Goal: Task Accomplishment & Management: Manage account settings

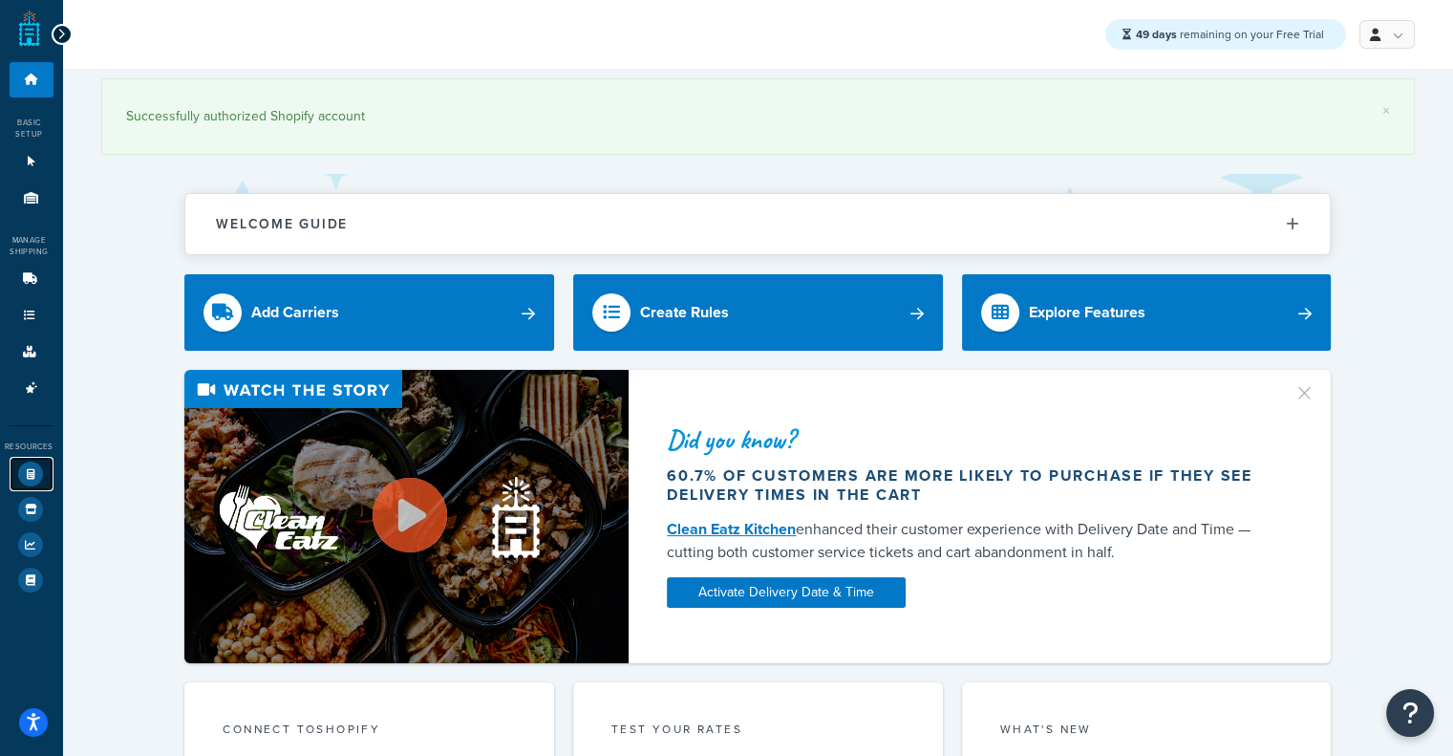
click at [24, 465] on icon at bounding box center [30, 473] width 25 height 25
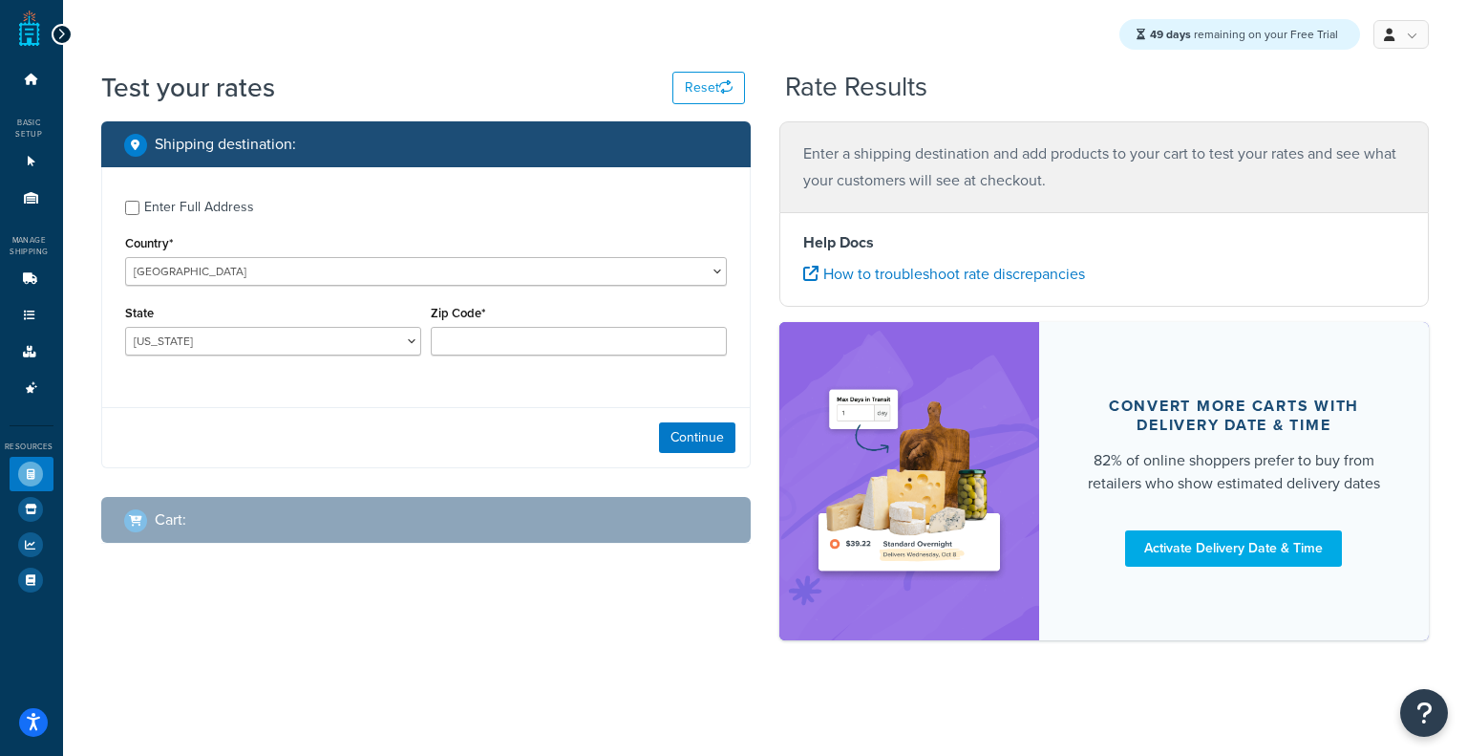
click at [1452, 117] on div "Test your rates Reset Rate Results Shipping destination : Enter Full Address Co…" at bounding box center [765, 388] width 1404 height 638
click at [256, 209] on label "Enter Full Address" at bounding box center [435, 205] width 583 height 31
click at [139, 209] on input "Enter Full Address" at bounding box center [132, 208] width 14 height 14
checkbox input "true"
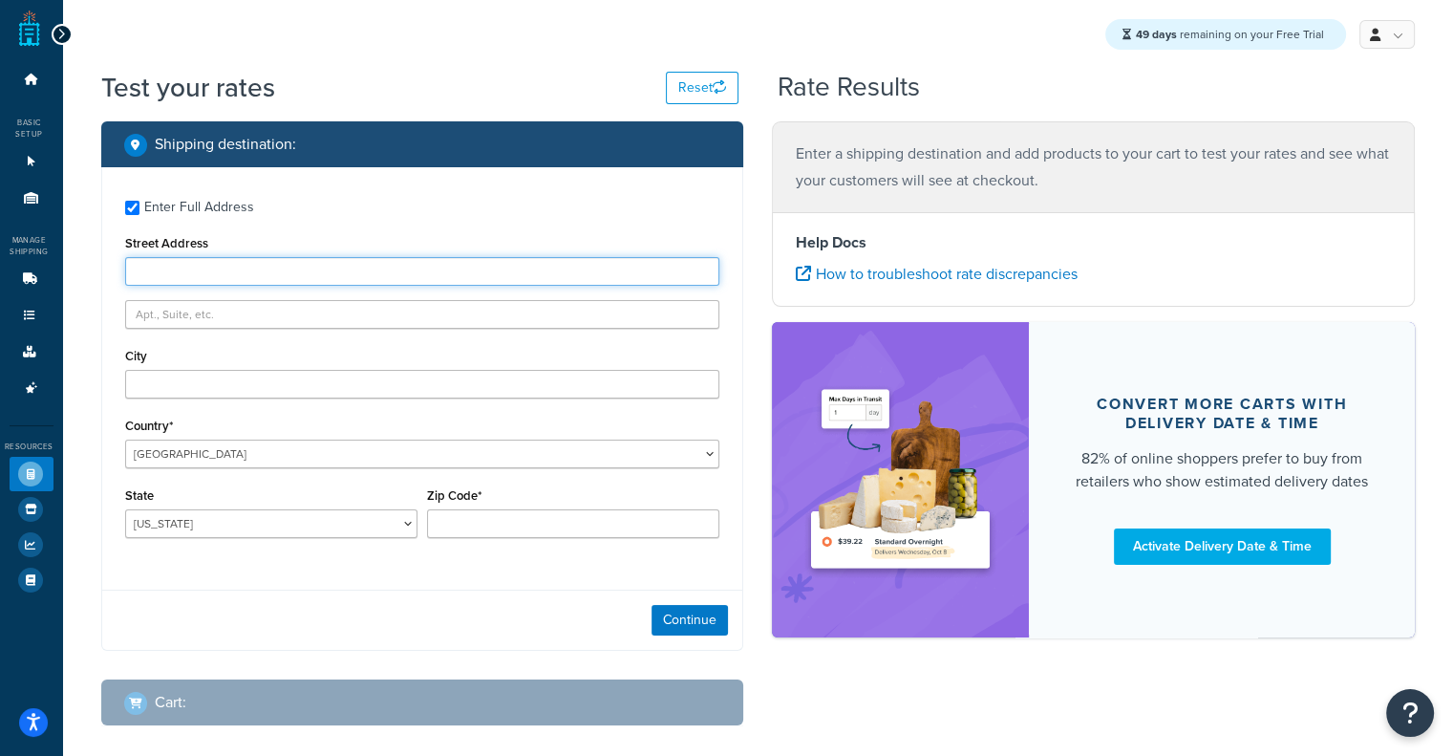
click at [290, 274] on input "Street Address" at bounding box center [422, 271] width 595 height 29
paste input "702 Hessian Avenue"
type input "702 Hessian Avenue"
drag, startPoint x: 256, startPoint y: 274, endPoint x: 0, endPoint y: 272, distance: 256.0
click at [0, 272] on div "Dashboard Basic Setup Websites 1 Origins 11 Manage Shipping Carriers Carriers A…" at bounding box center [726, 425] width 1453 height 850
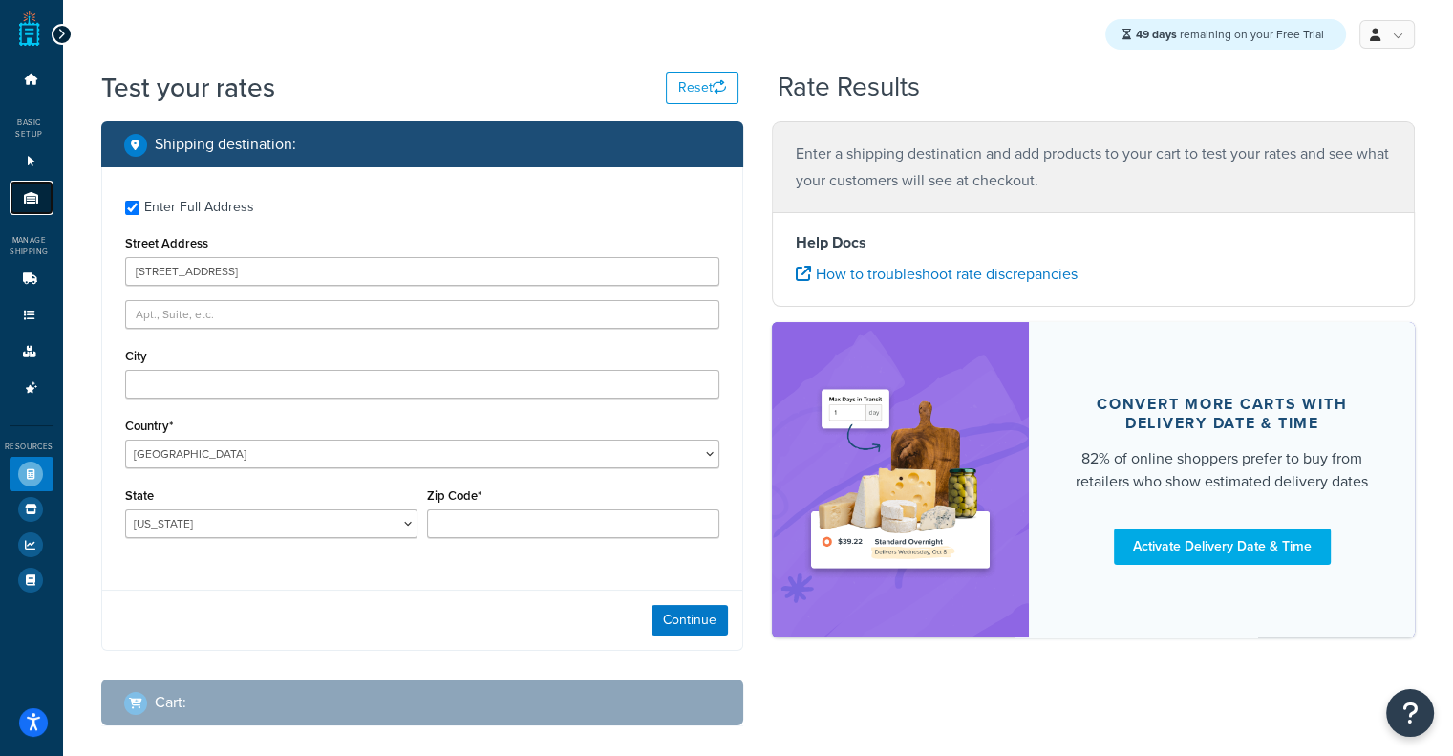
click at [33, 194] on icon at bounding box center [31, 197] width 19 height 11
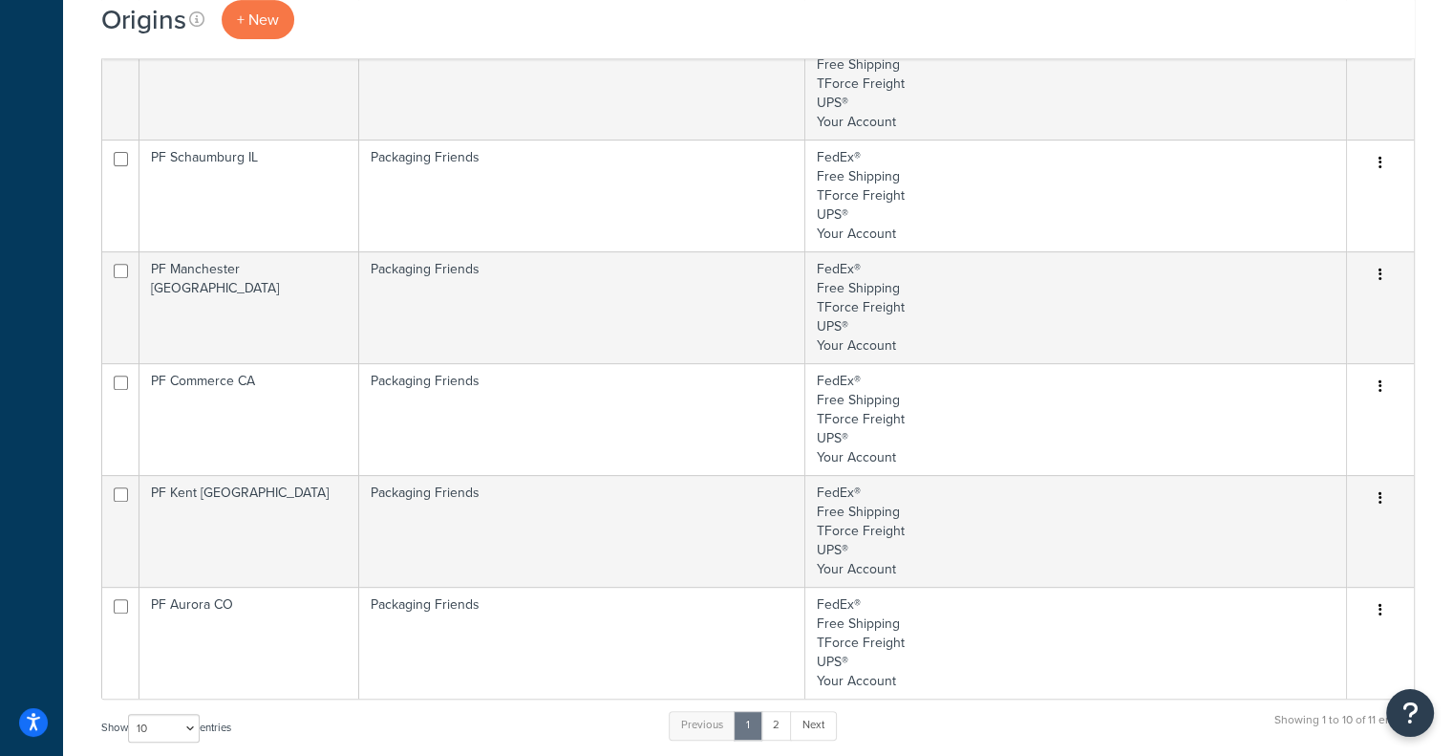
scroll to position [682, 0]
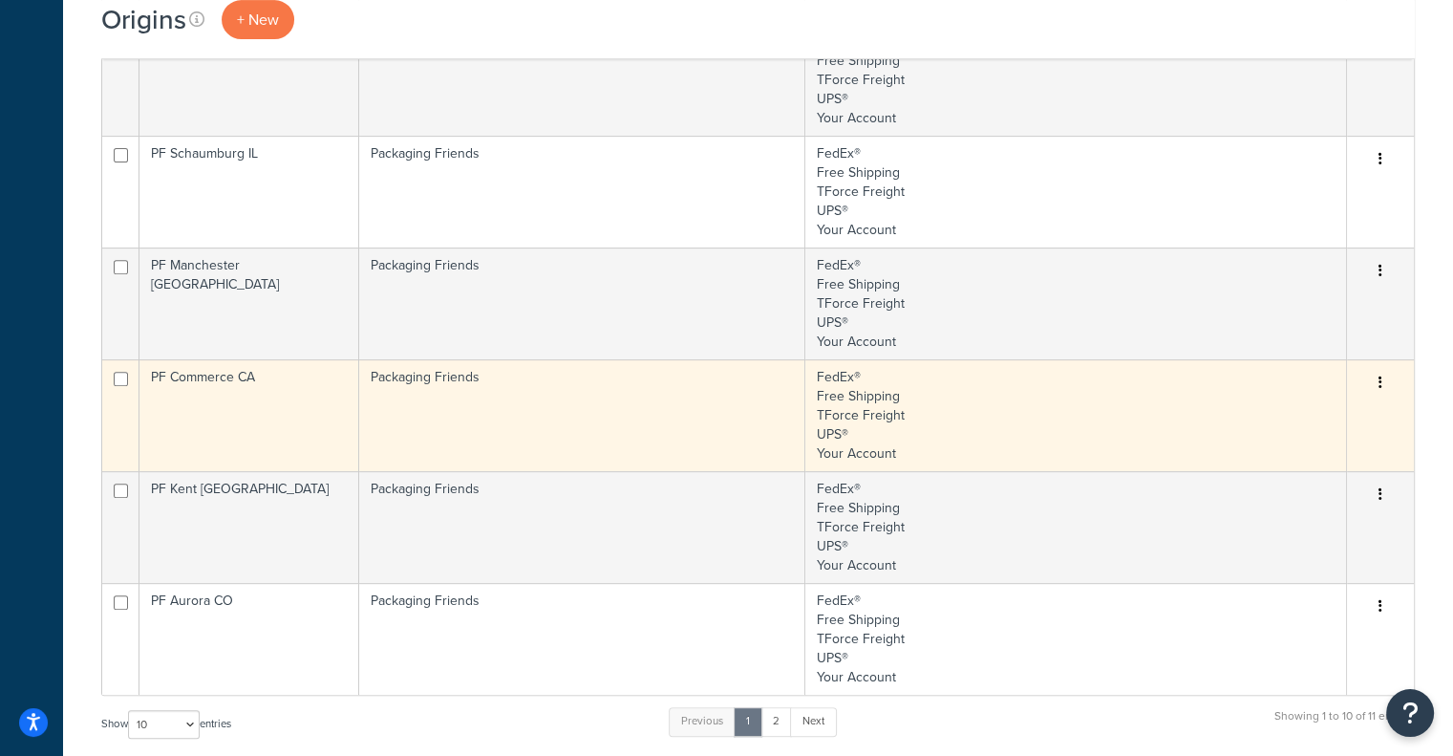
click at [551, 416] on td "Packaging Friends" at bounding box center [582, 415] width 446 height 112
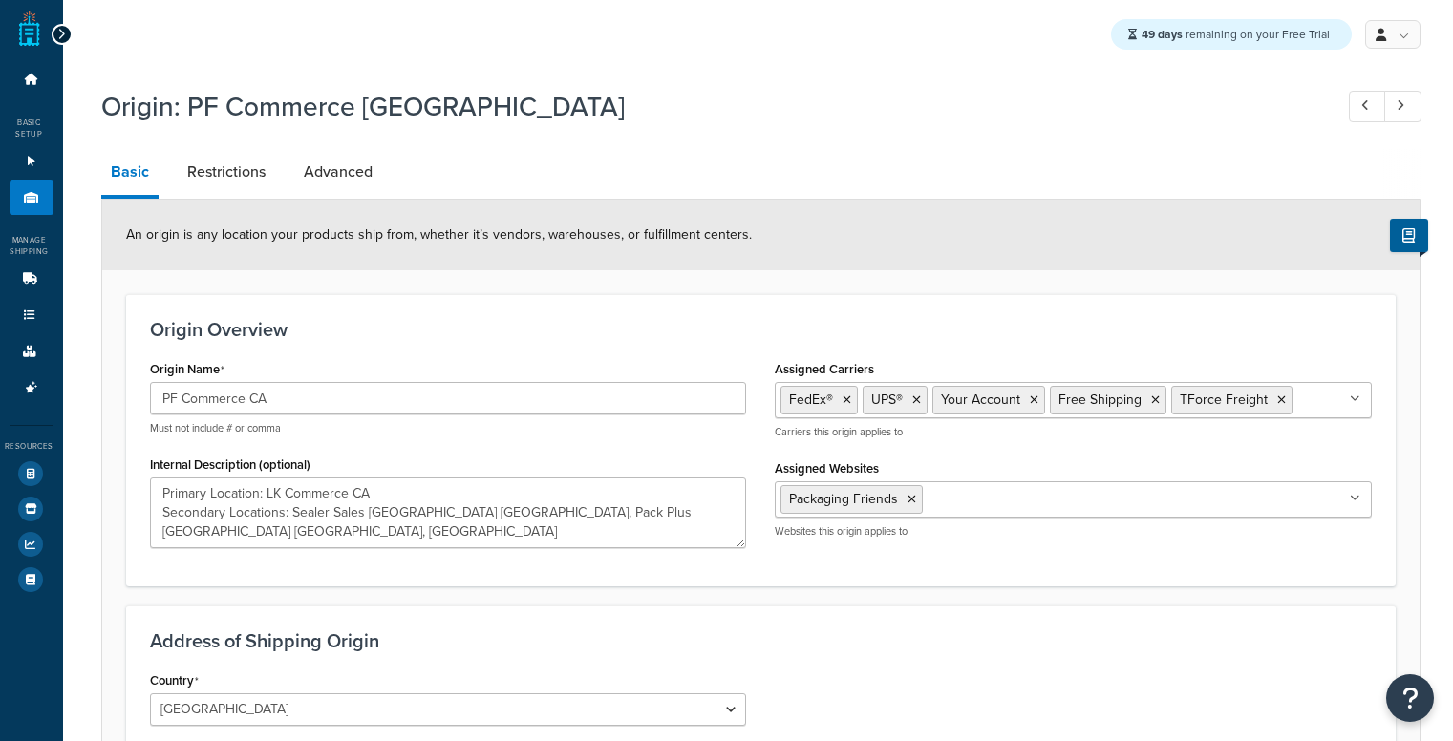
select select "5"
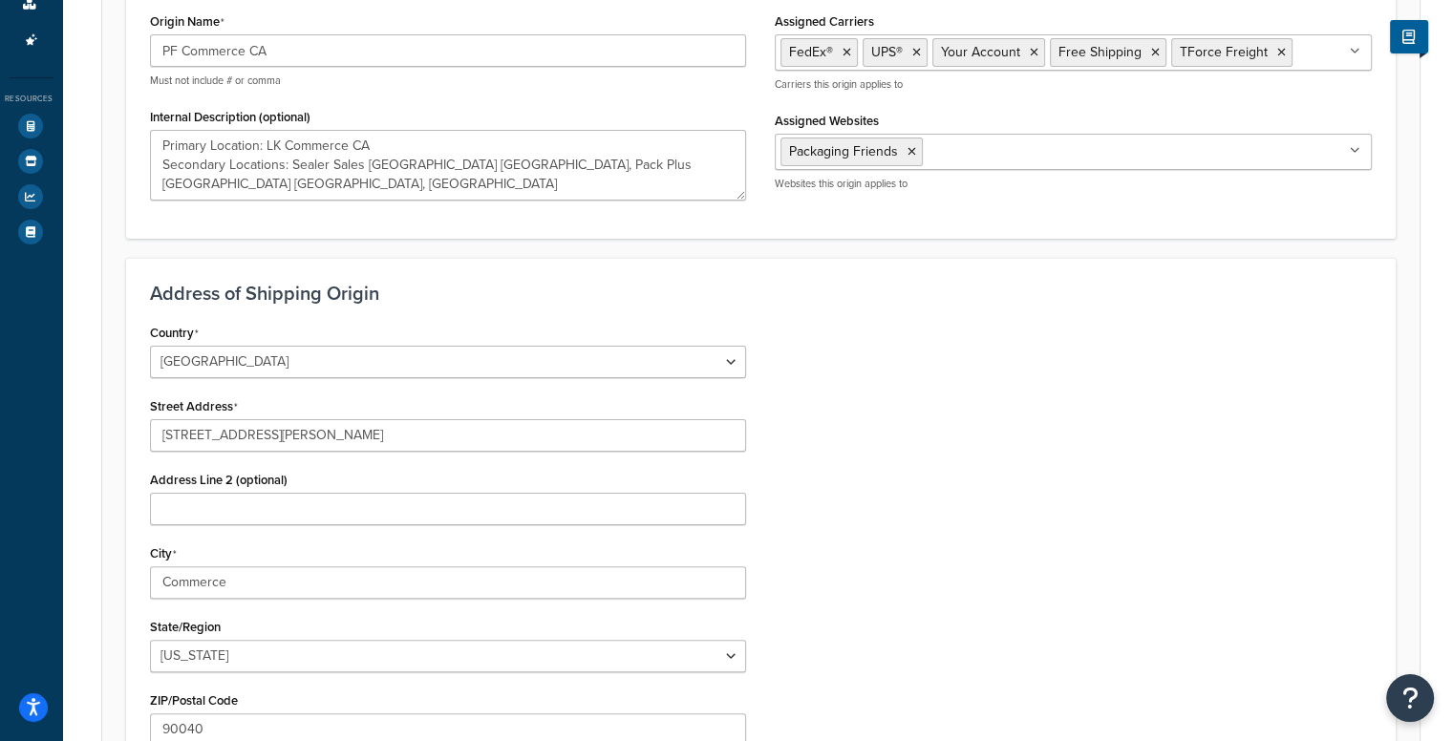
scroll to position [378, 0]
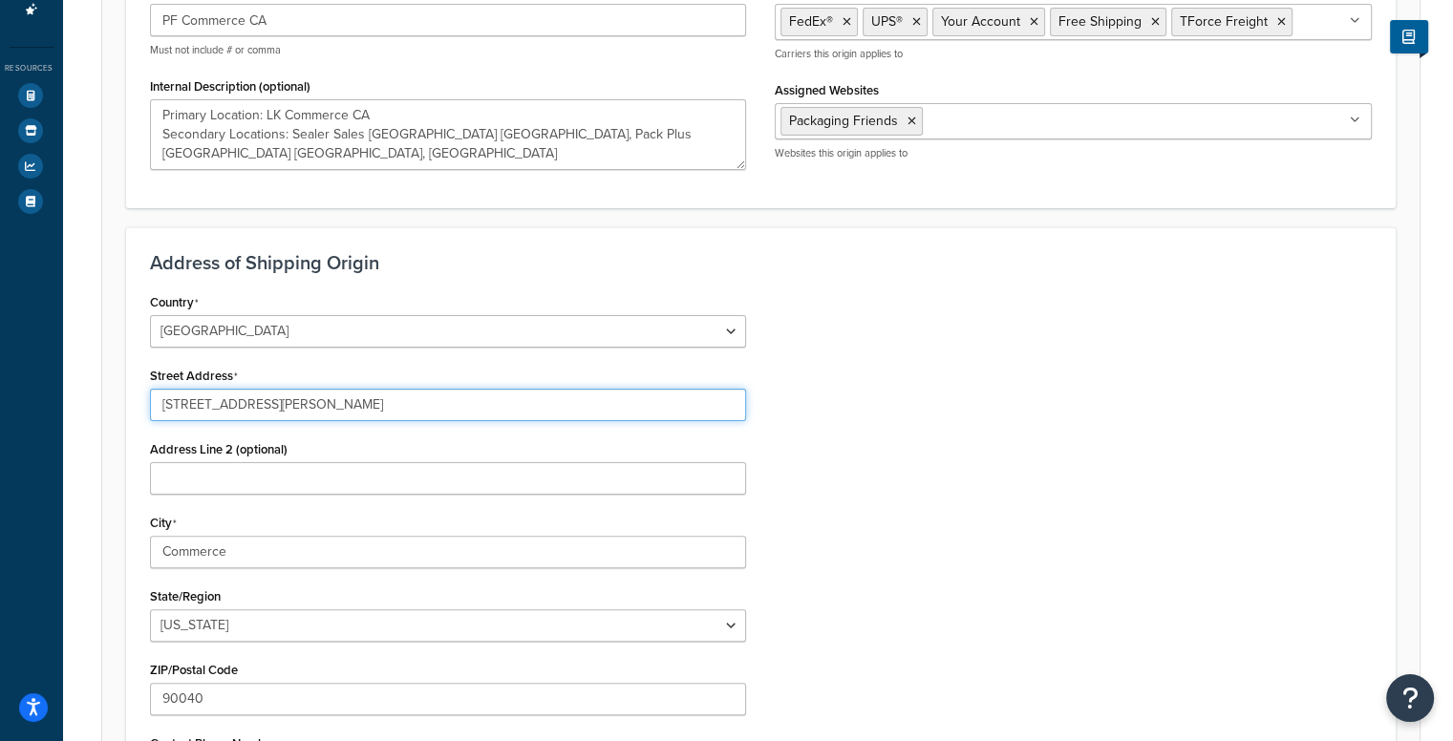
click at [411, 393] on input "6000 Sheila Street" at bounding box center [448, 405] width 597 height 32
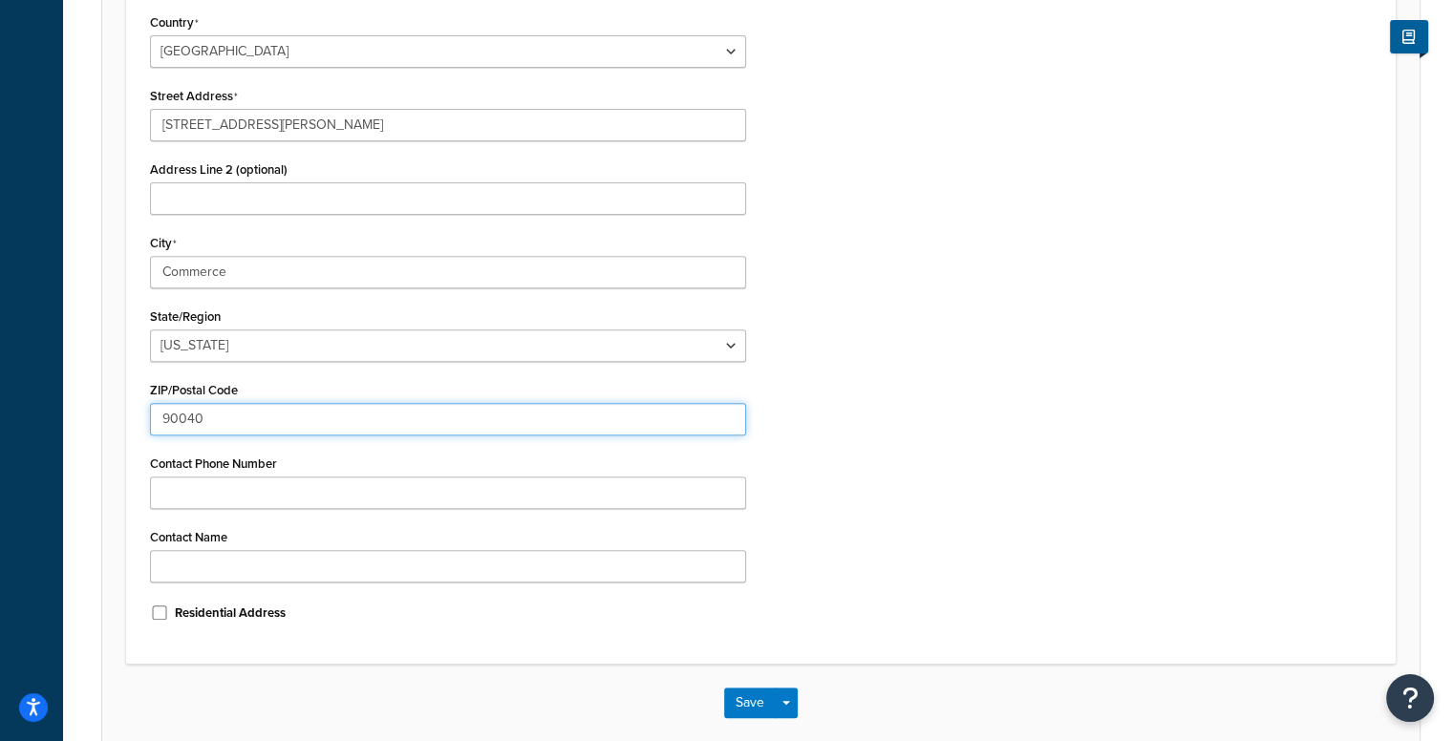
drag, startPoint x: 347, startPoint y: 425, endPoint x: 0, endPoint y: 407, distance: 347.3
click at [0, 407] on div "Dashboard Basic Setup Websites 1 Origins 11 Manage Shipping Carriers Carriers A…" at bounding box center [726, 90] width 1453 height 1497
click at [270, 258] on div "City Commerce" at bounding box center [448, 258] width 597 height 59
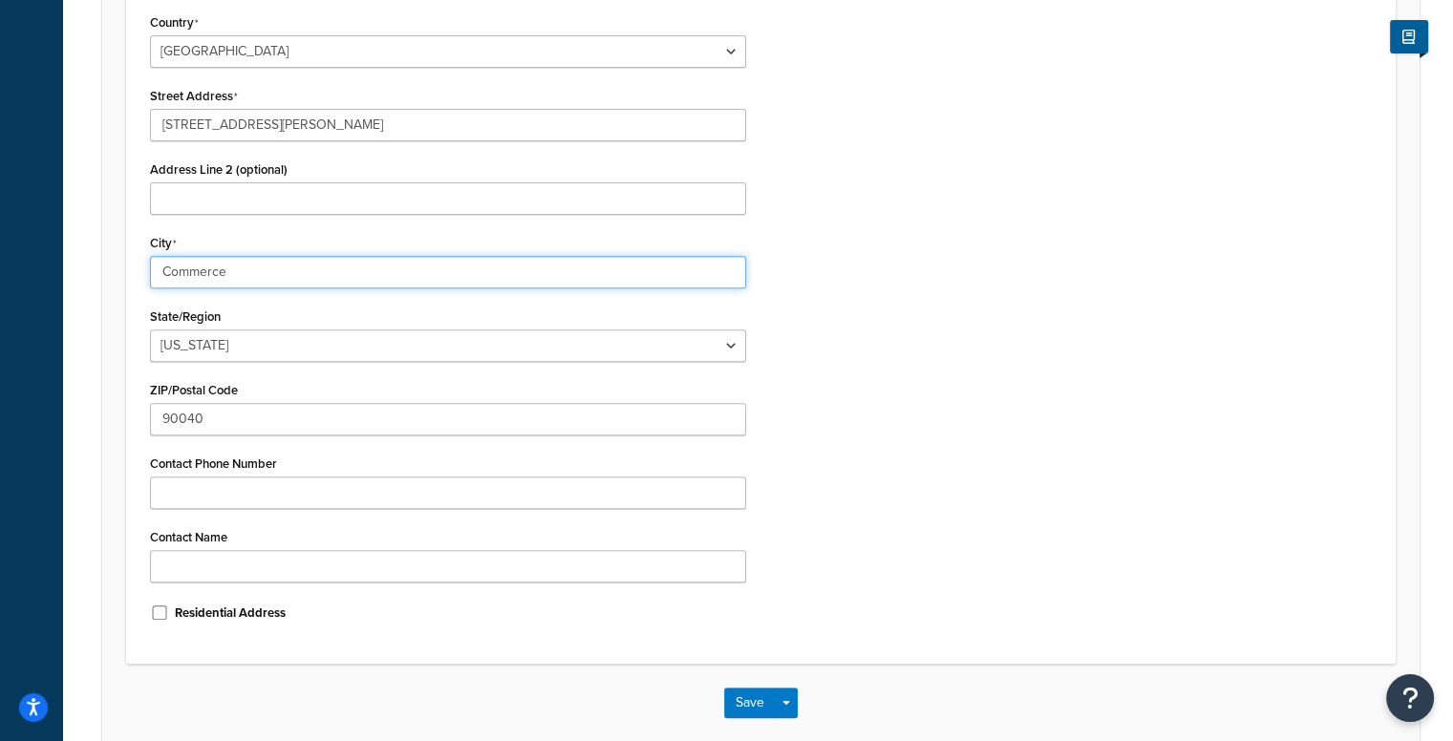
click at [270, 258] on input "Commerce" at bounding box center [448, 272] width 597 height 32
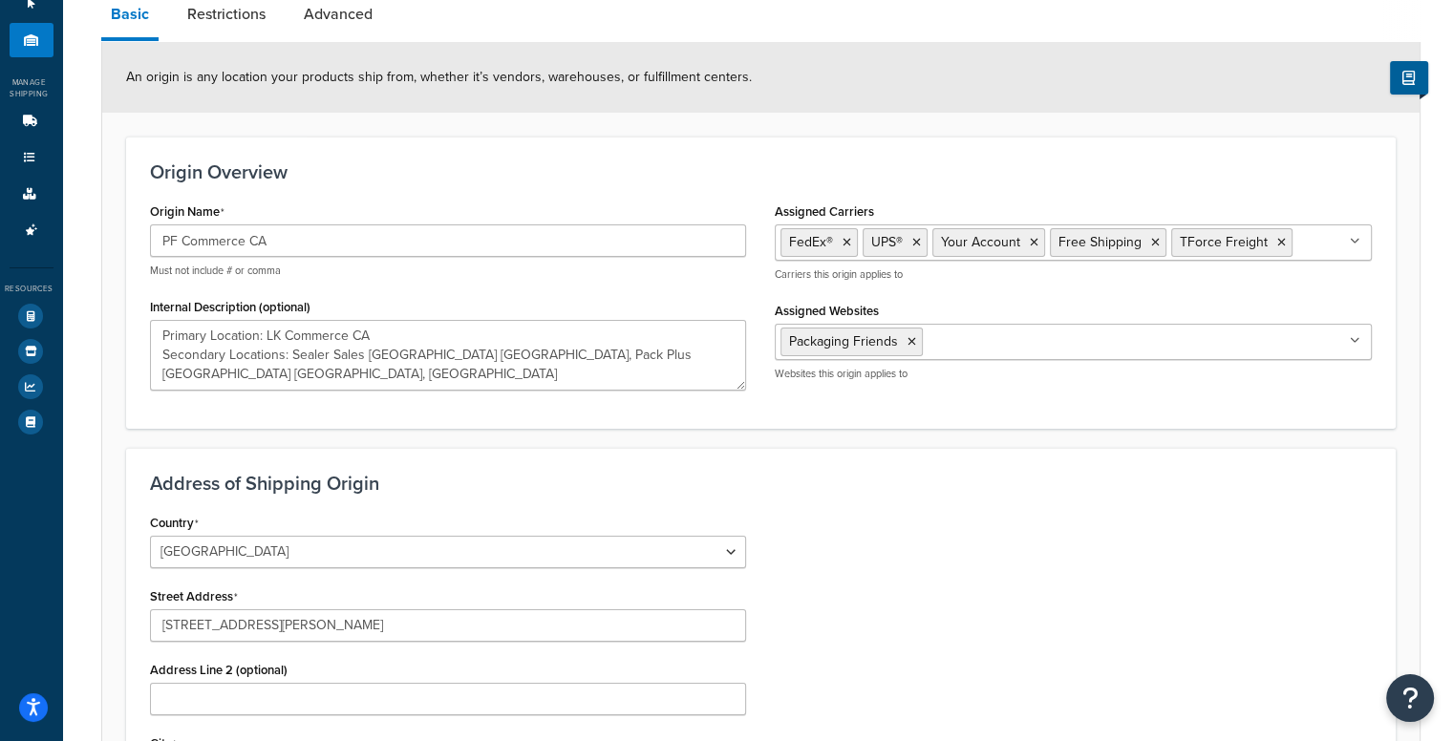
scroll to position [155, 0]
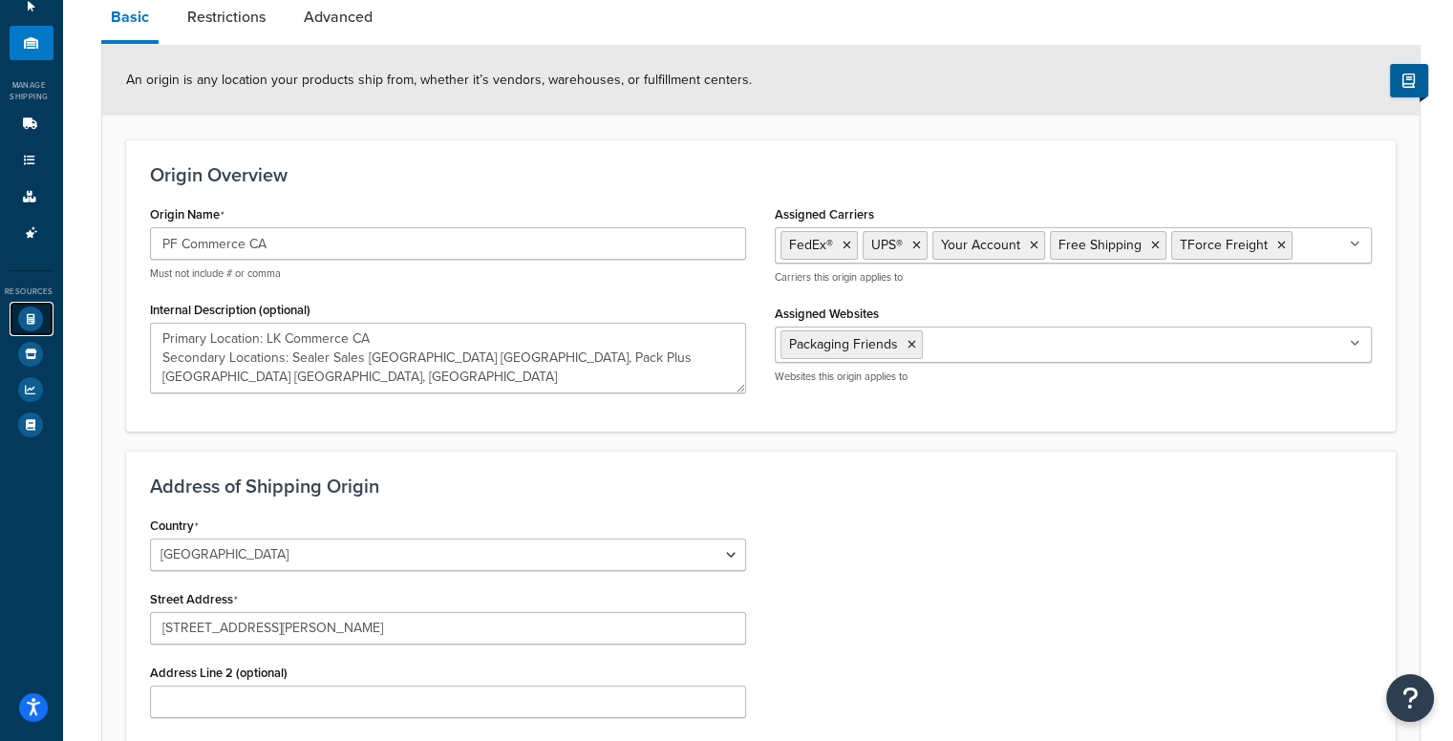
click at [27, 315] on icon at bounding box center [30, 319] width 25 height 25
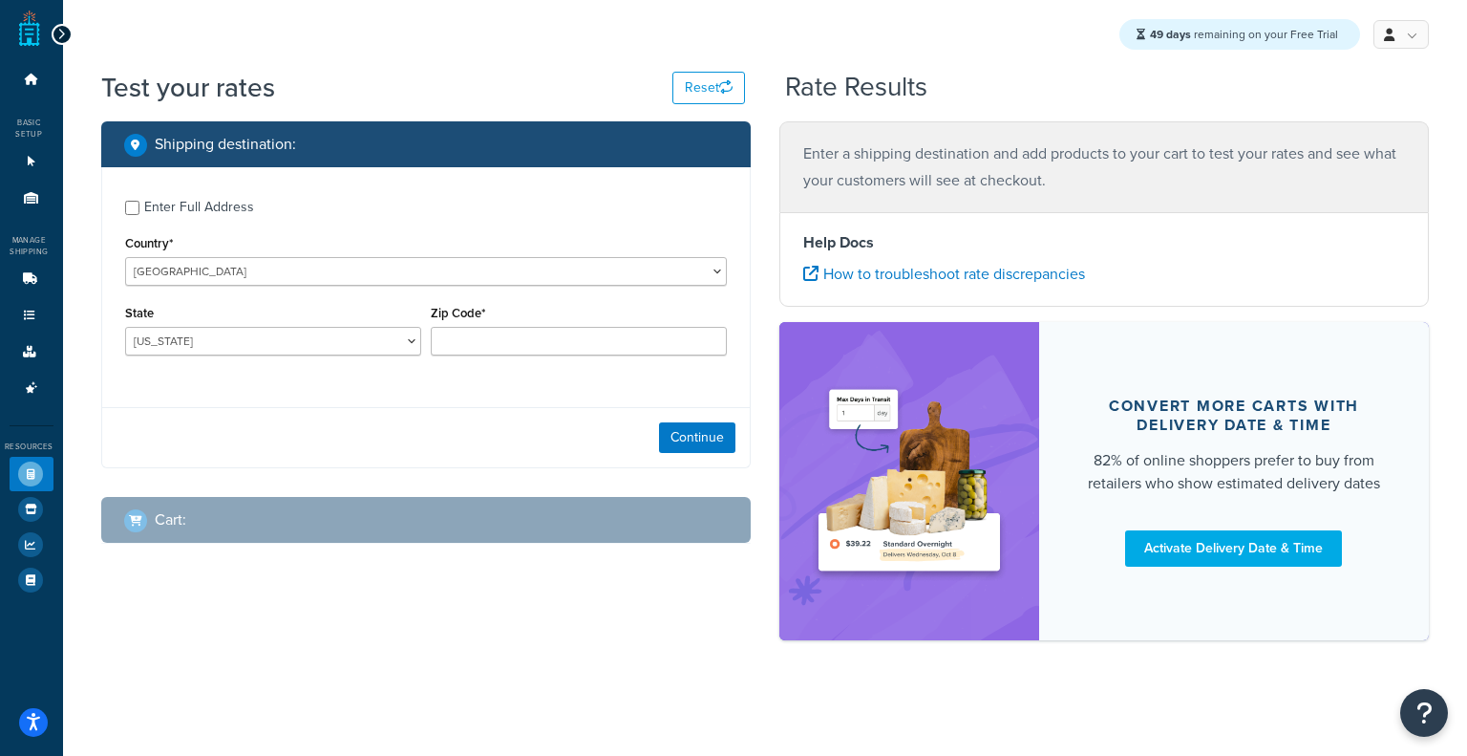
click at [201, 209] on div "Enter Full Address" at bounding box center [199, 207] width 110 height 27
click at [139, 209] on input "Enter Full Address" at bounding box center [132, 208] width 14 height 14
checkbox input "true"
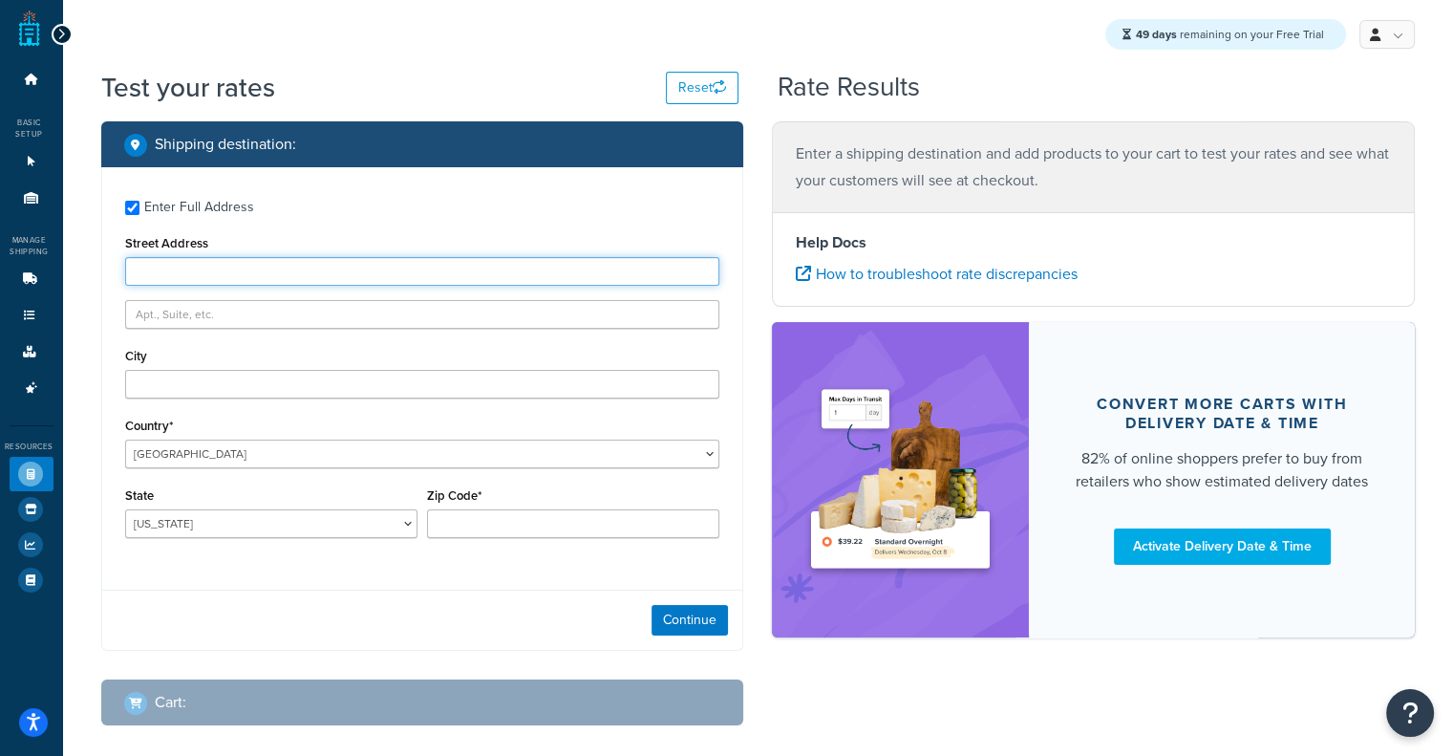
paste input "702 Hessian Avenue"
type input "702 Hessian Avenue"
drag, startPoint x: 321, startPoint y: 403, endPoint x: 331, endPoint y: 386, distance: 19.7
click at [331, 386] on div "Enter Full Address Street Address 702 Hessian Avenue City Country* United State…" at bounding box center [422, 371] width 641 height 408
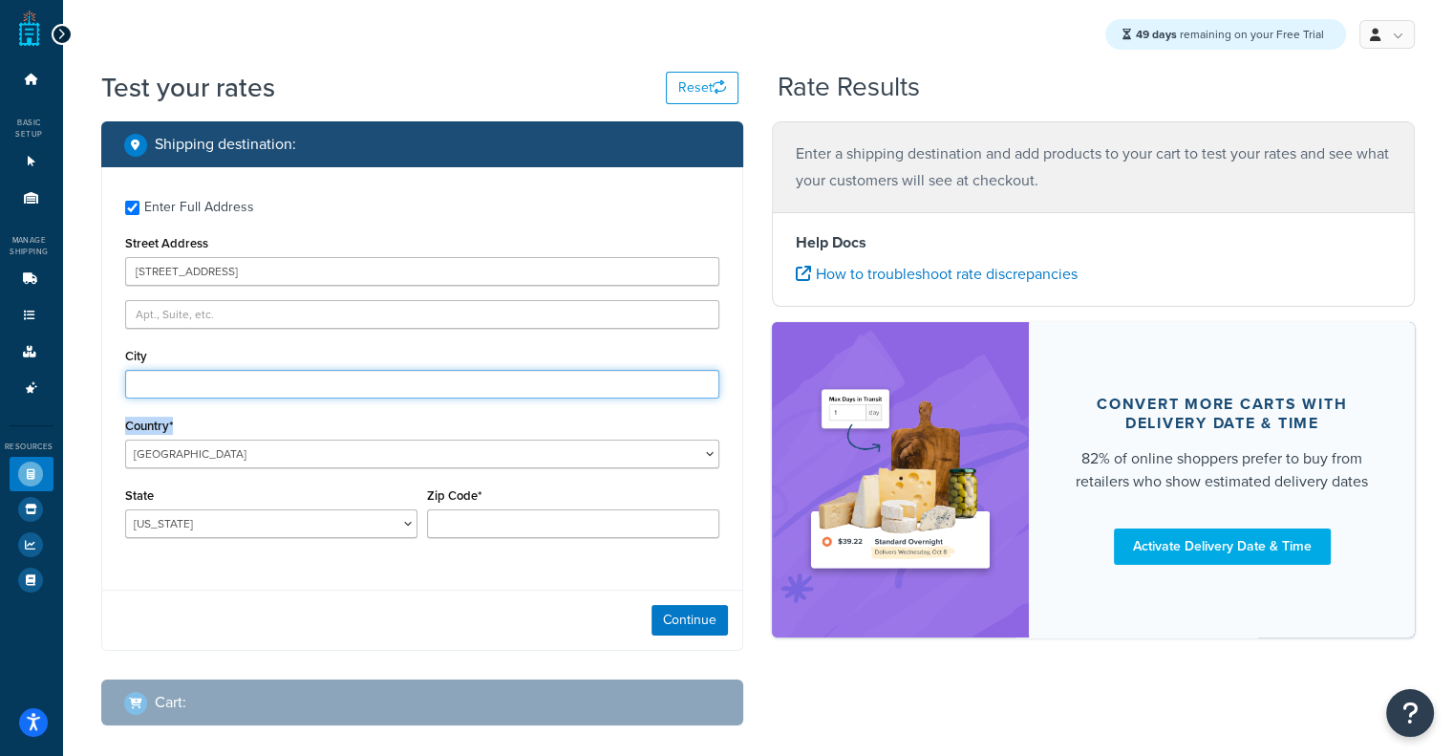
click at [331, 386] on input "City" at bounding box center [422, 384] width 595 height 29
paste input "National Park"
type input "National Park"
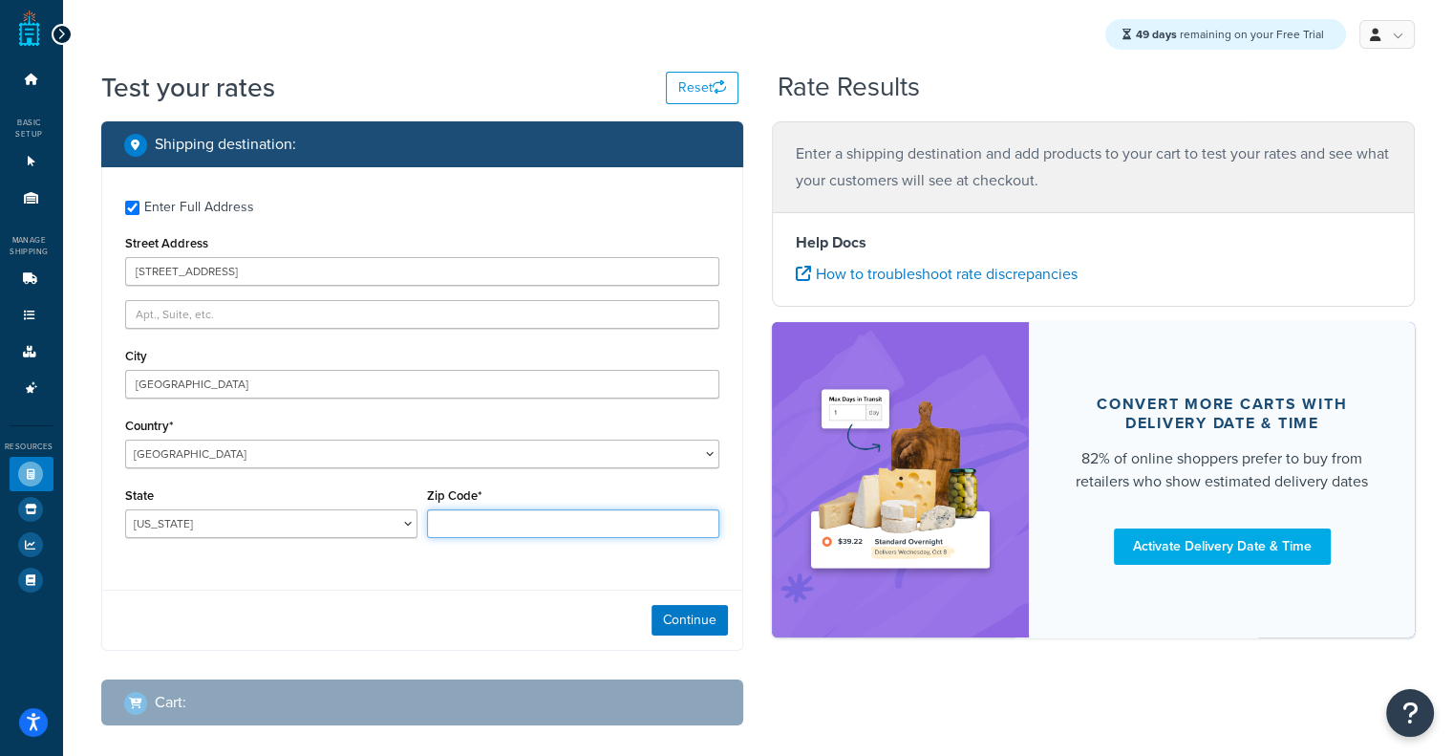
click at [535, 535] on input "Zip Code*" at bounding box center [573, 523] width 292 height 29
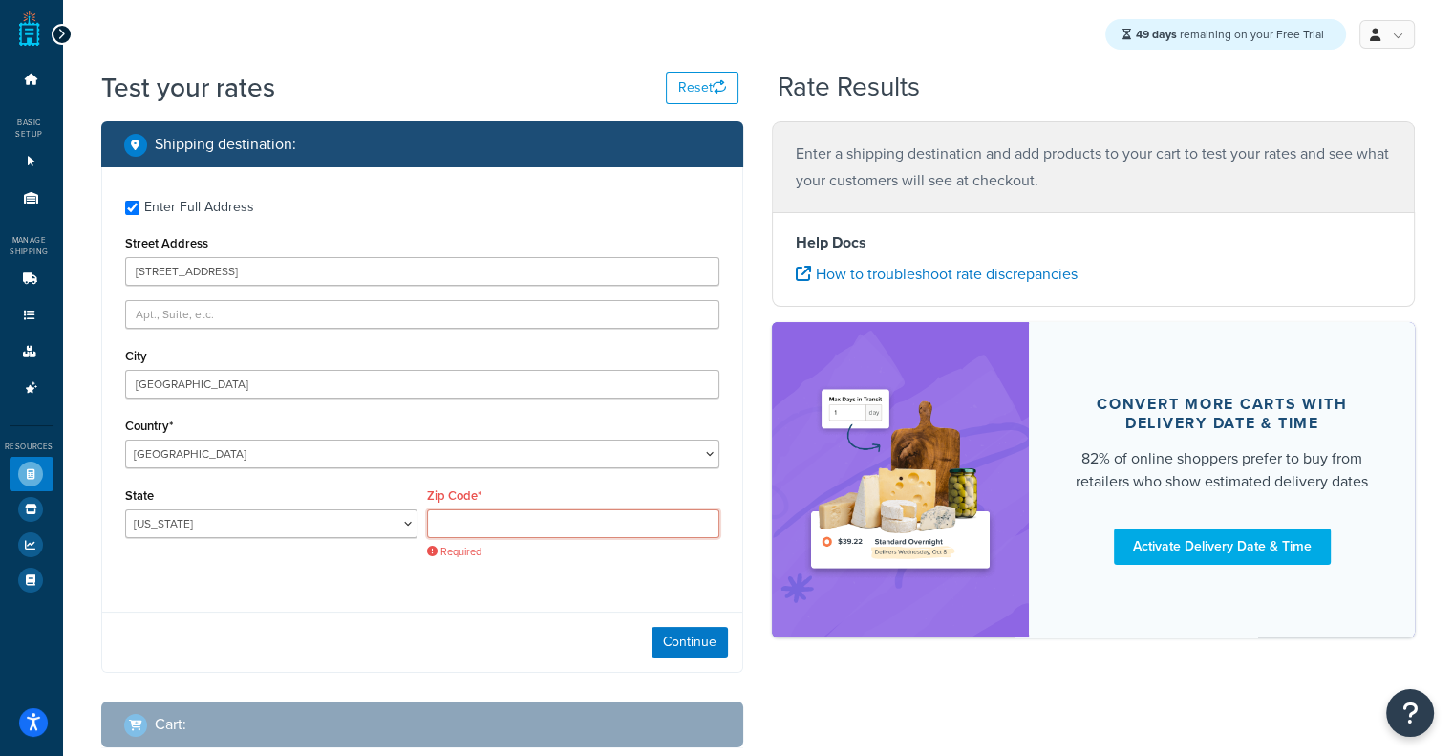
paste input "08063"
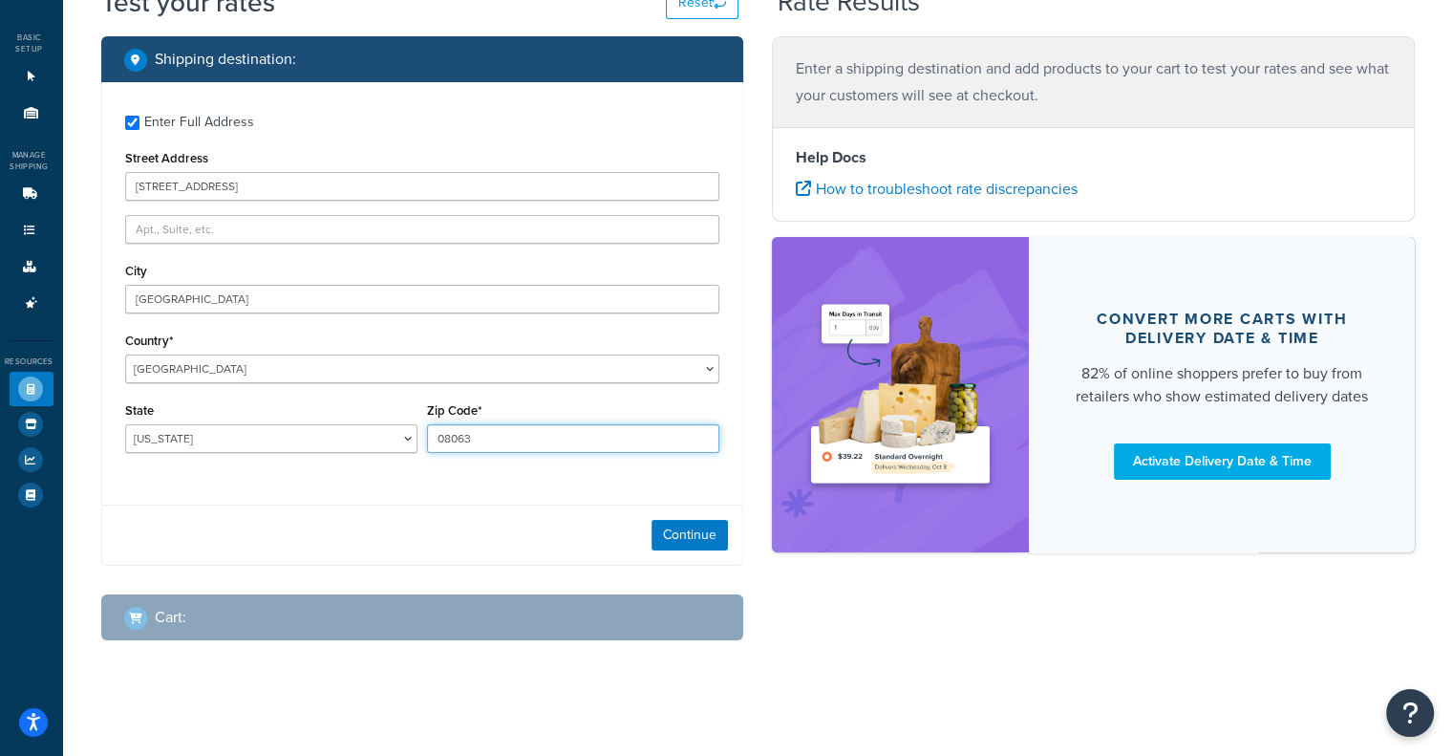
scroll to position [96, 0]
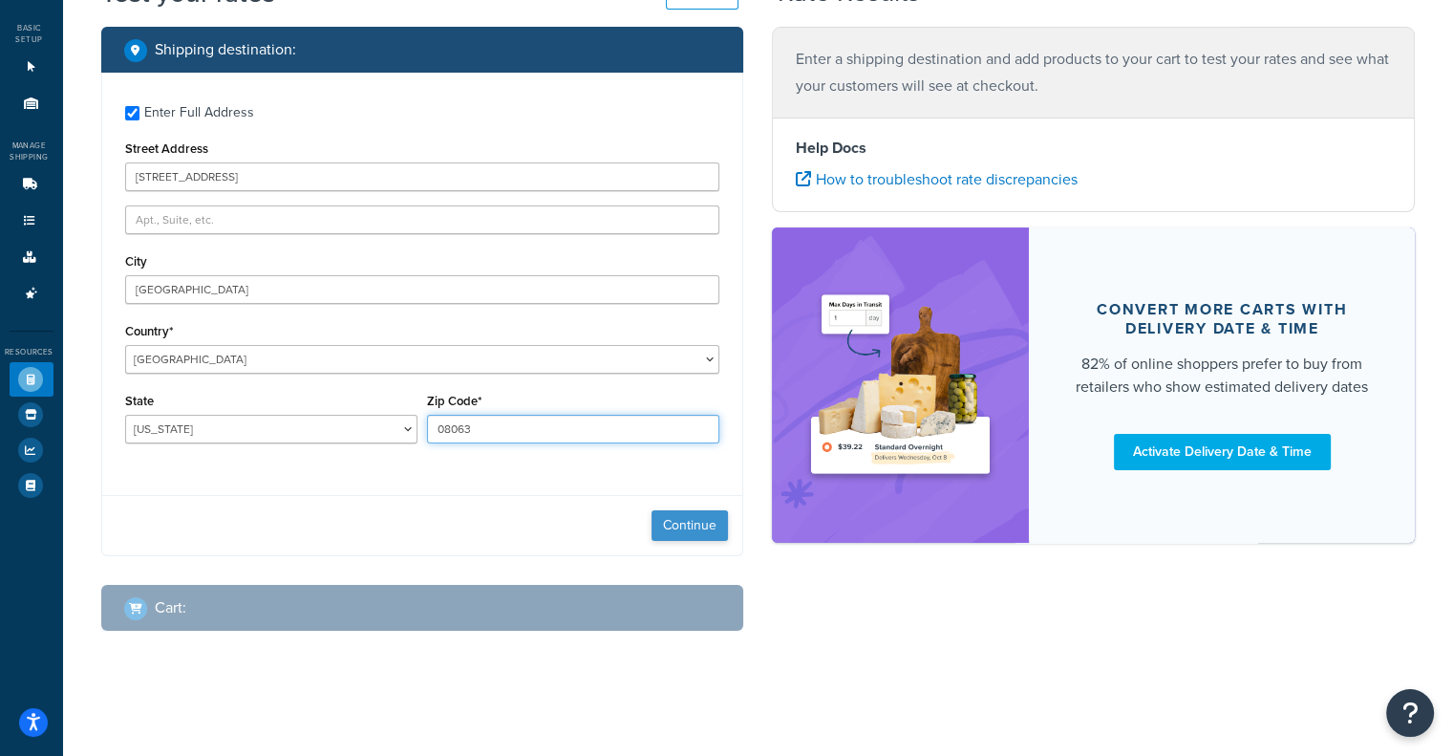
type input "08063"
click at [719, 521] on button "Continue" at bounding box center [690, 525] width 76 height 31
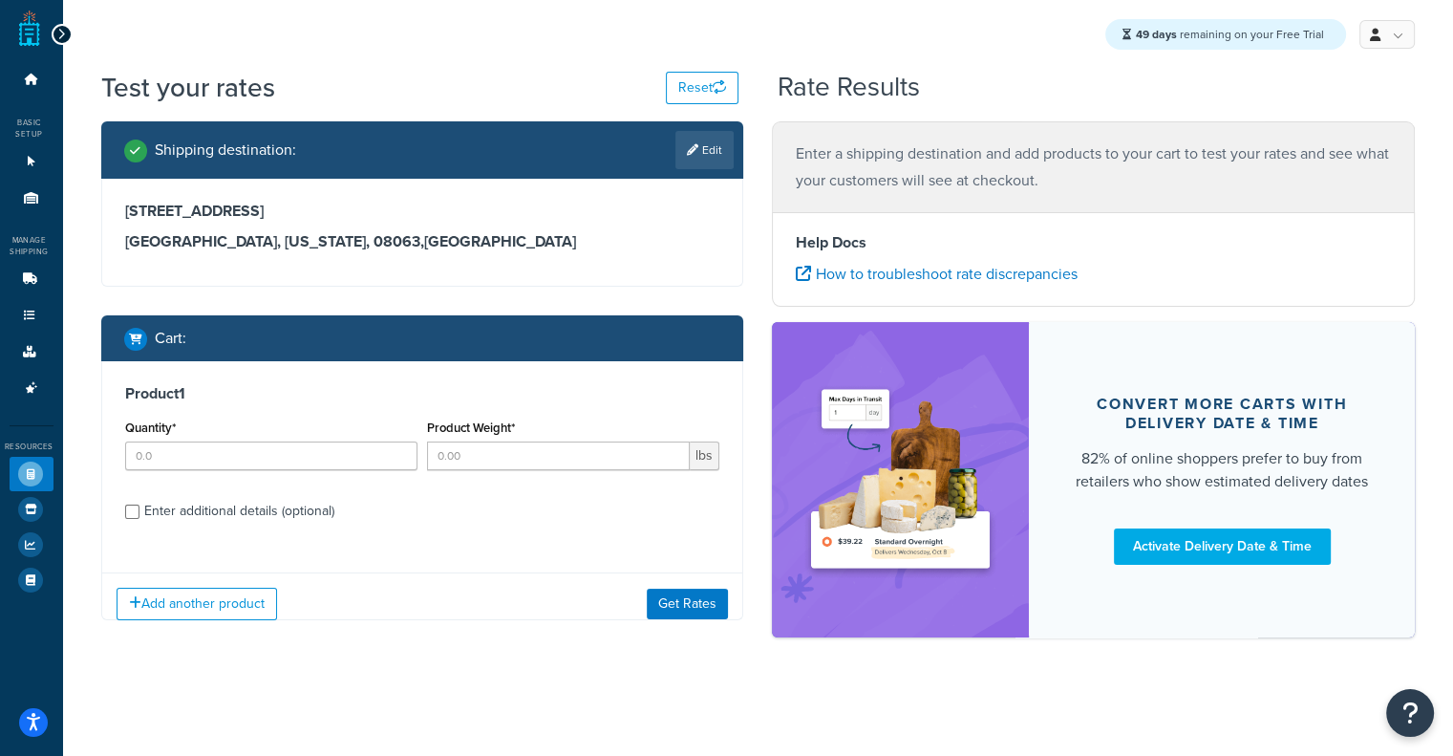
scroll to position [0, 0]
click at [273, 506] on div "Enter additional details (optional)" at bounding box center [239, 511] width 190 height 27
click at [139, 506] on input "Enter additional details (optional)" at bounding box center [132, 511] width 14 height 14
checkbox input "true"
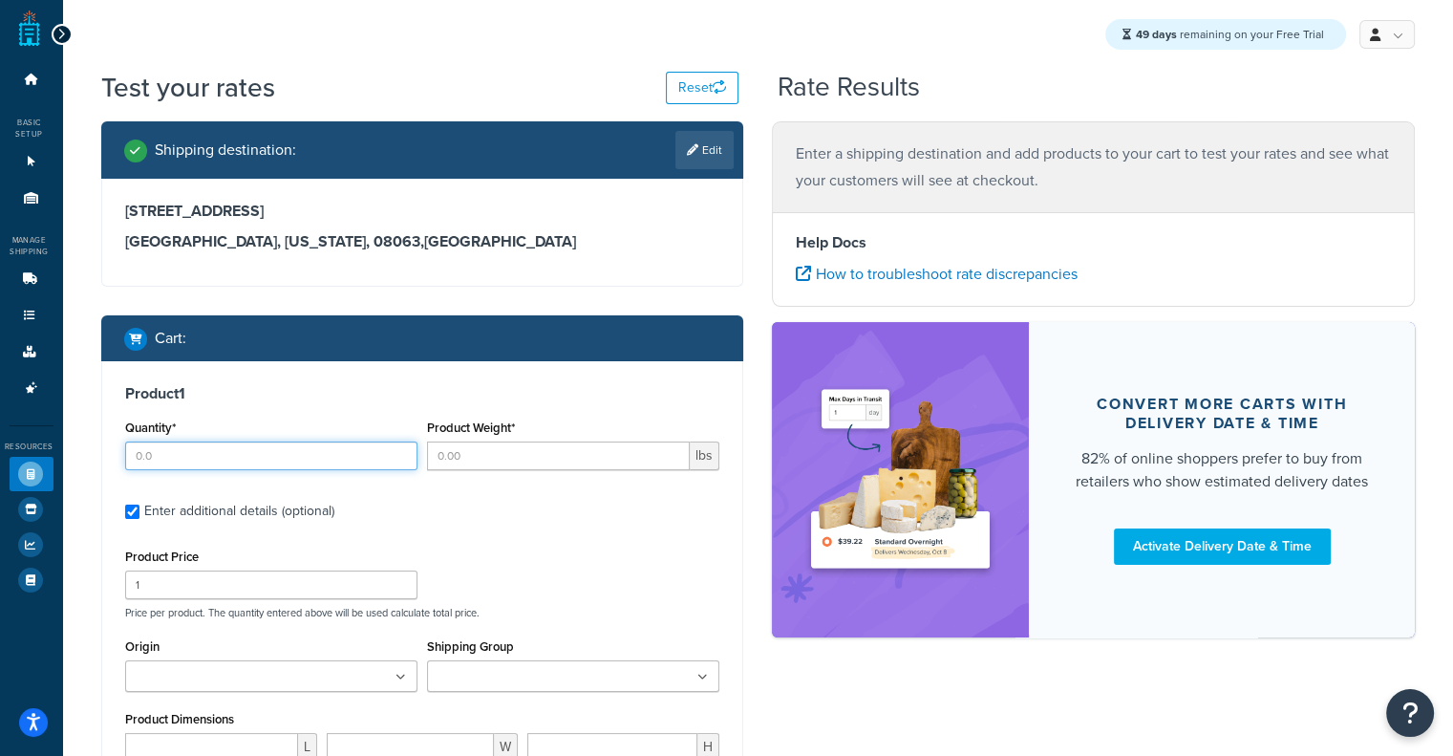
click at [303, 465] on input "Quantity*" at bounding box center [271, 455] width 292 height 29
type input "1"
click at [476, 450] on input "Product Weight*" at bounding box center [558, 455] width 263 height 29
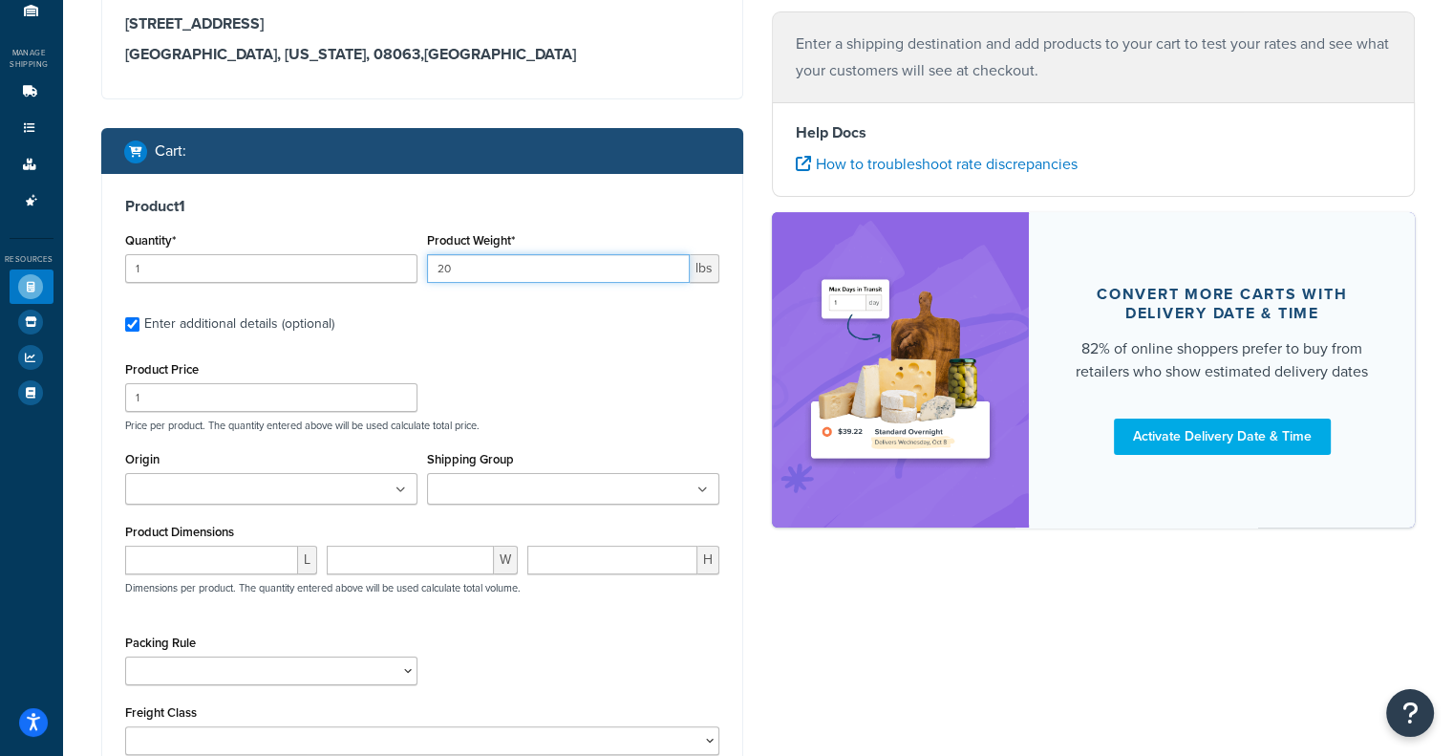
scroll to position [185, 0]
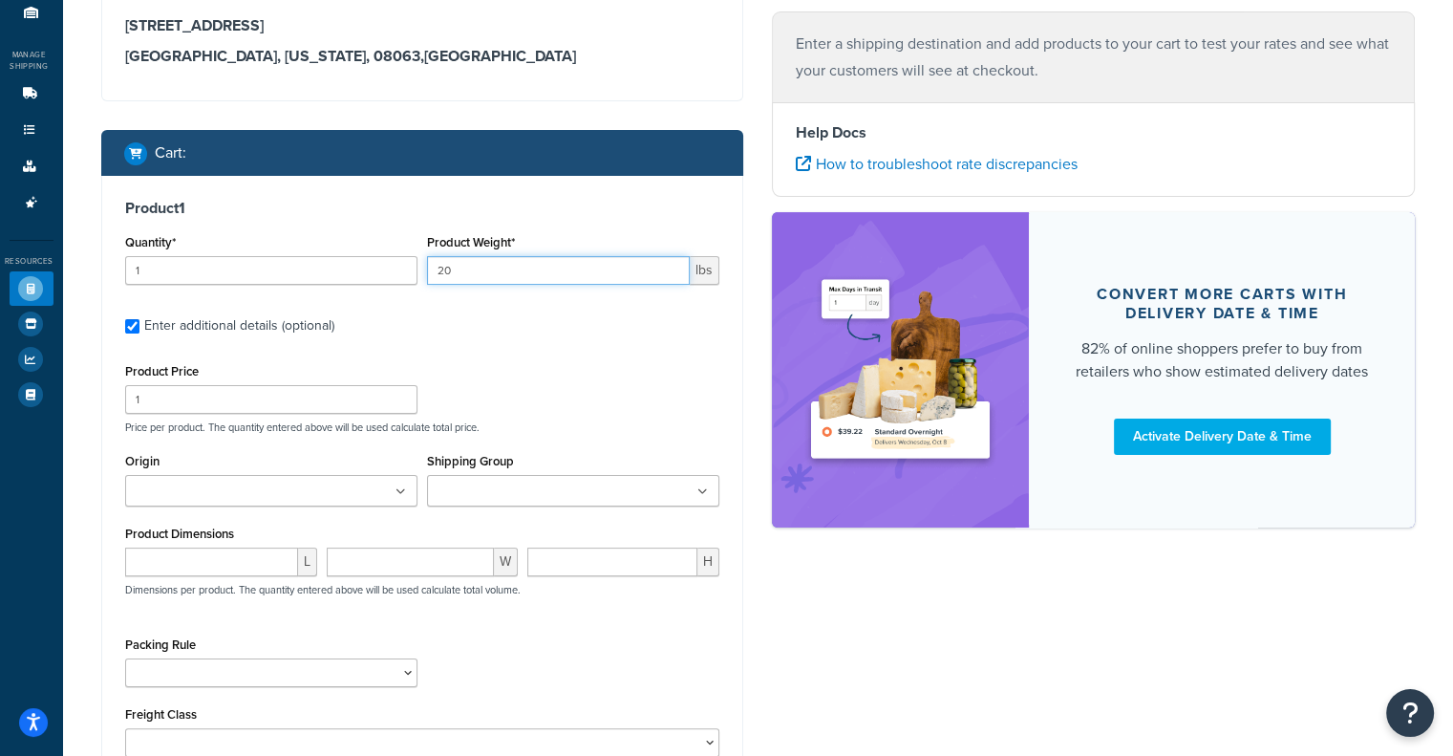
type input "20"
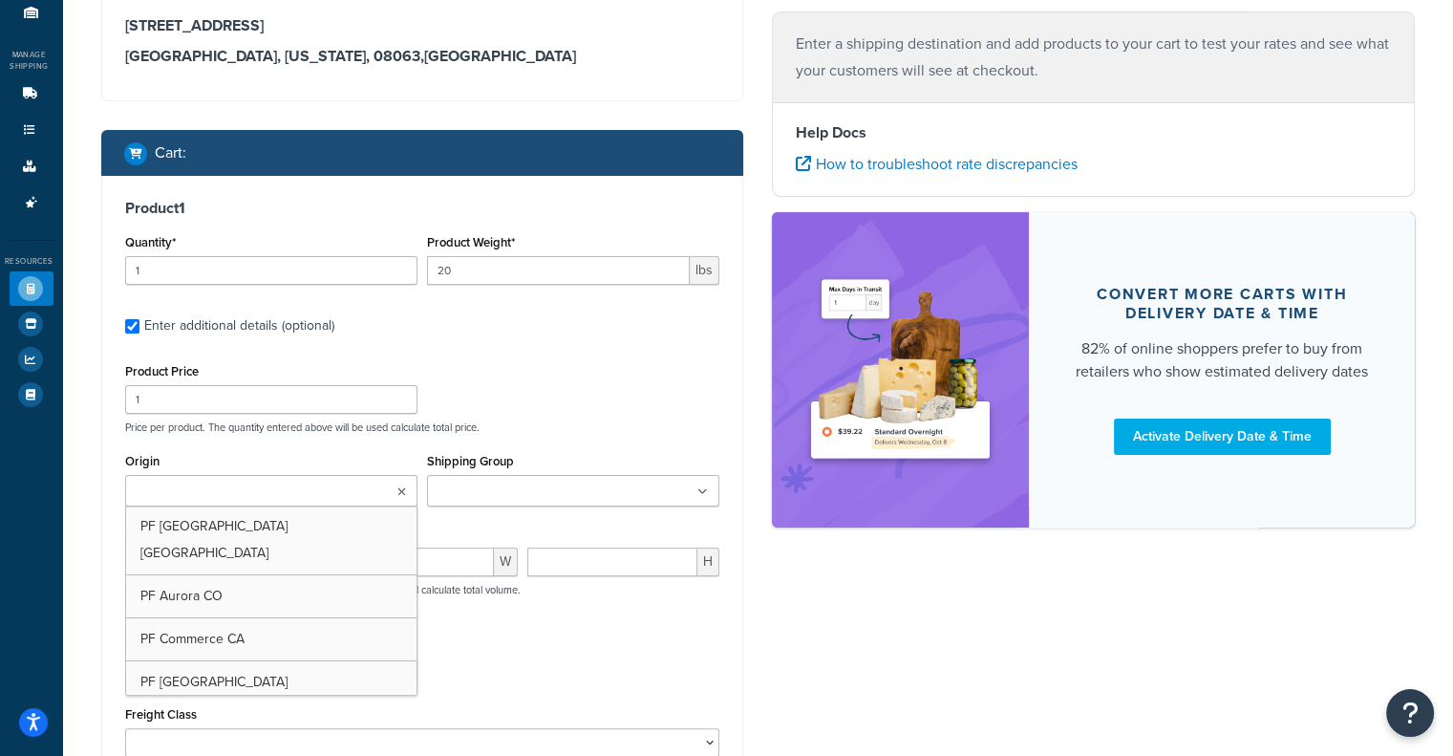
click at [393, 492] on ul at bounding box center [271, 491] width 292 height 32
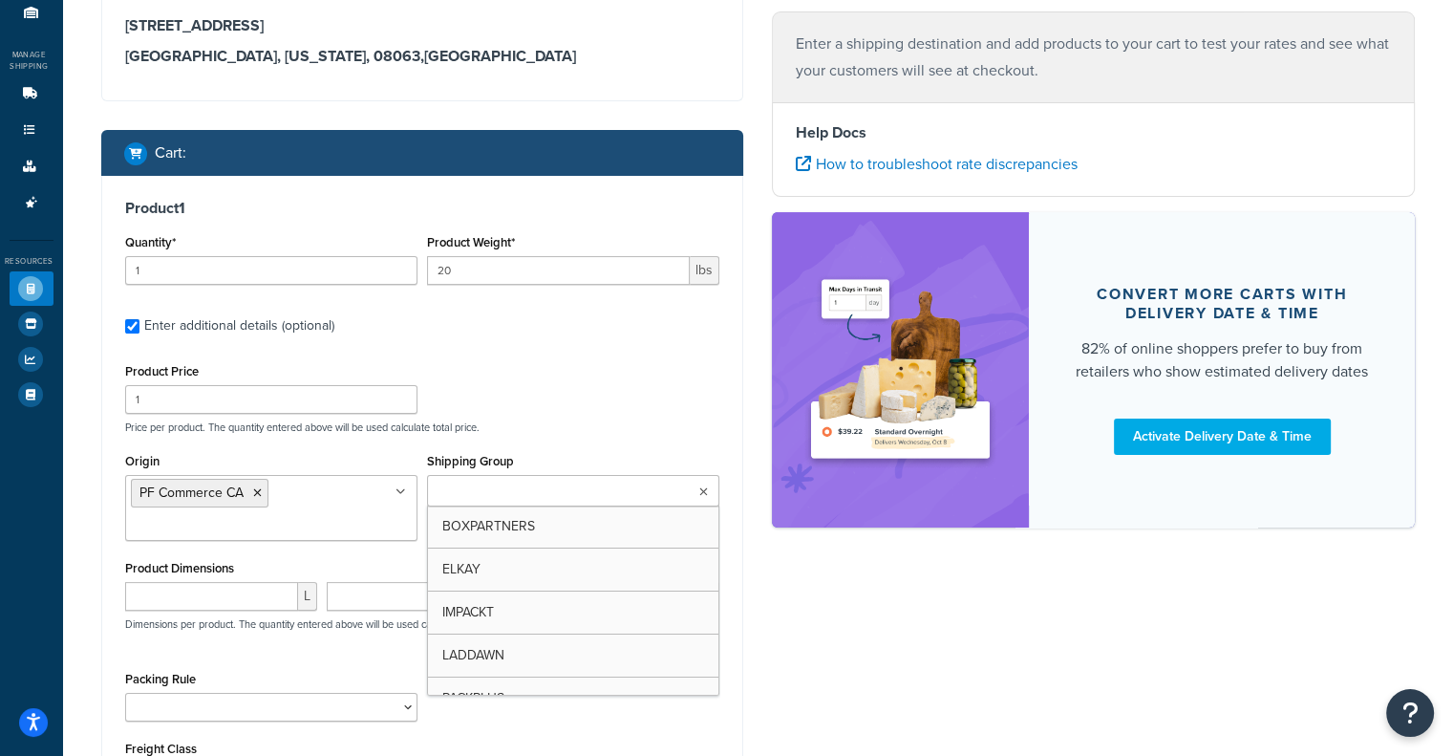
click at [592, 493] on ul at bounding box center [573, 491] width 292 height 32
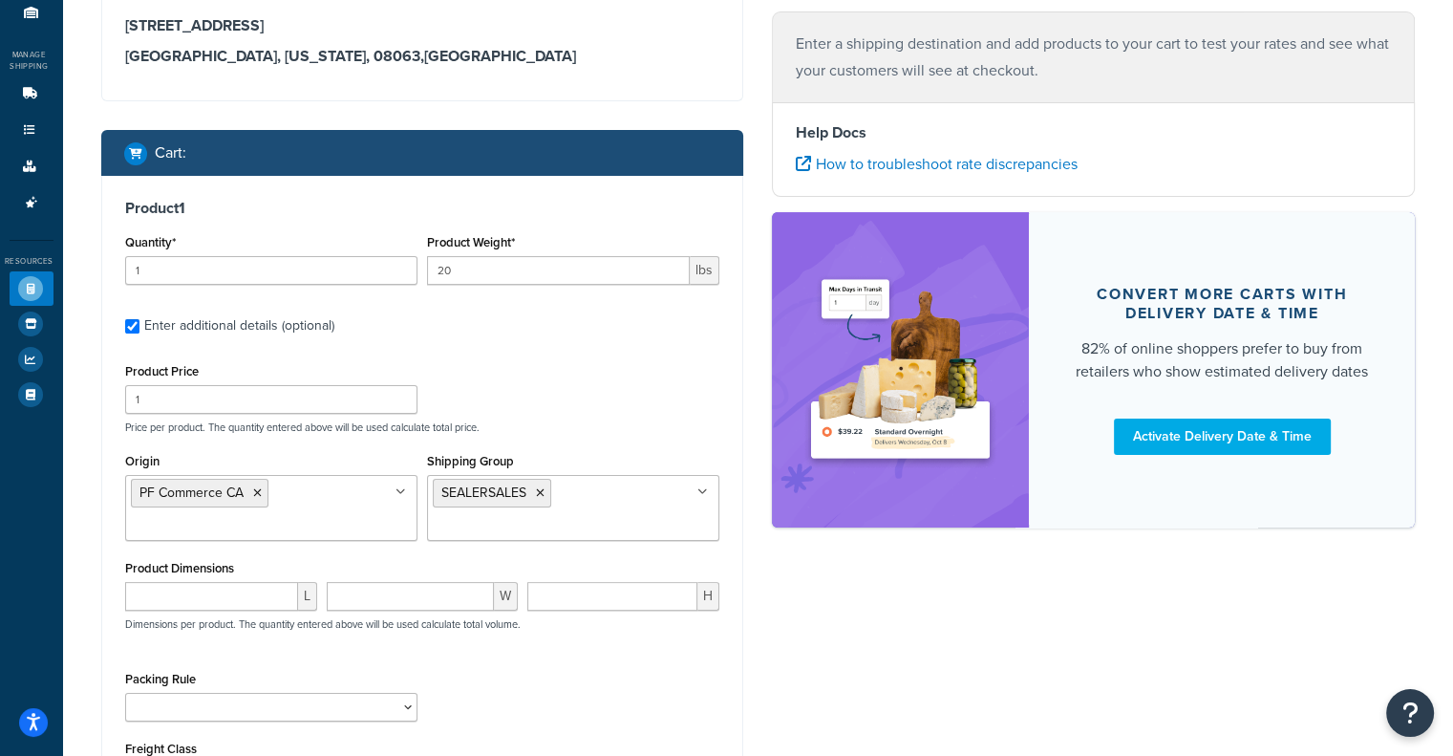
scroll to position [461, 0]
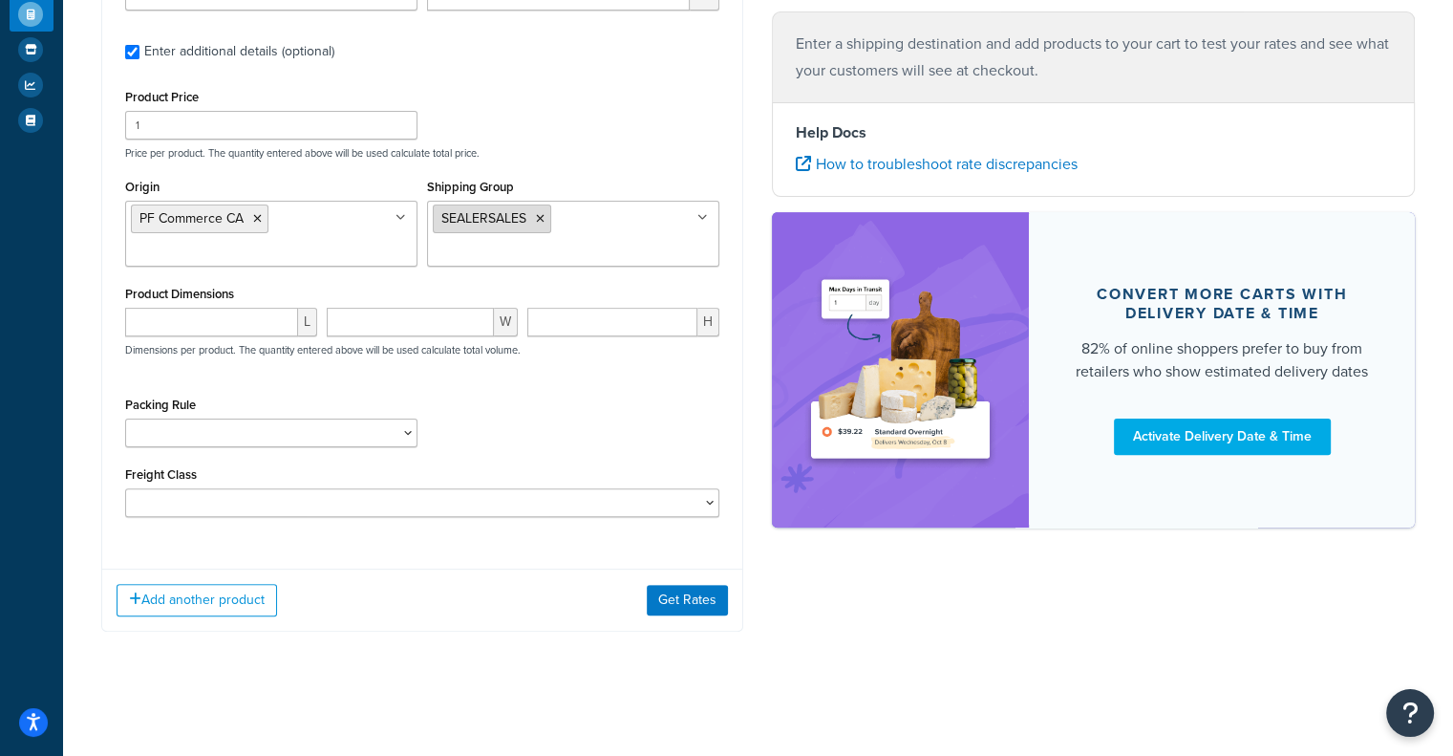
click at [539, 225] on li "SEALERSALES" at bounding box center [492, 218] width 118 height 29
click at [540, 221] on icon at bounding box center [540, 218] width 9 height 11
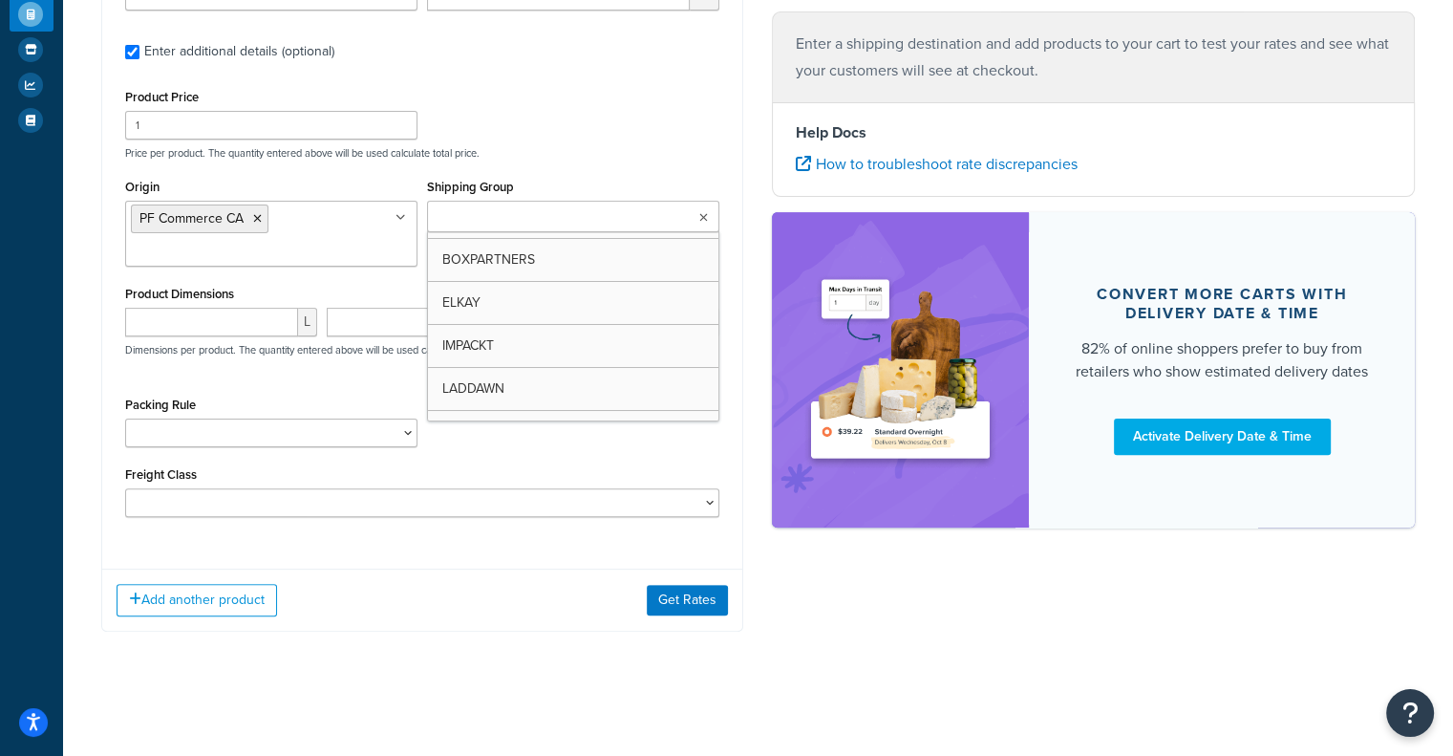
scroll to position [0, 0]
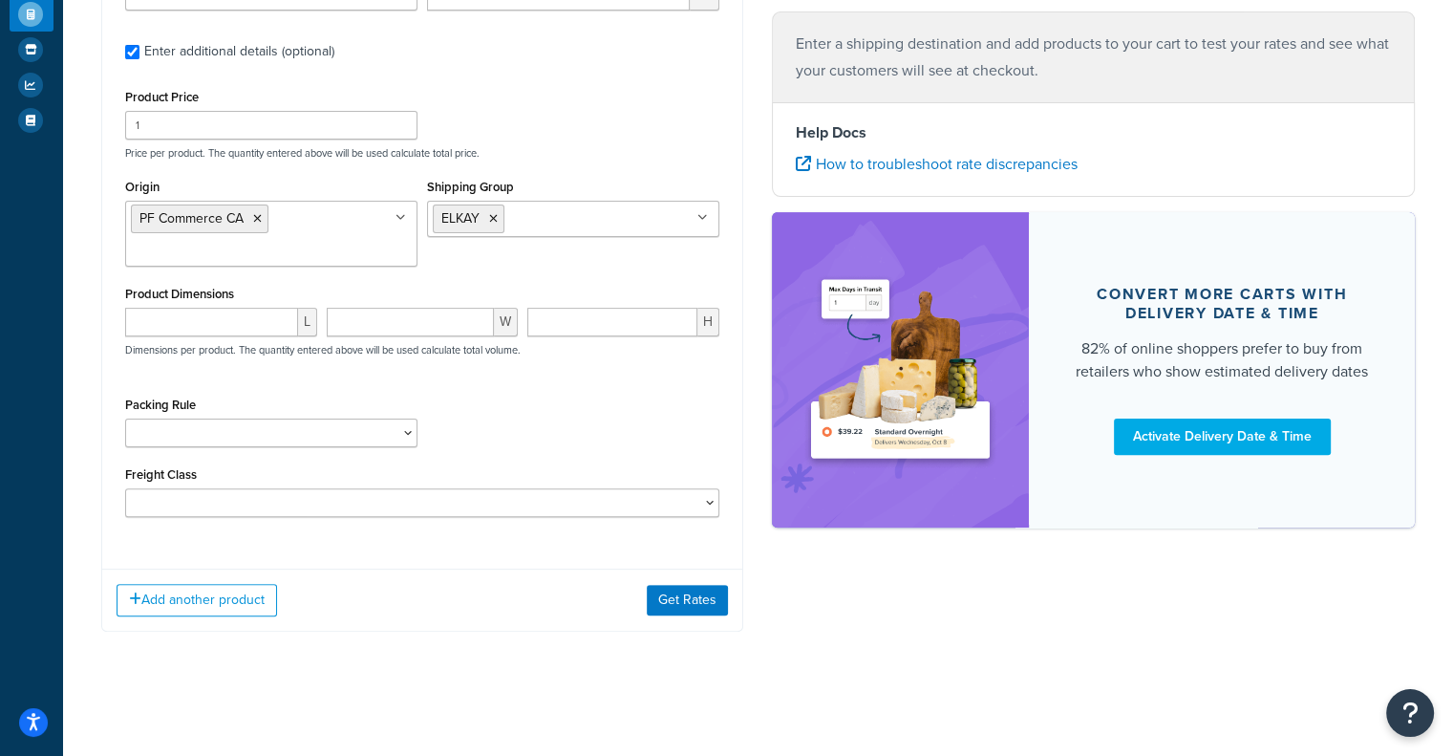
click at [481, 483] on div "Freight Class 50 55 60 65 70 77.5 85 92.5 100 110 125 150 175 200 250 300 400 5…" at bounding box center [422, 488] width 595 height 55
click at [665, 595] on button "Get Rates" at bounding box center [687, 600] width 81 height 31
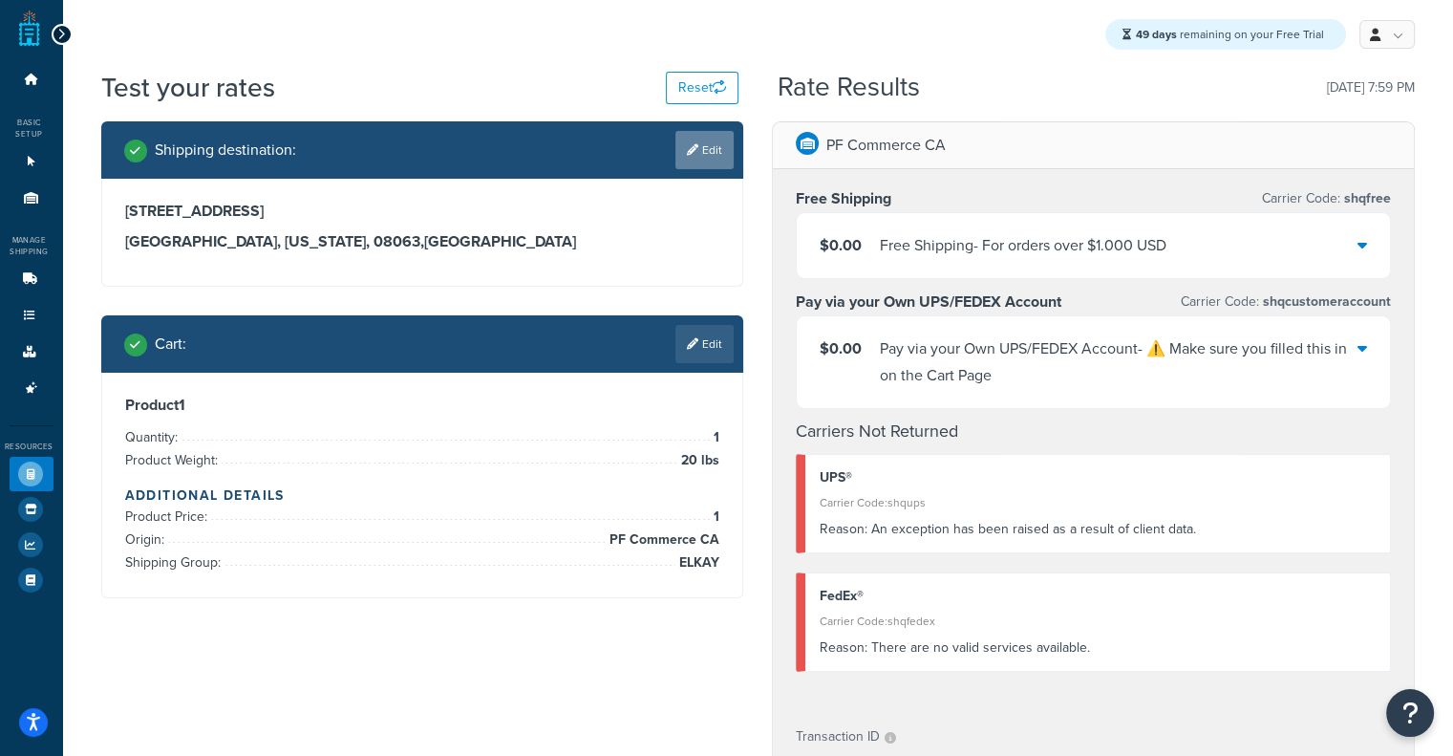
click at [703, 137] on link "Edit" at bounding box center [704, 150] width 58 height 38
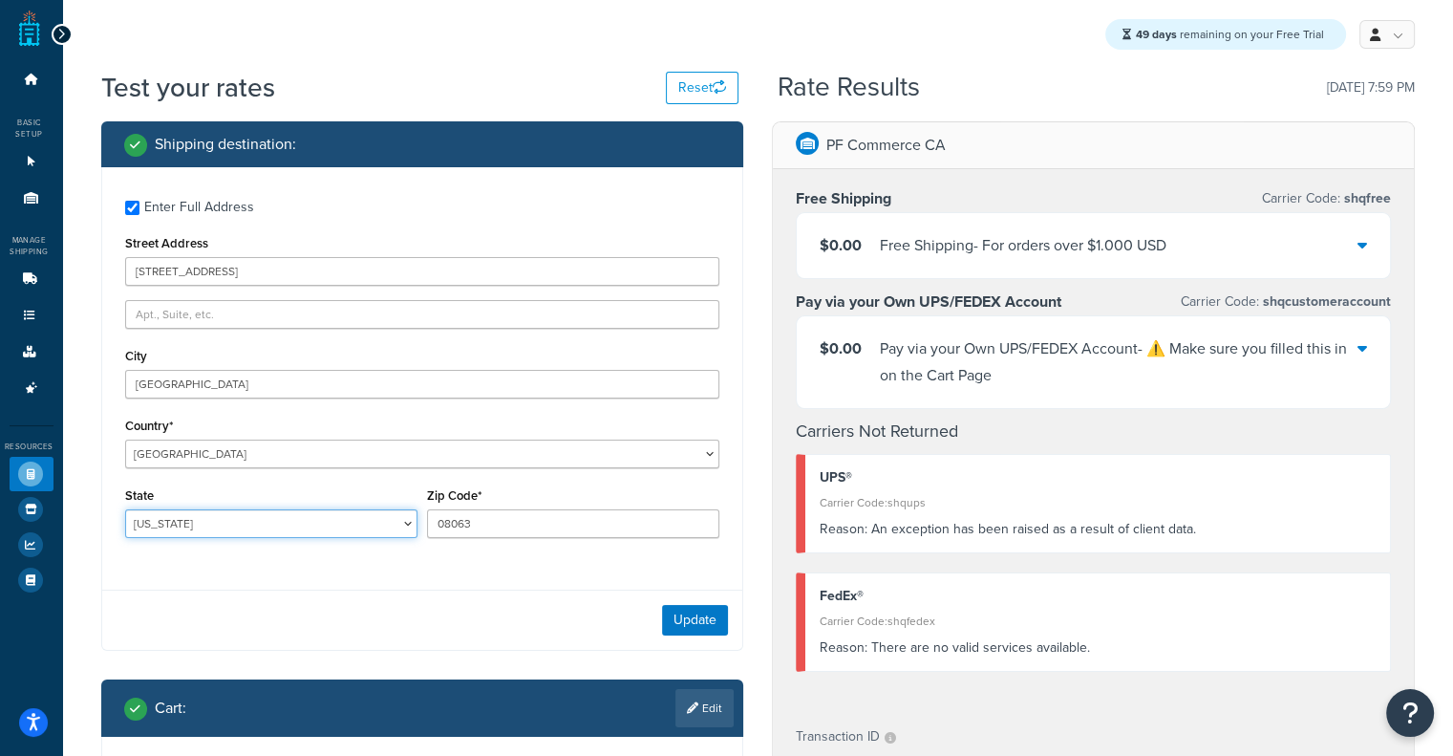
click at [348, 529] on select "[US_STATE] [US_STATE] [US_STATE] [US_STATE] [US_STATE] Armed Forces Americas Ar…" at bounding box center [271, 523] width 292 height 29
select select "NJ"
click at [125, 511] on select "[US_STATE] [US_STATE] [US_STATE] [US_STATE] [US_STATE] Armed Forces Americas Ar…" at bounding box center [271, 523] width 292 height 29
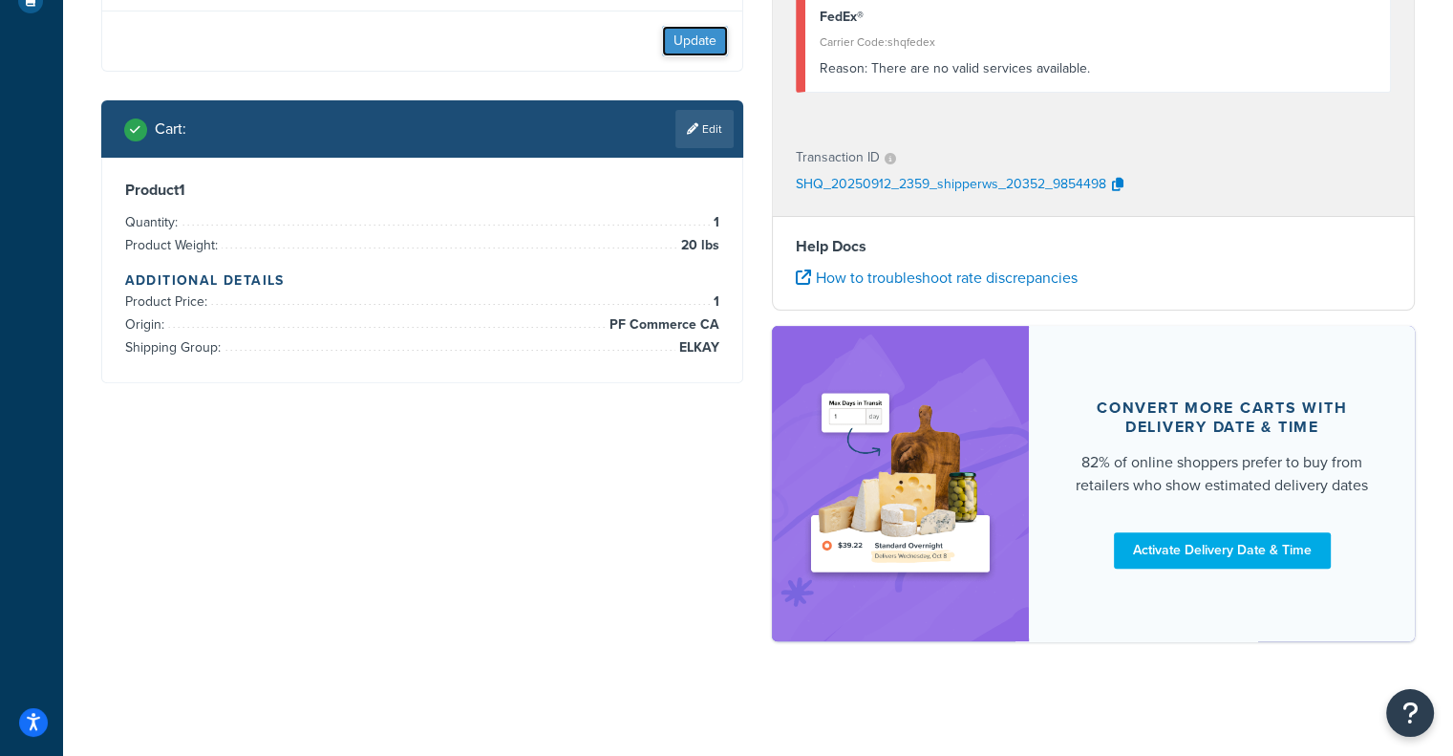
click at [708, 49] on button "Update" at bounding box center [695, 41] width 66 height 31
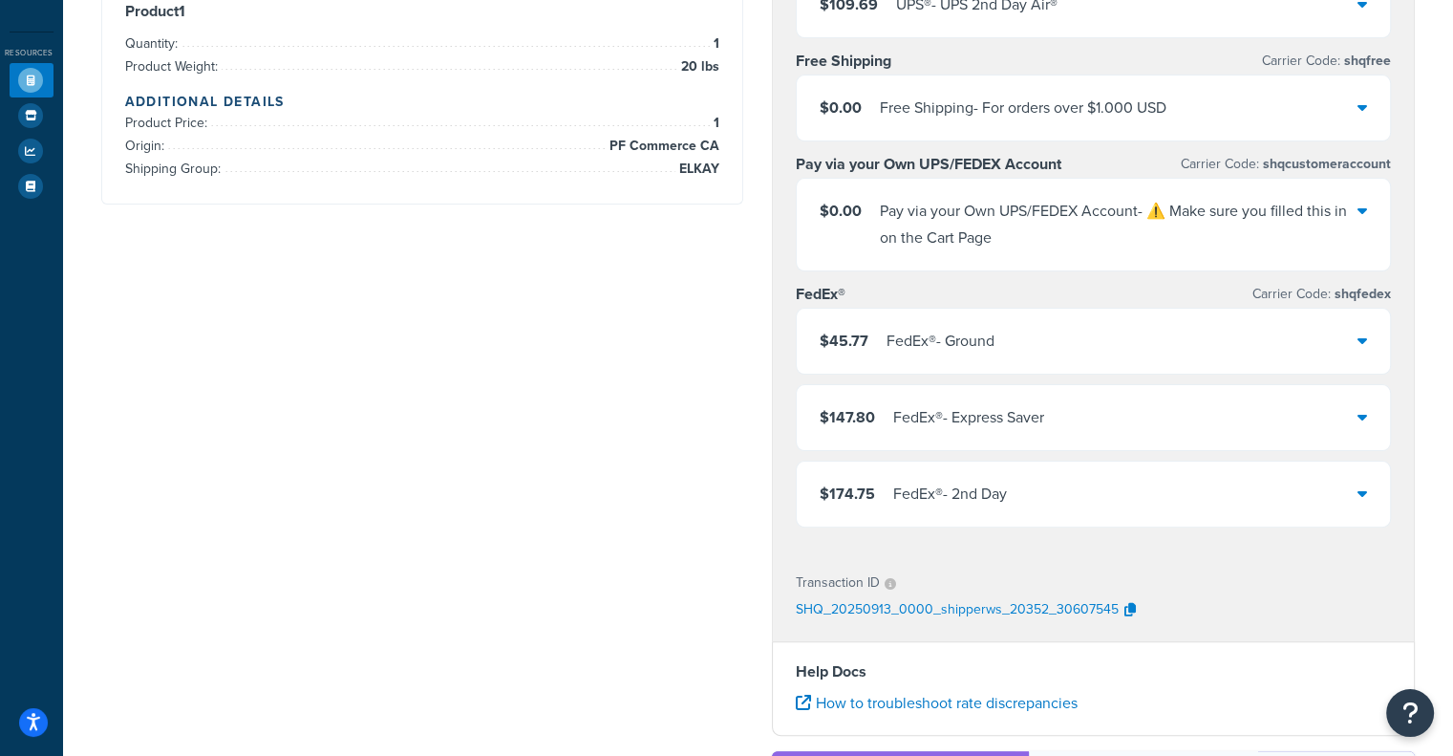
scroll to position [0, 0]
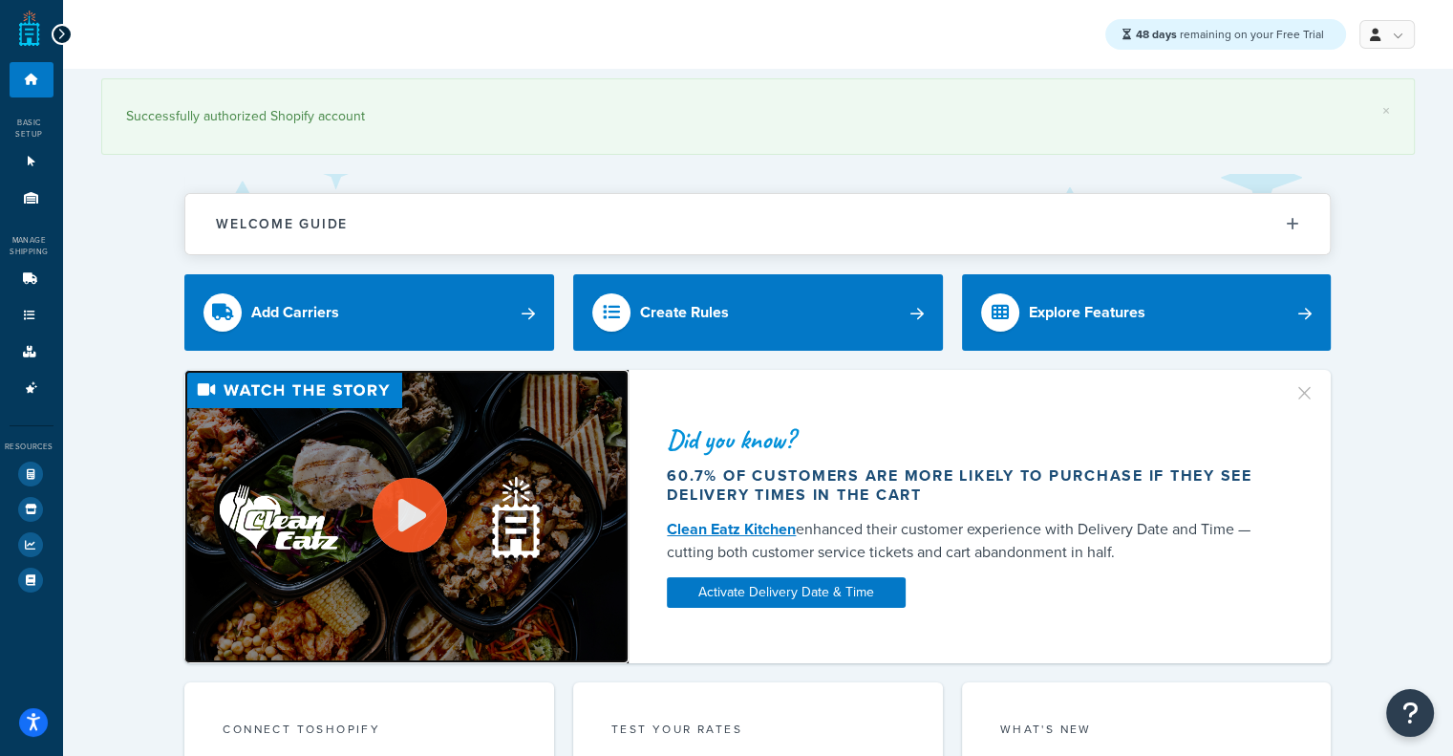
click at [578, 547] on img at bounding box center [406, 516] width 444 height 293
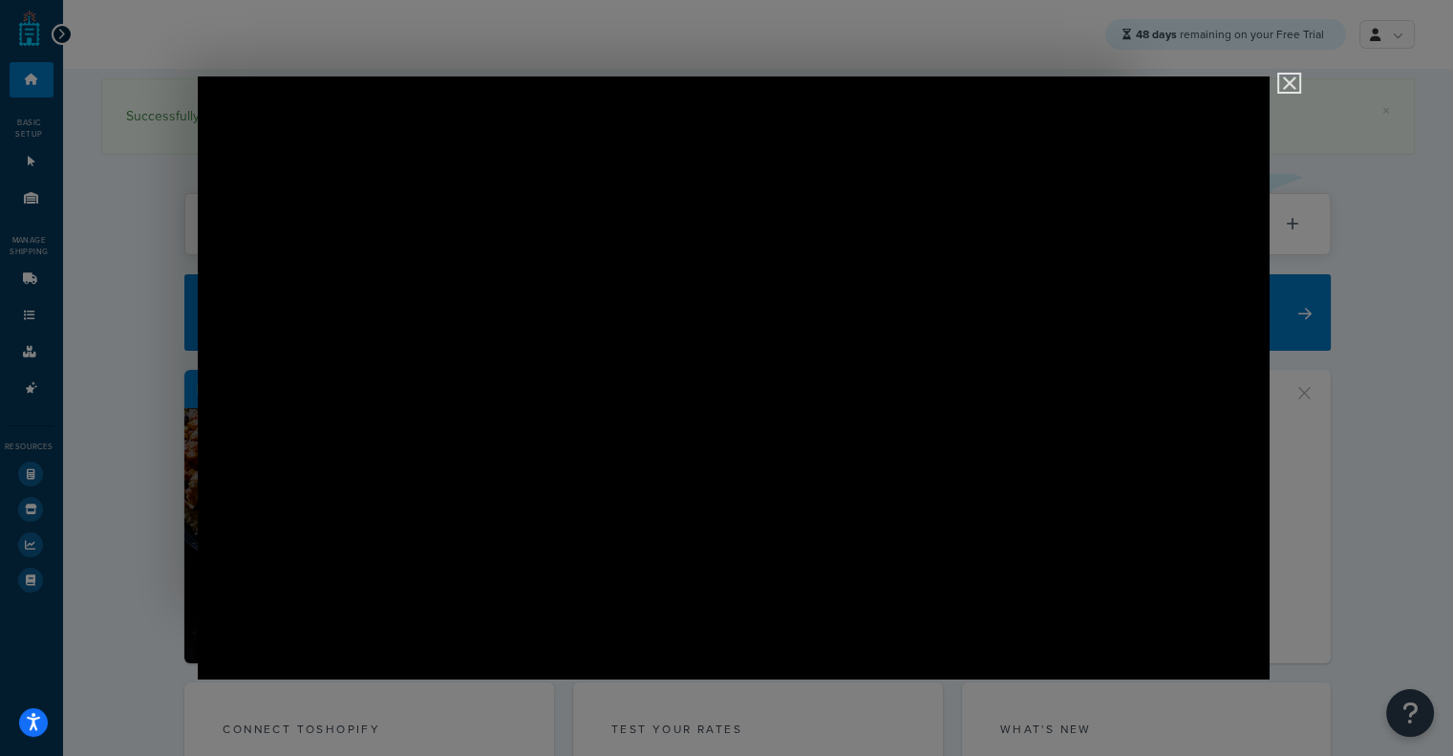
click at [1286, 77] on img "Close" at bounding box center [1281, 91] width 32 height 32
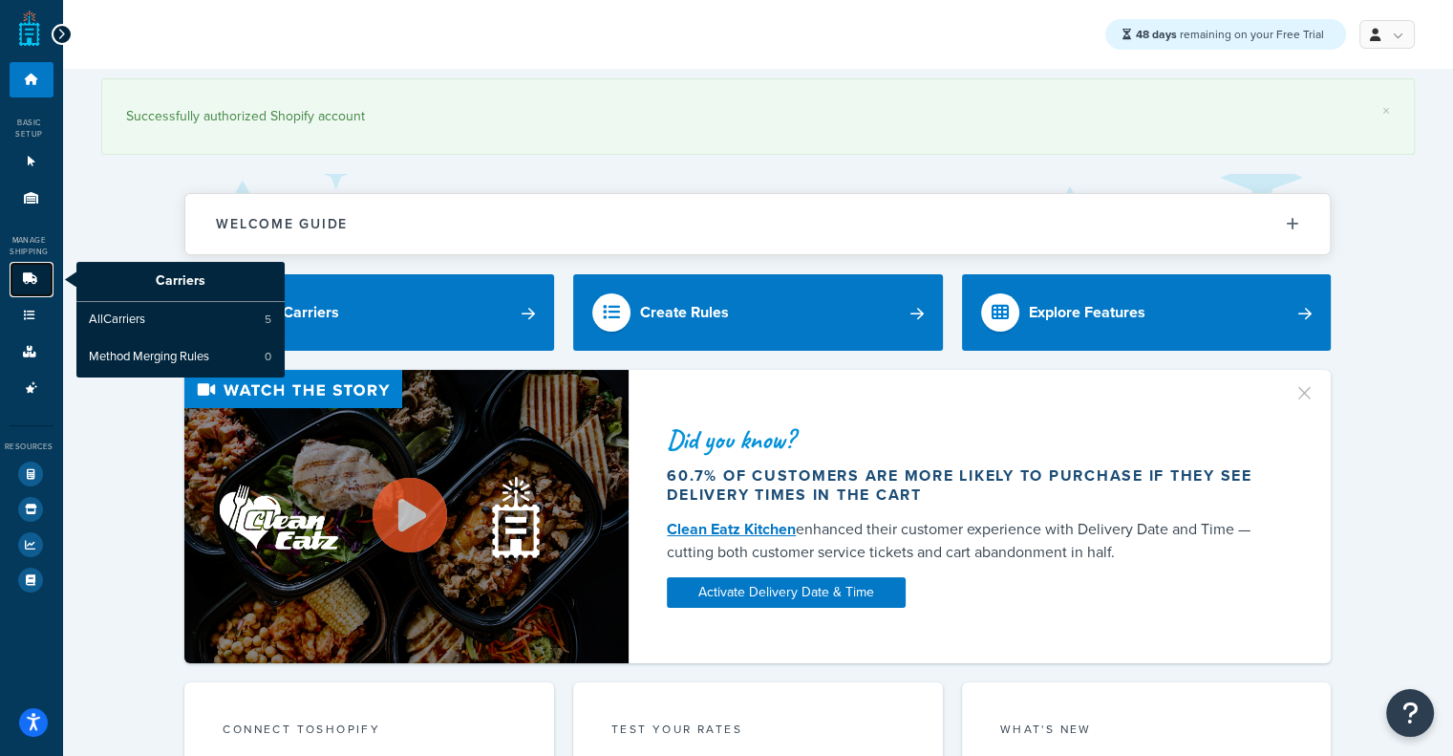
click at [28, 293] on link "Carriers" at bounding box center [32, 279] width 44 height 35
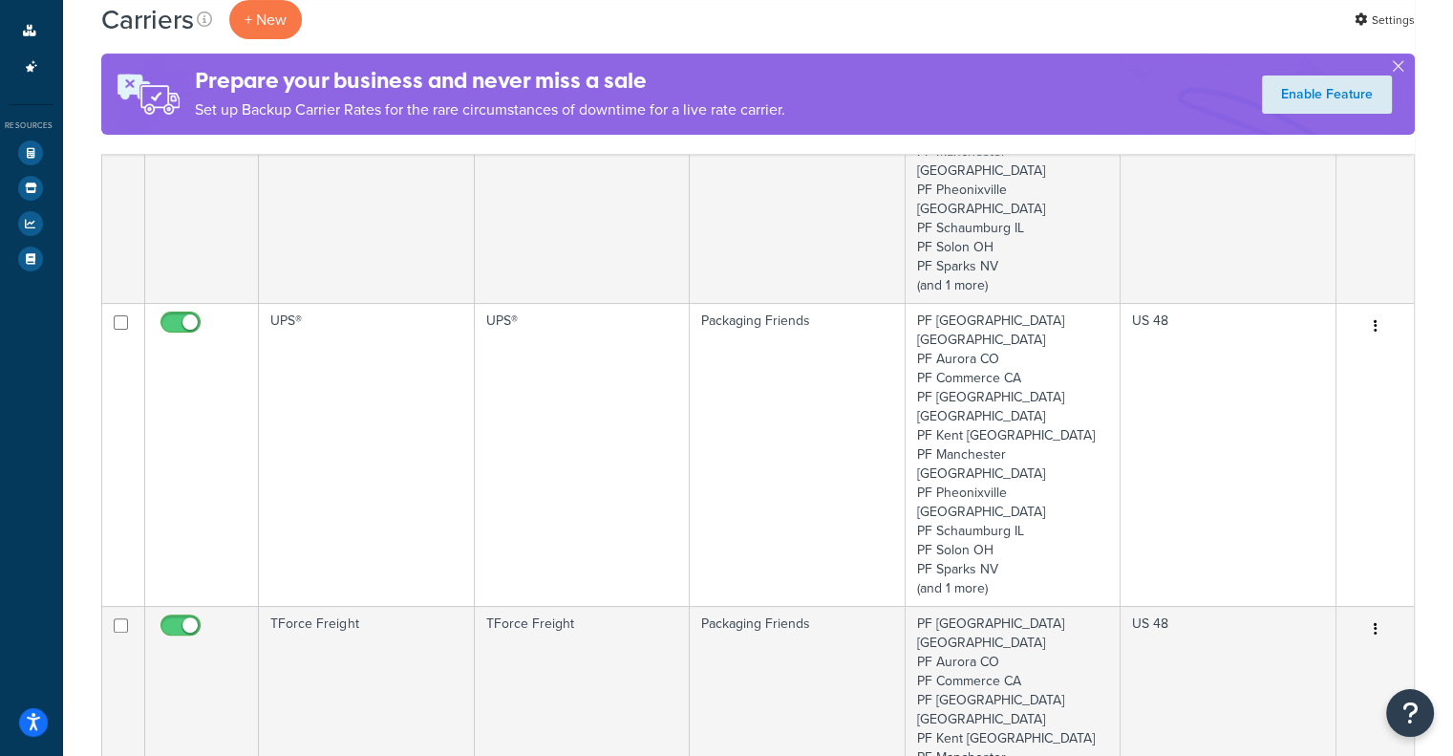
scroll to position [287, 0]
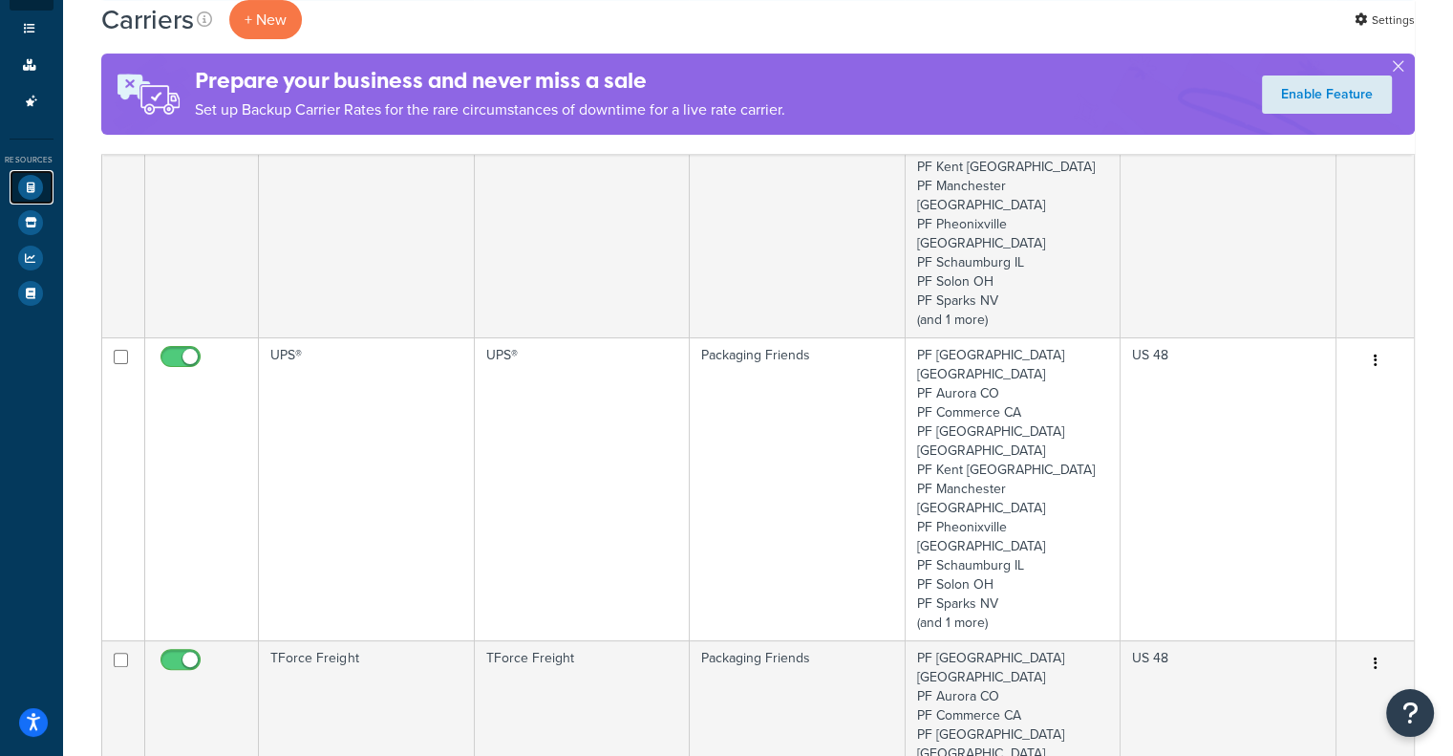
click at [13, 190] on link "Test Your Rates" at bounding box center [32, 187] width 44 height 34
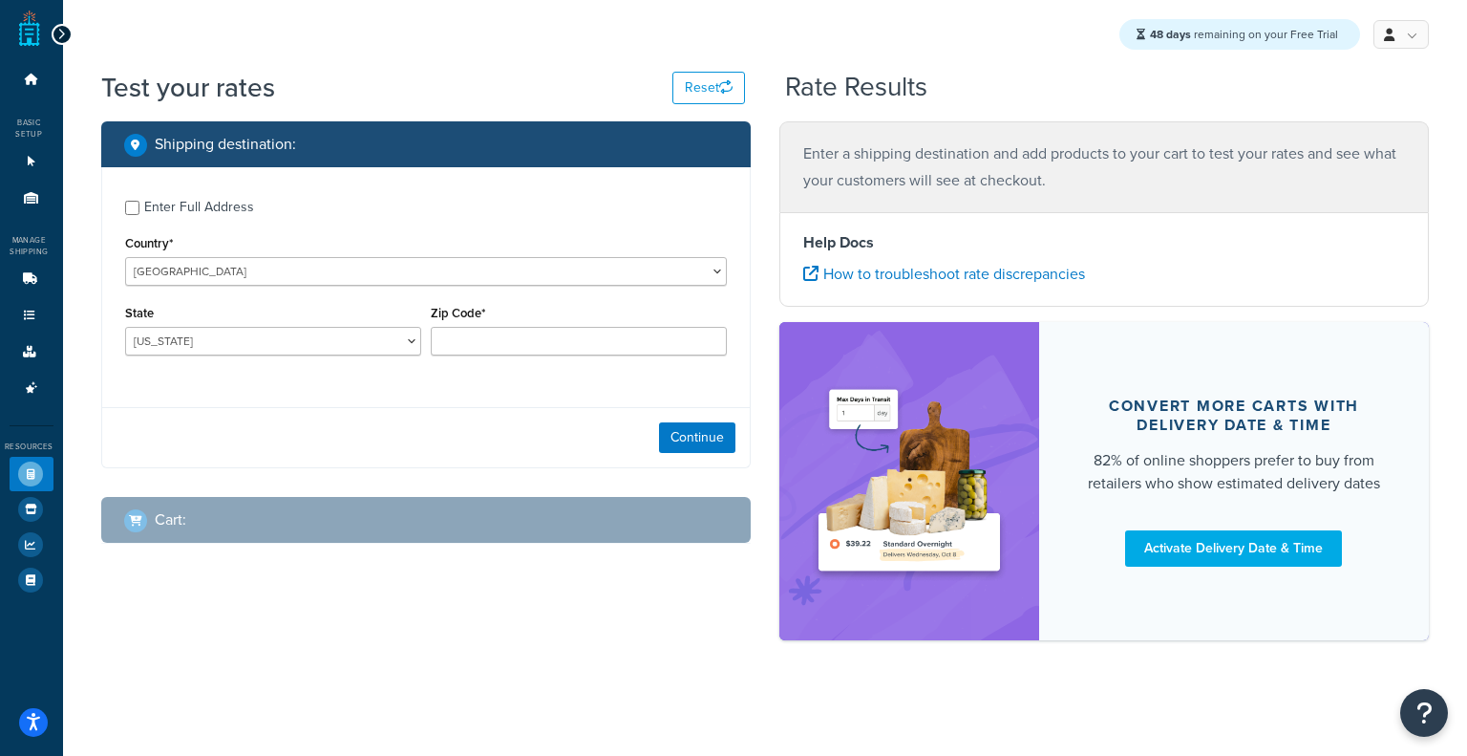
click at [165, 199] on div "Enter Full Address" at bounding box center [199, 207] width 110 height 27
click at [139, 201] on input "Enter Full Address" at bounding box center [132, 208] width 14 height 14
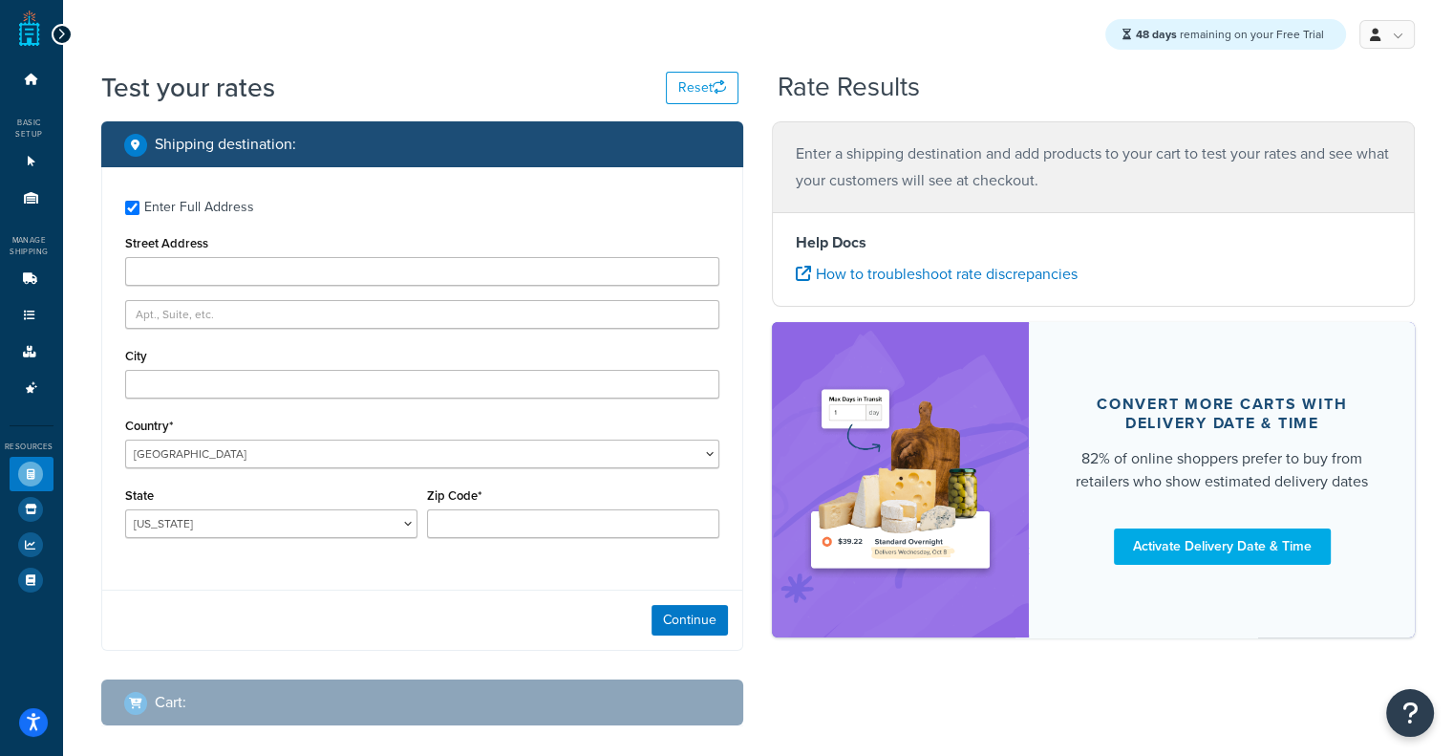
click at [165, 199] on div "Enter Full Address" at bounding box center [199, 207] width 110 height 27
click at [139, 201] on input "Enter Full Address" at bounding box center [132, 208] width 14 height 14
checkbox input "false"
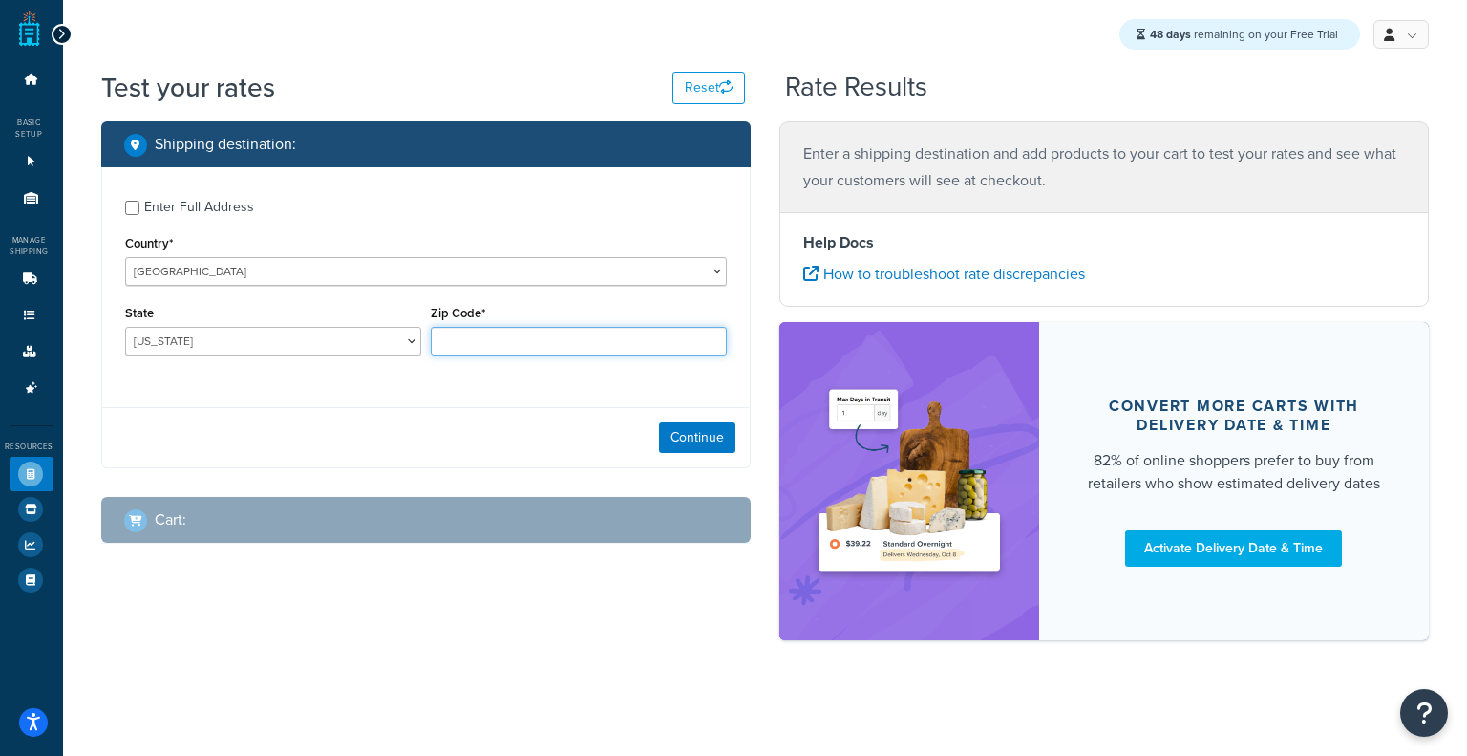
click at [518, 333] on input "Zip Code*" at bounding box center [579, 341] width 296 height 29
type input "60193"
select select "IL"
click at [22, 198] on icon at bounding box center [31, 197] width 19 height 11
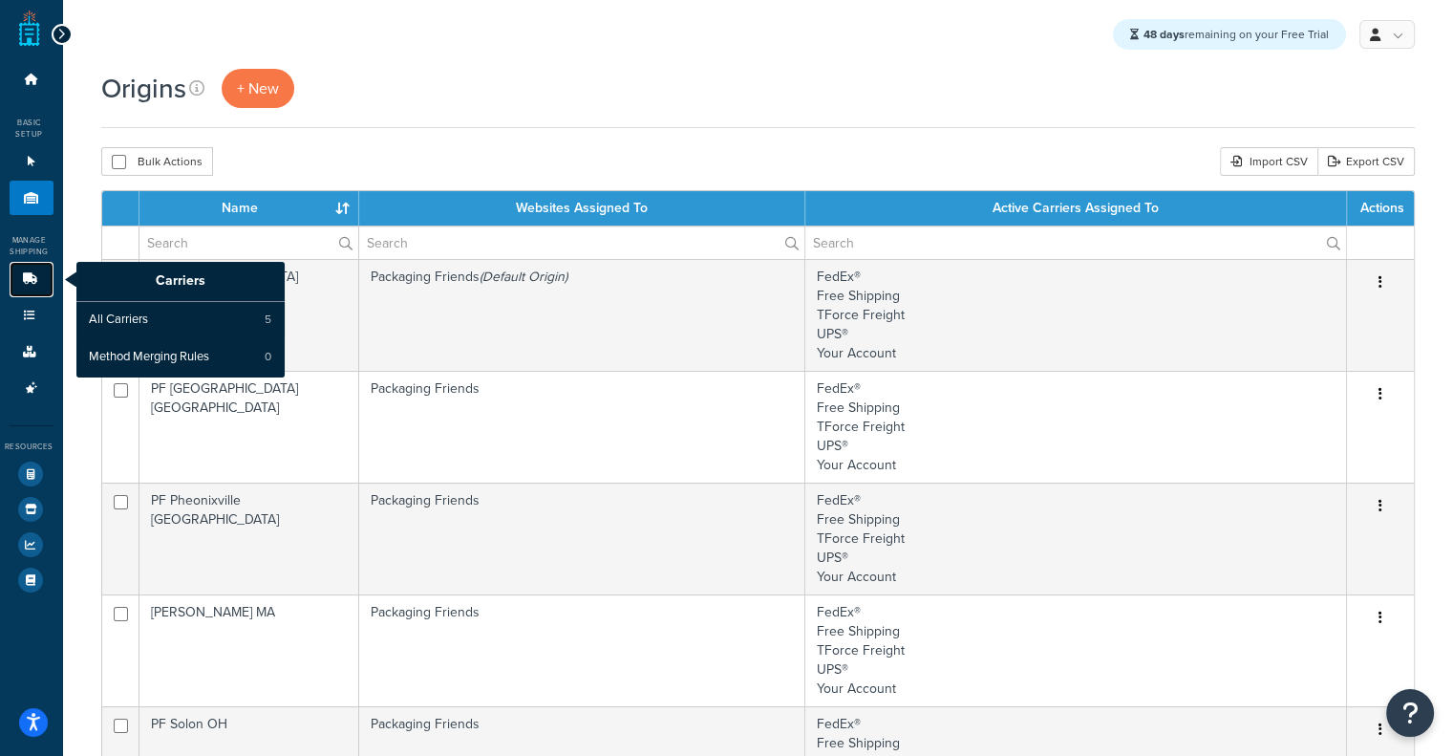
click at [23, 286] on link "Carriers" at bounding box center [32, 279] width 44 height 35
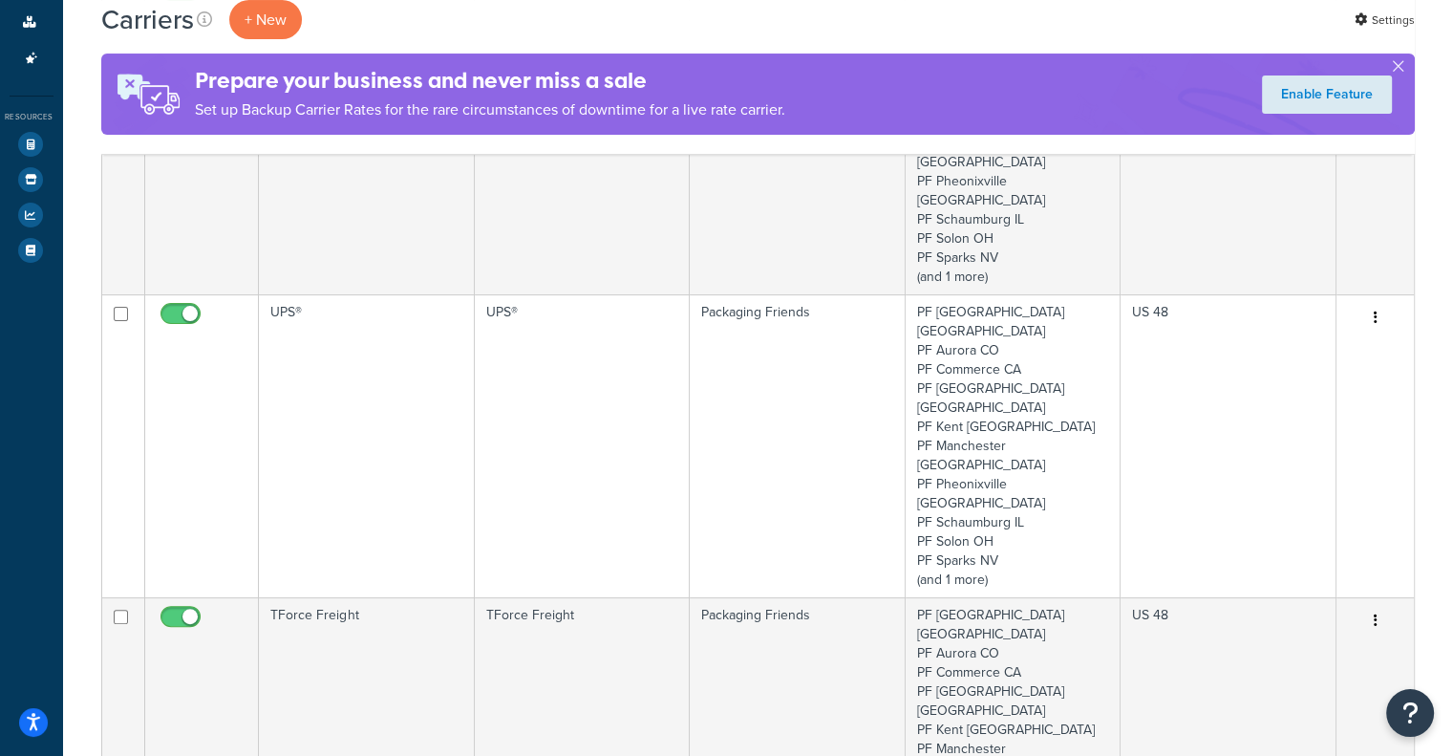
scroll to position [311, 0]
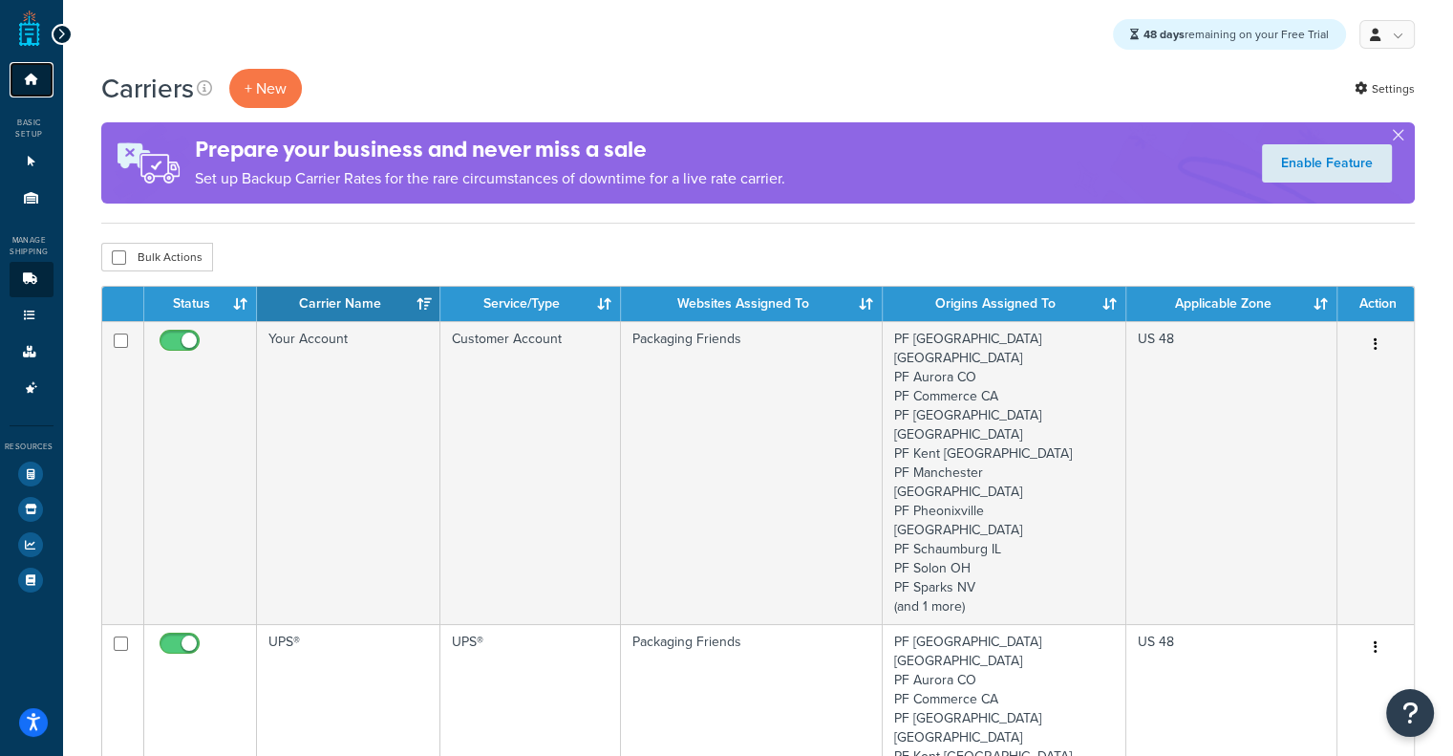
click at [32, 80] on icon at bounding box center [31, 79] width 19 height 11
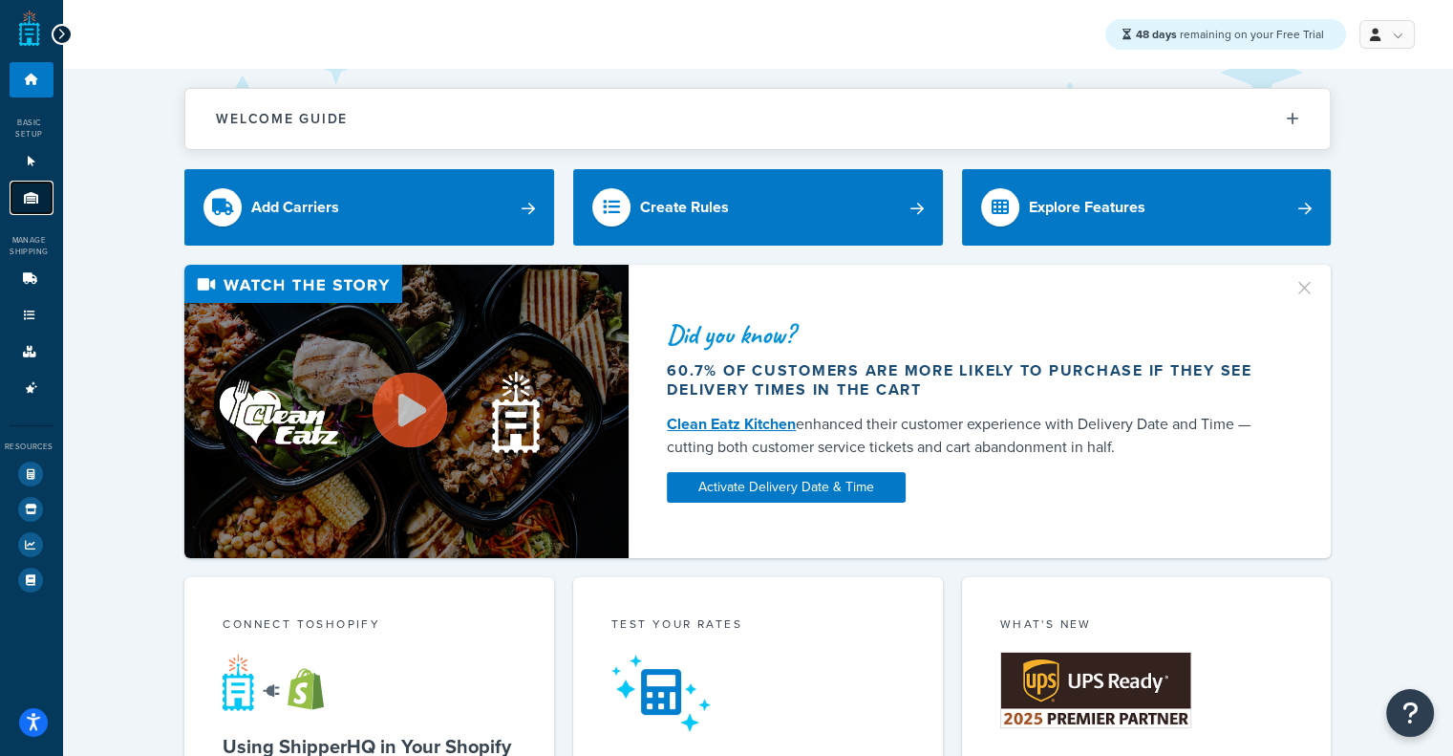
click at [27, 182] on link "Origins 11" at bounding box center [32, 198] width 44 height 35
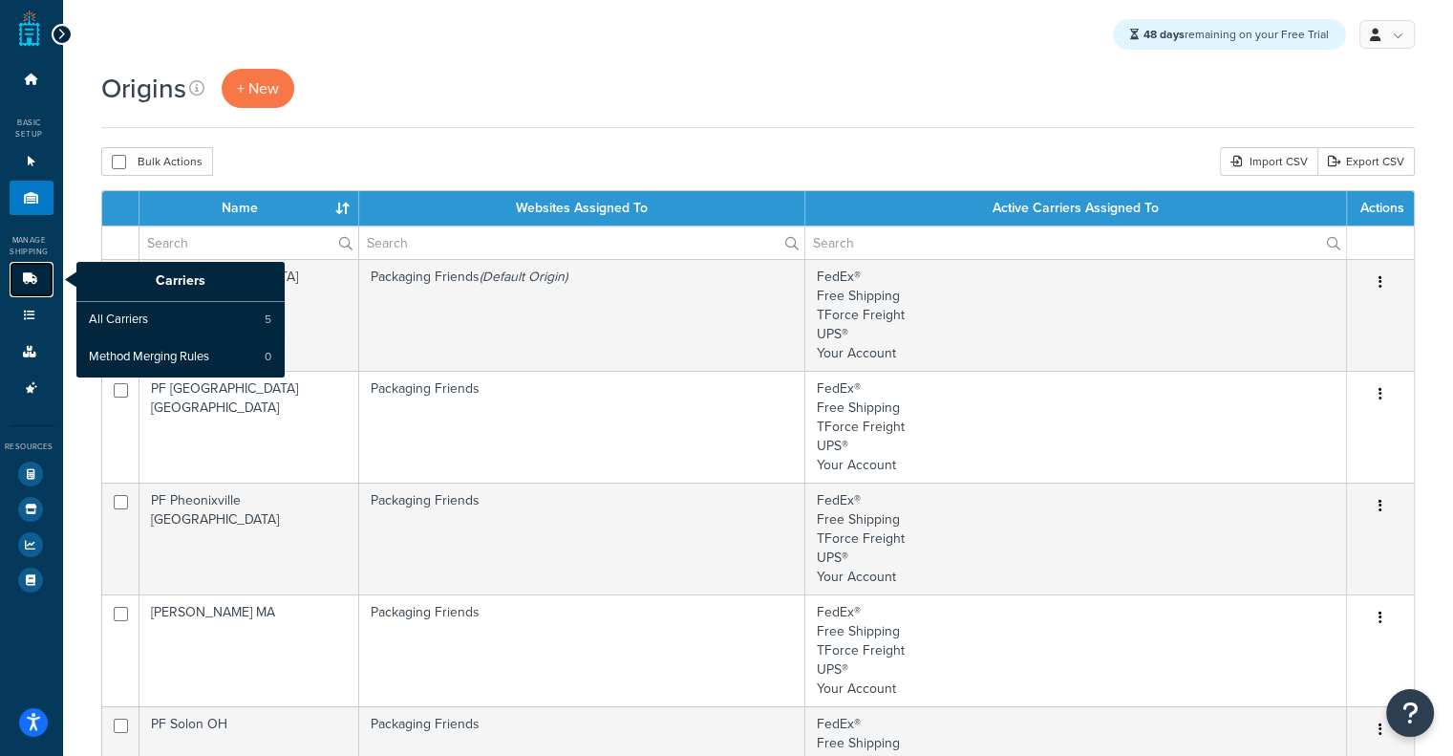
click at [24, 278] on icon at bounding box center [29, 278] width 19 height 11
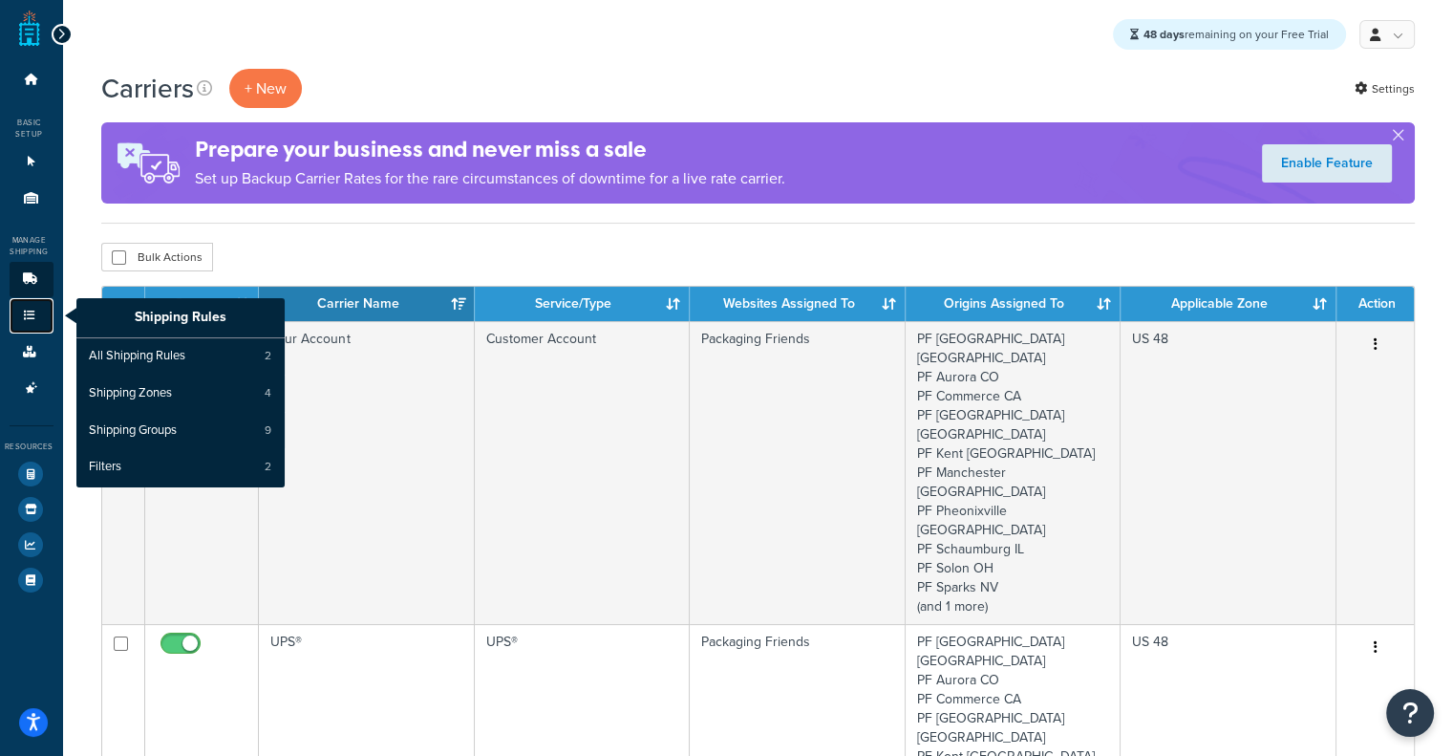
click at [35, 303] on link "Shipping Rules" at bounding box center [32, 315] width 44 height 35
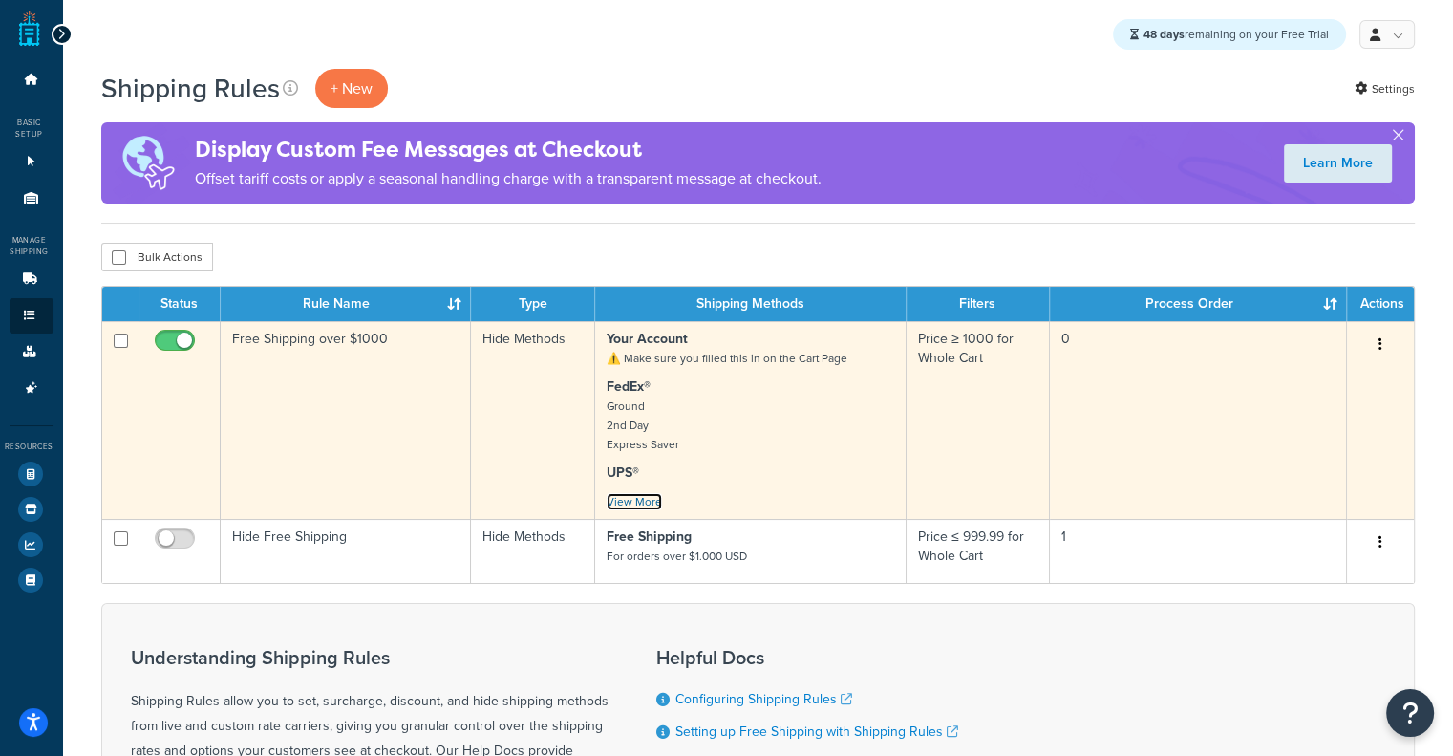
click at [641, 503] on link "View More" at bounding box center [634, 501] width 55 height 17
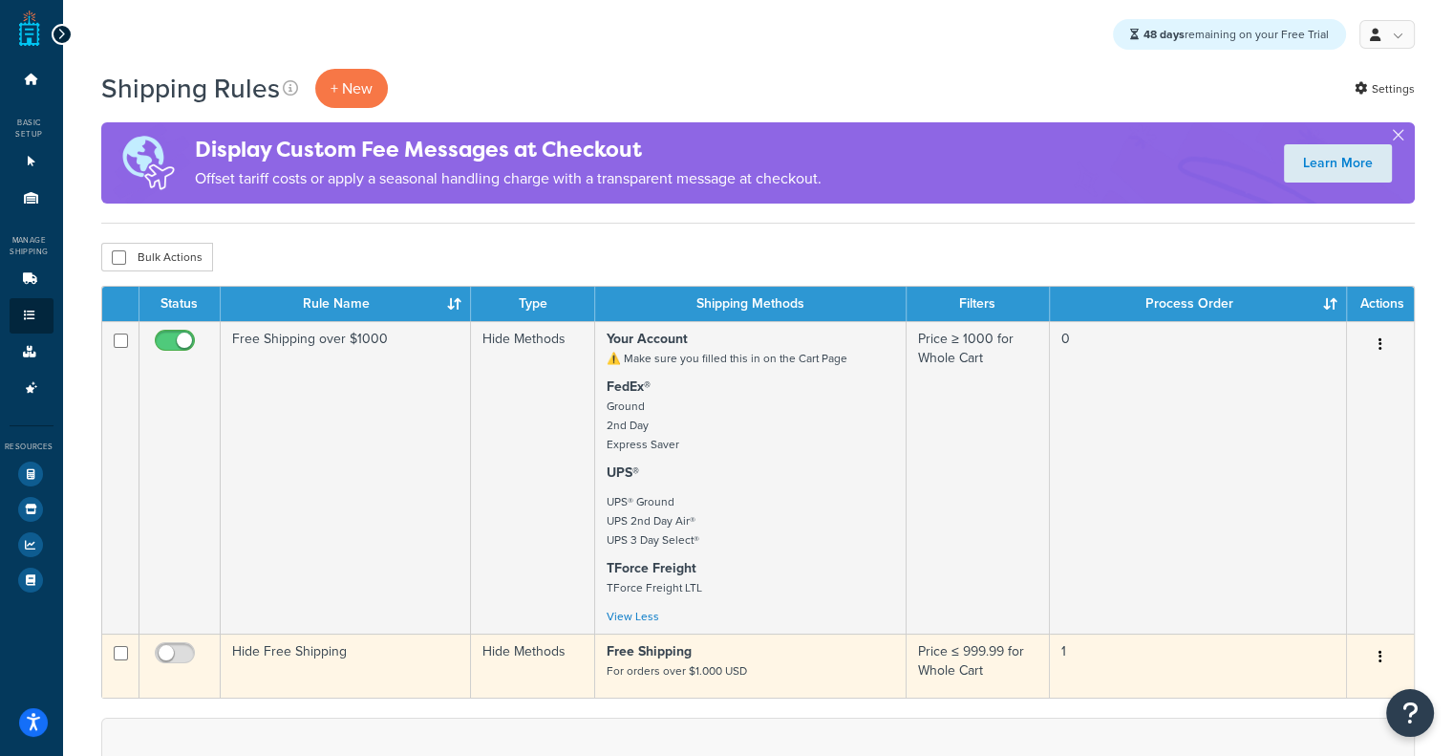
click at [658, 641] on td "Free Shipping For orders over $1.000 USD" at bounding box center [750, 665] width 311 height 64
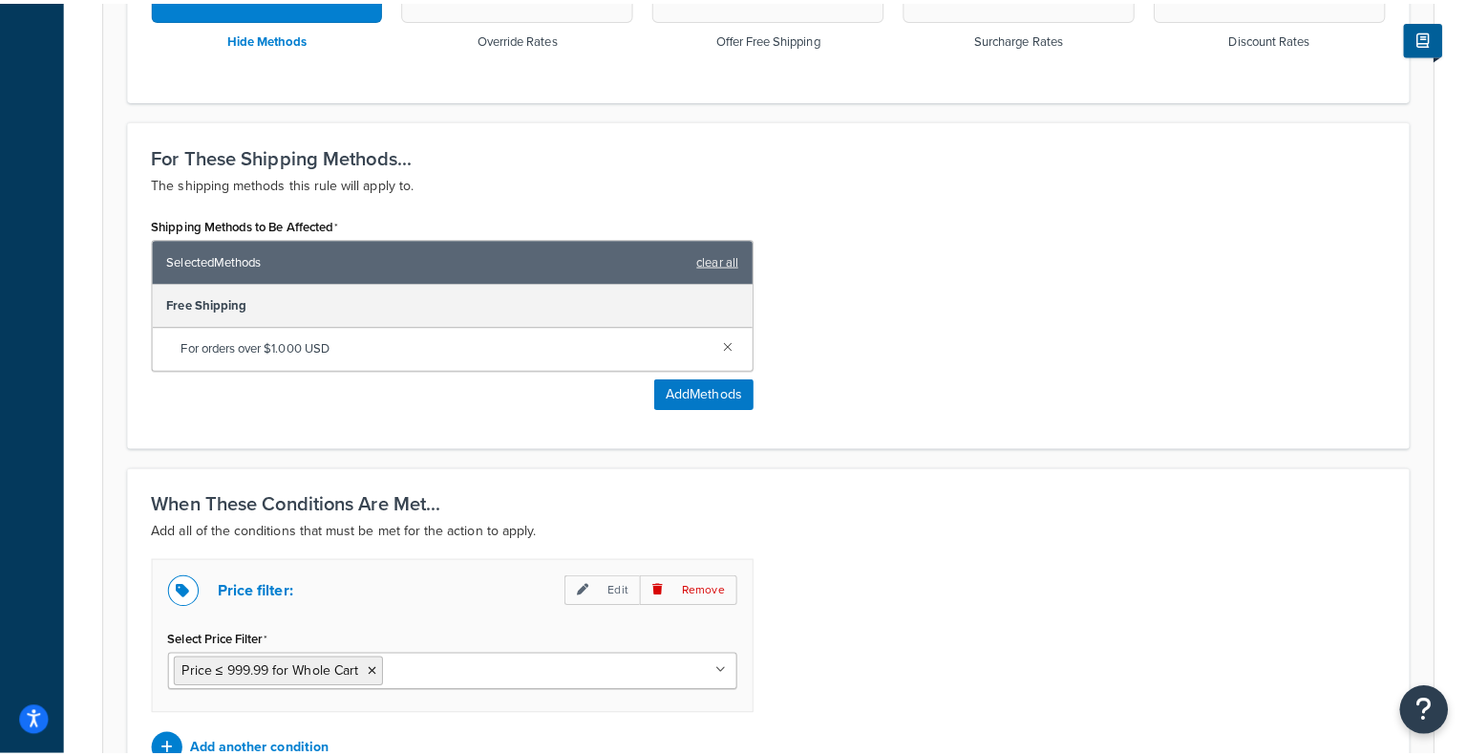
scroll to position [734, 0]
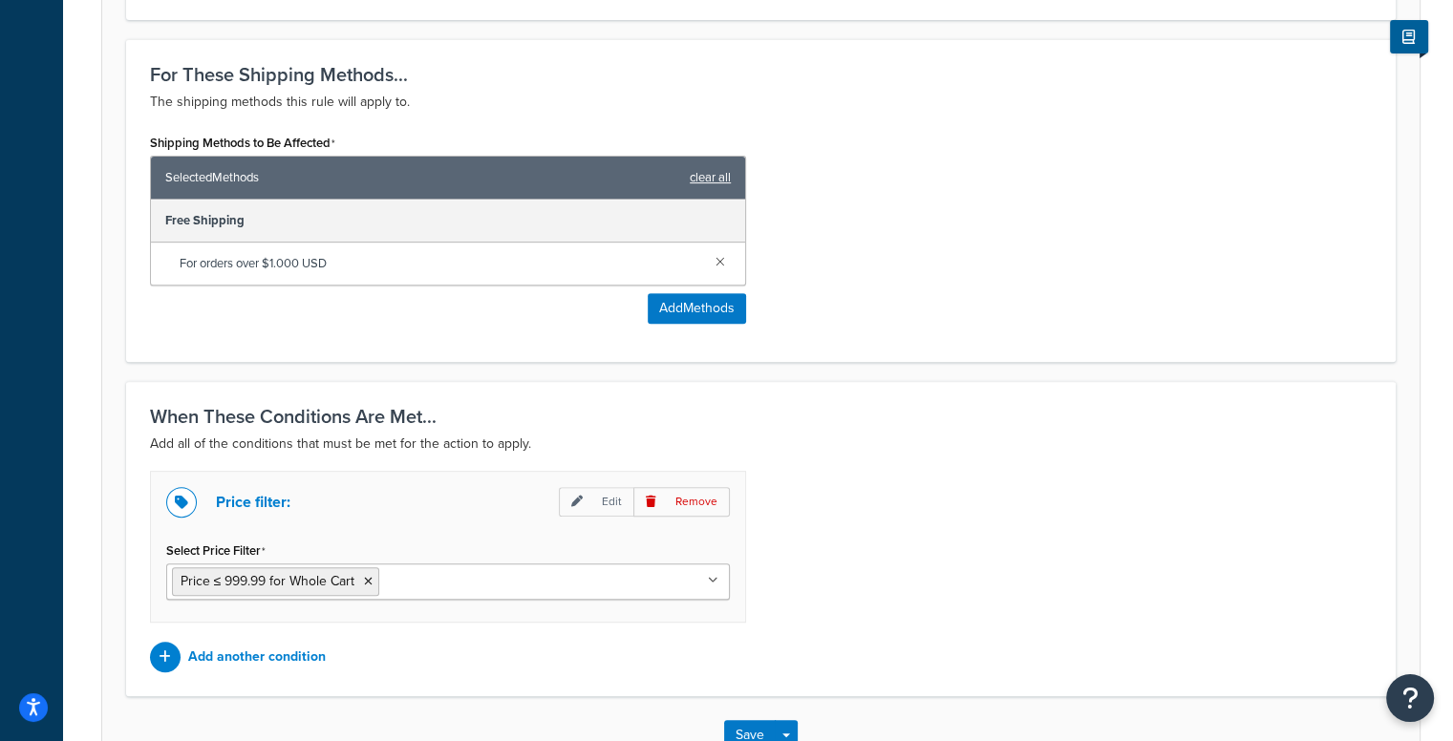
click at [720, 177] on link "clear all" at bounding box center [710, 177] width 41 height 27
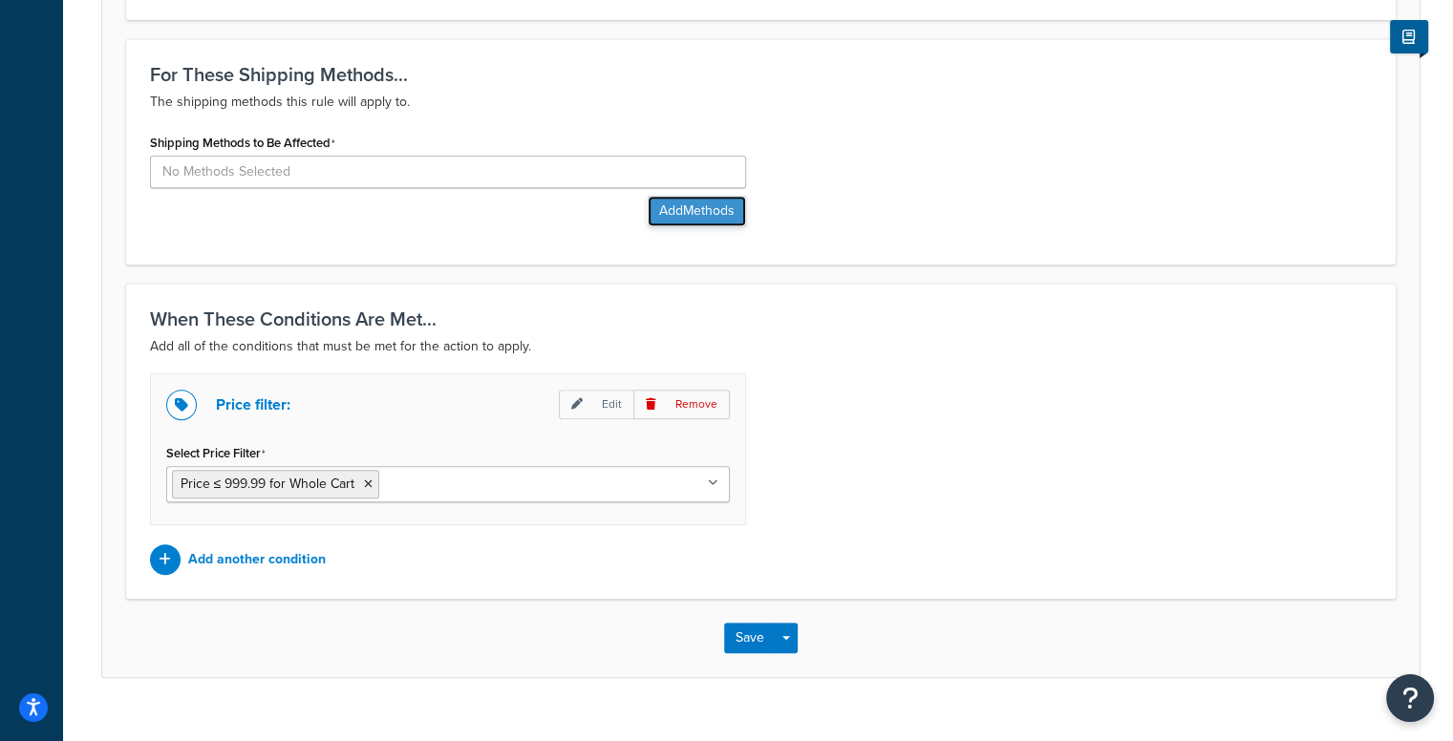
click at [699, 215] on button "Add Methods" at bounding box center [697, 211] width 98 height 31
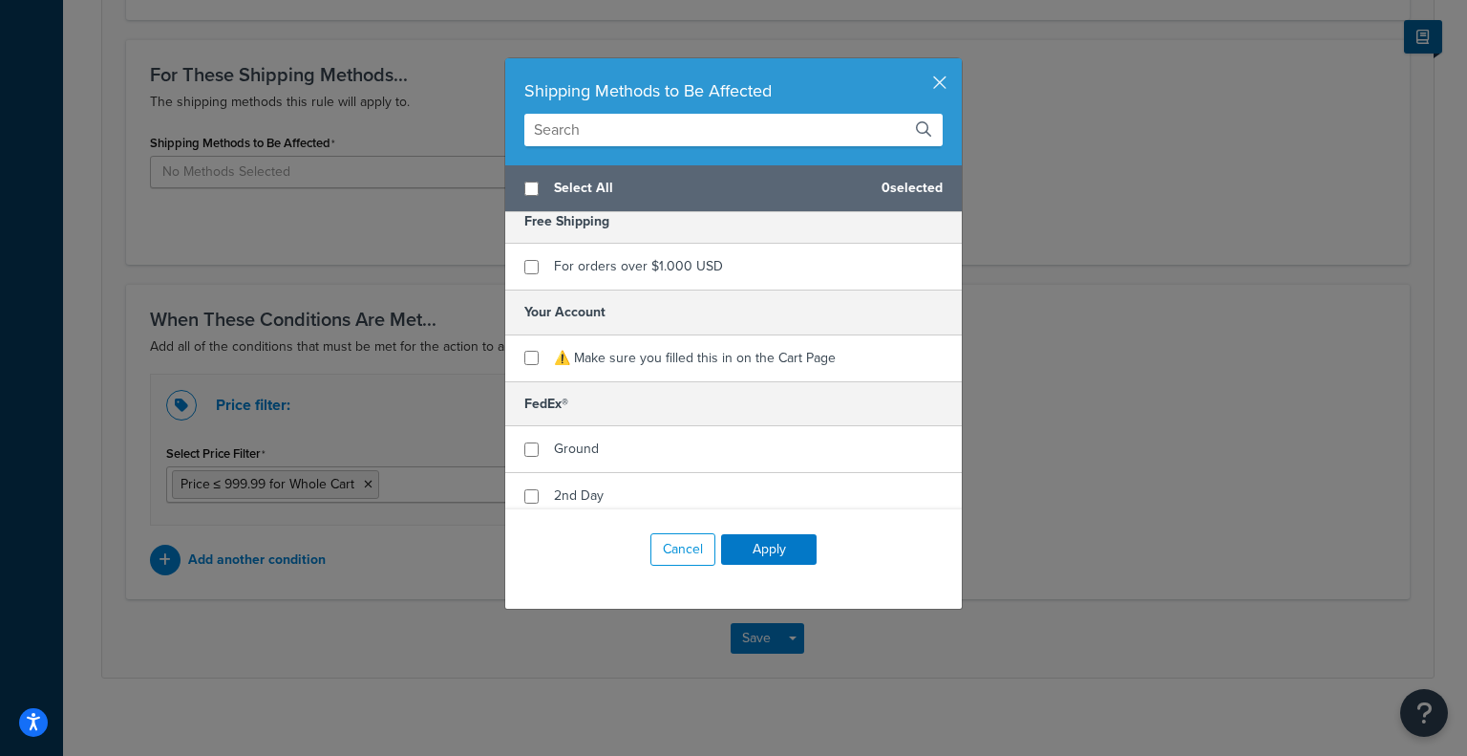
scroll to position [11, 0]
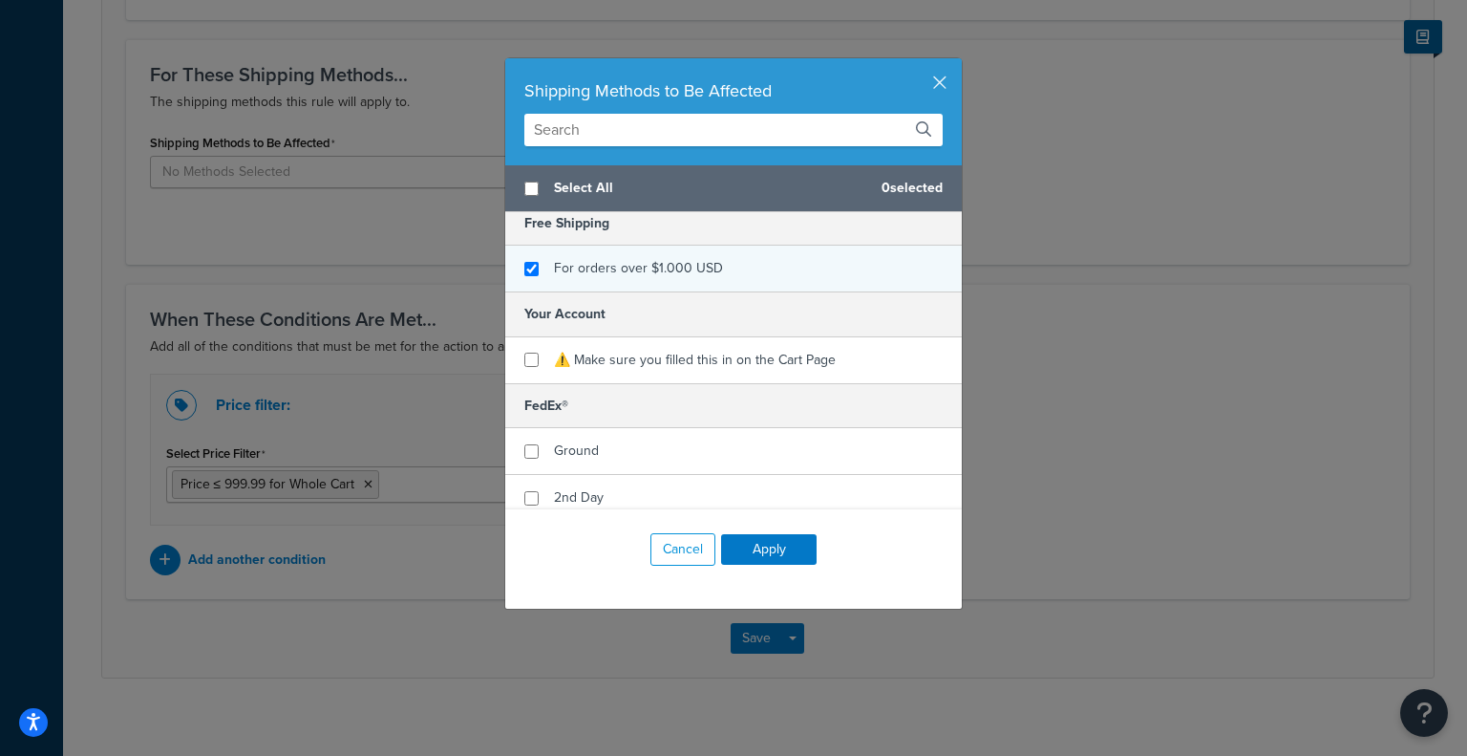
checkbox input "true"
click at [695, 276] on span "For orders over $1.000 USD" at bounding box center [638, 268] width 169 height 20
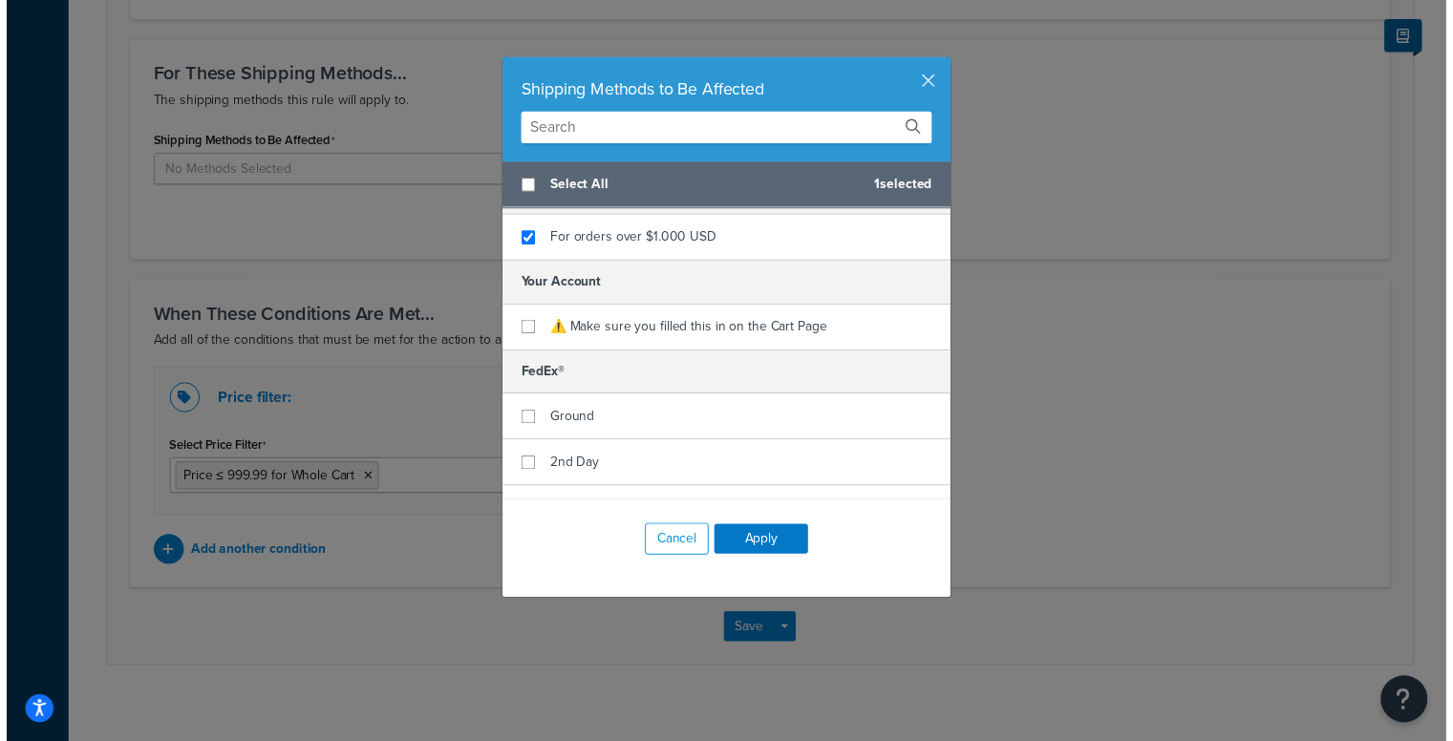
scroll to position [34, 0]
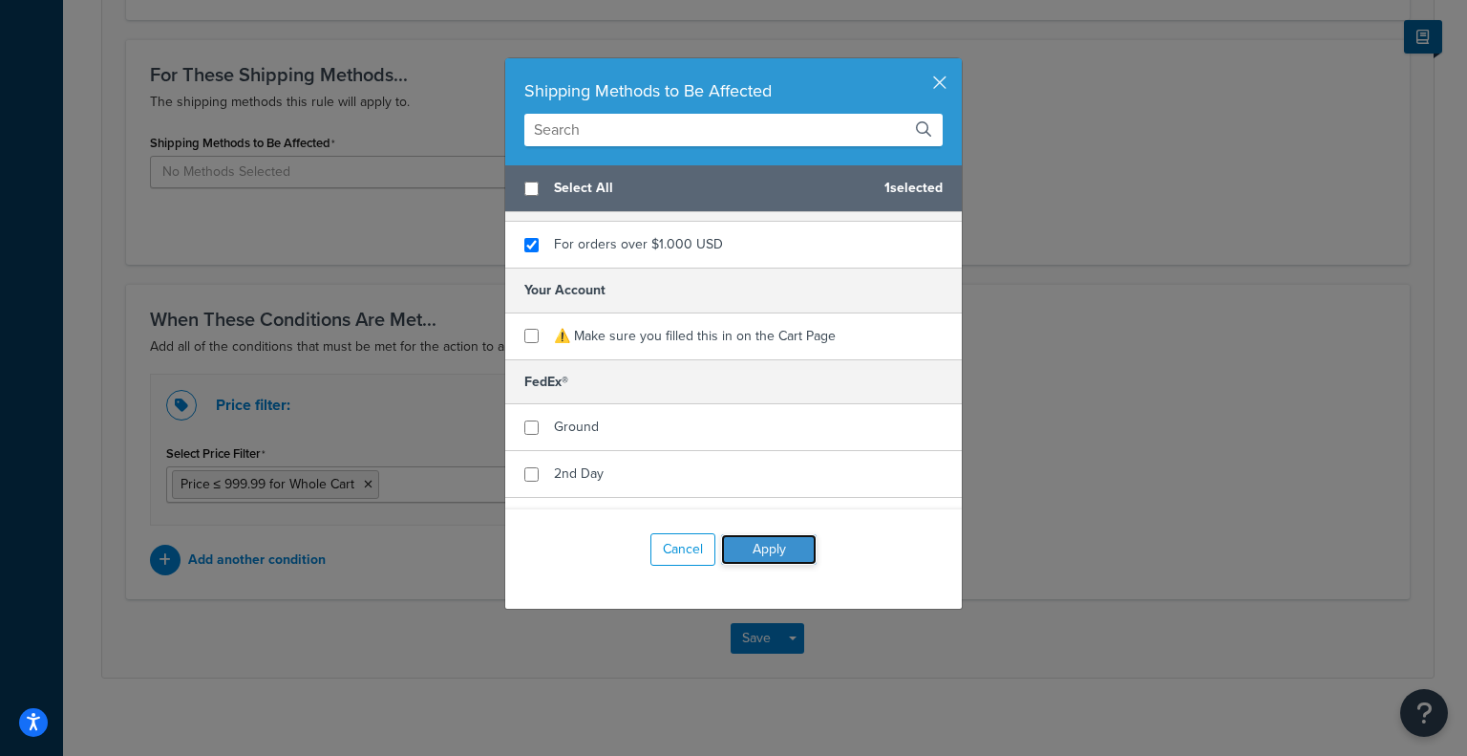
click at [764, 546] on button "Apply" at bounding box center [769, 549] width 96 height 31
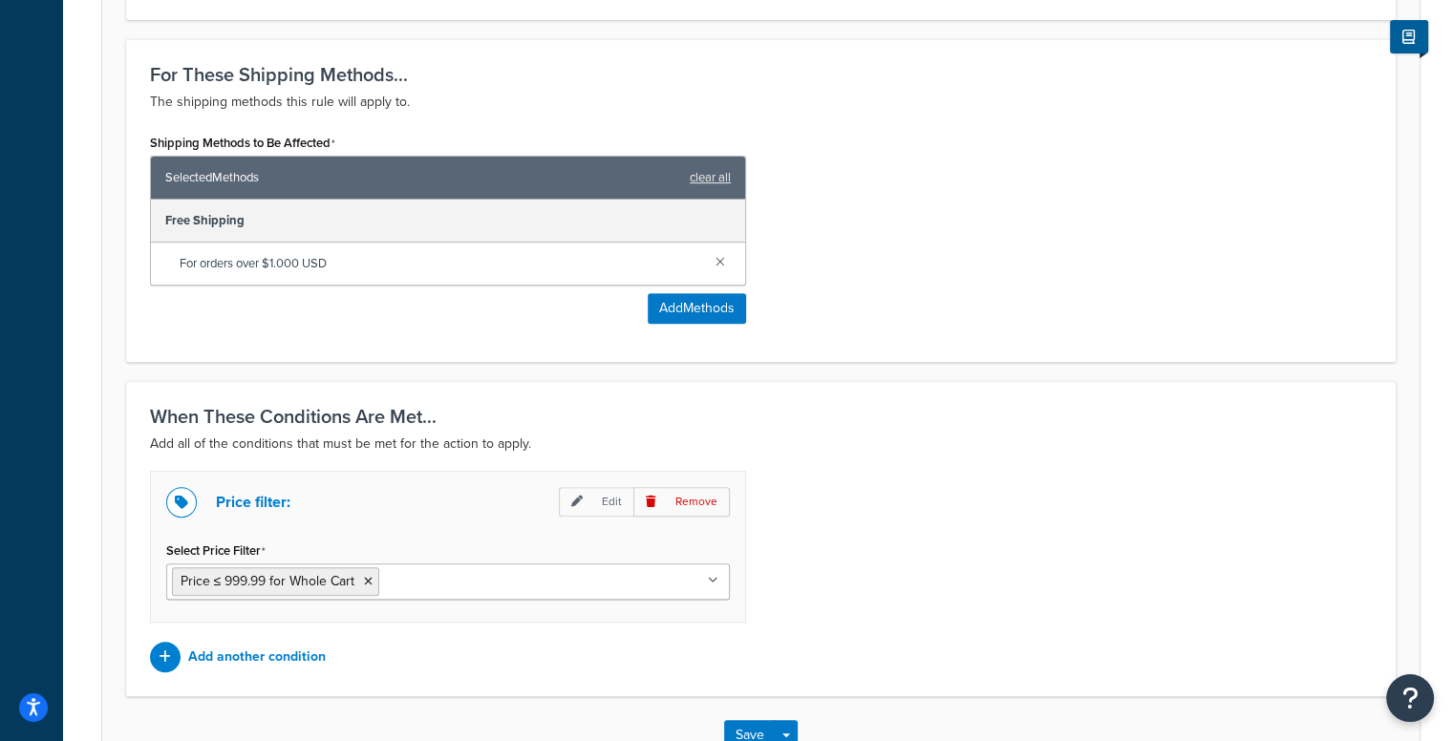
scroll to position [862, 0]
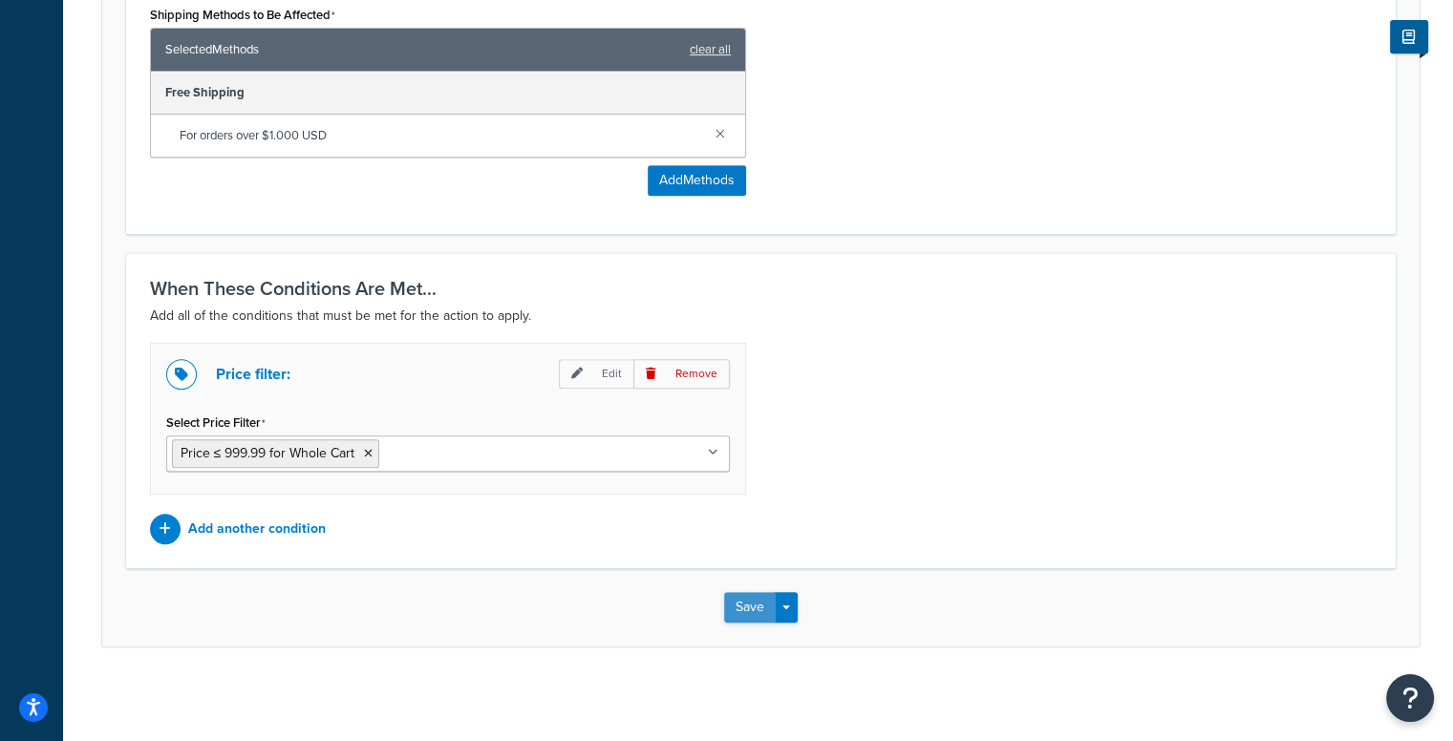
click at [746, 596] on button "Save" at bounding box center [750, 607] width 52 height 31
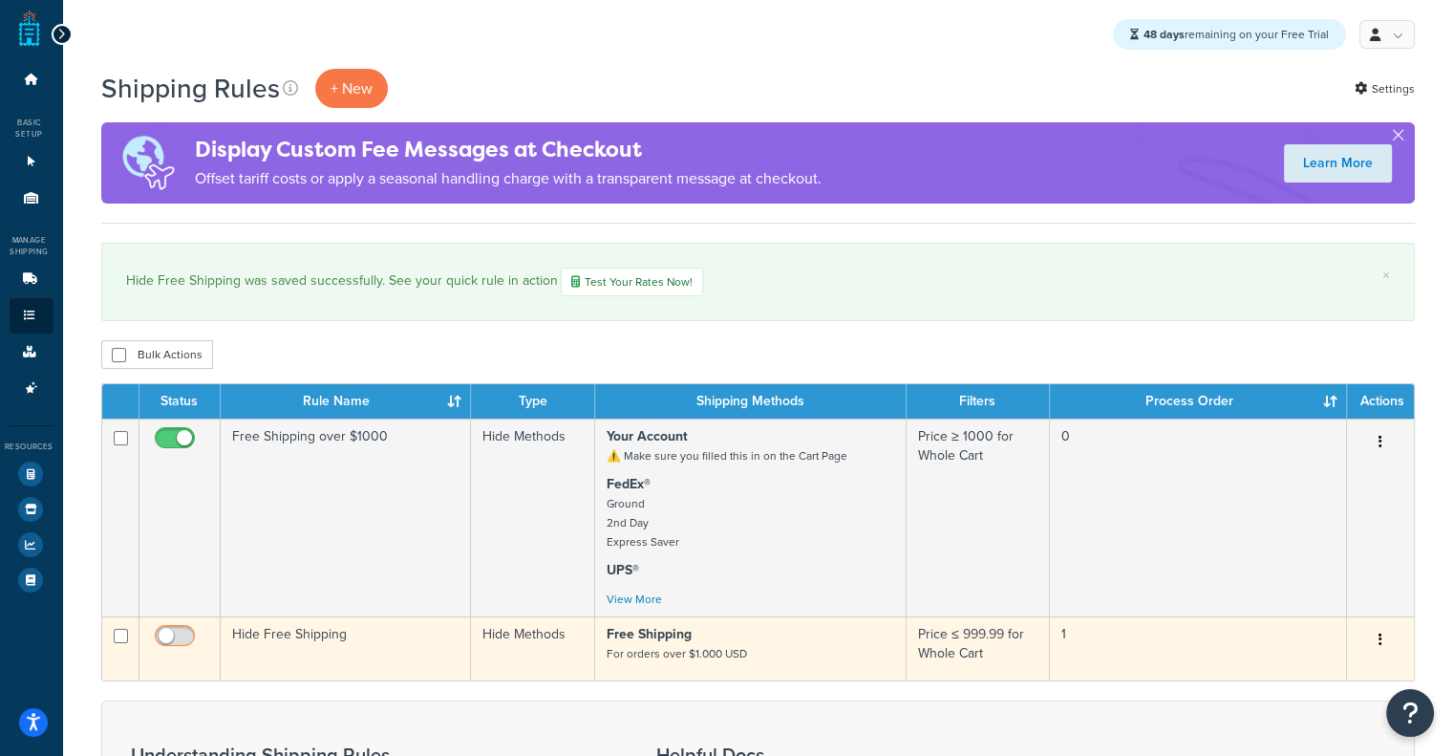
click at [180, 642] on input "checkbox" at bounding box center [177, 641] width 53 height 24
checkbox input "true"
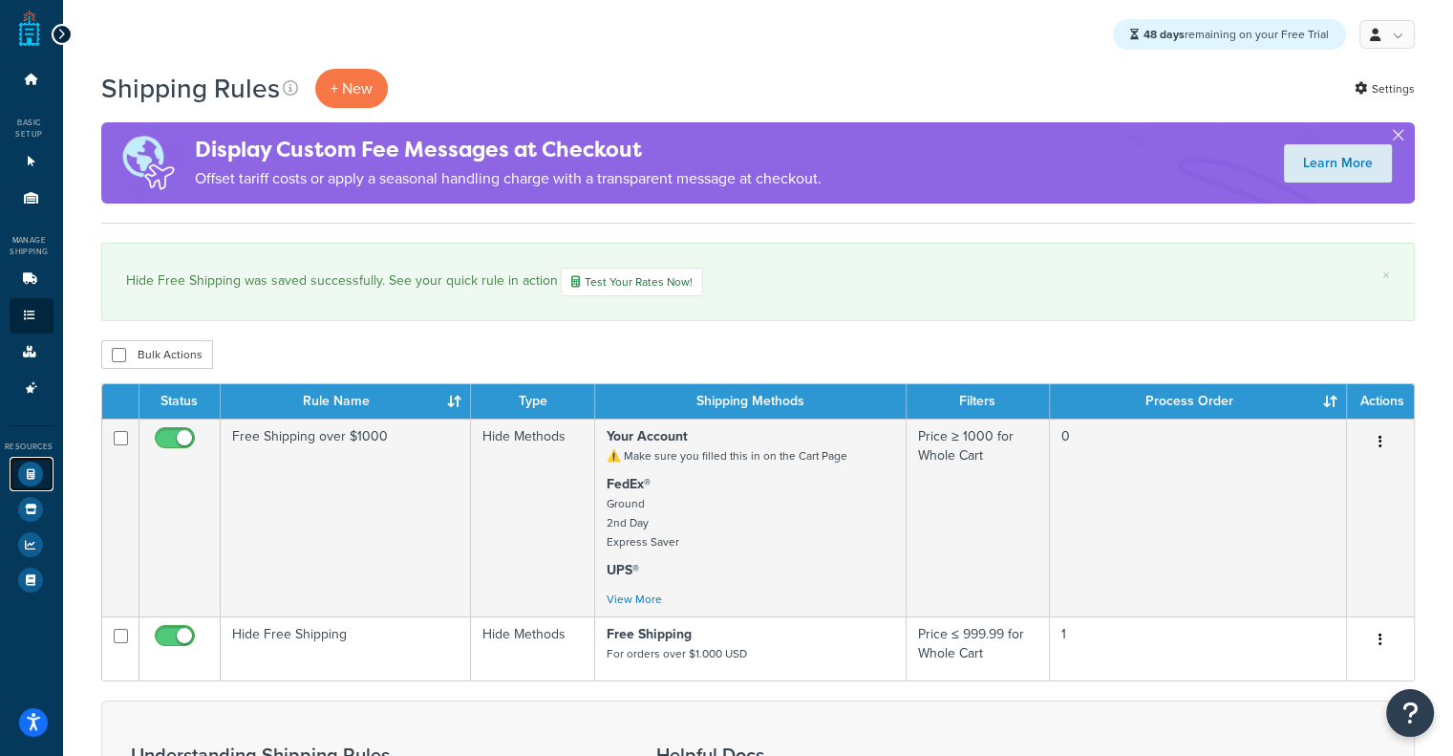
click at [34, 468] on icon at bounding box center [30, 473] width 25 height 25
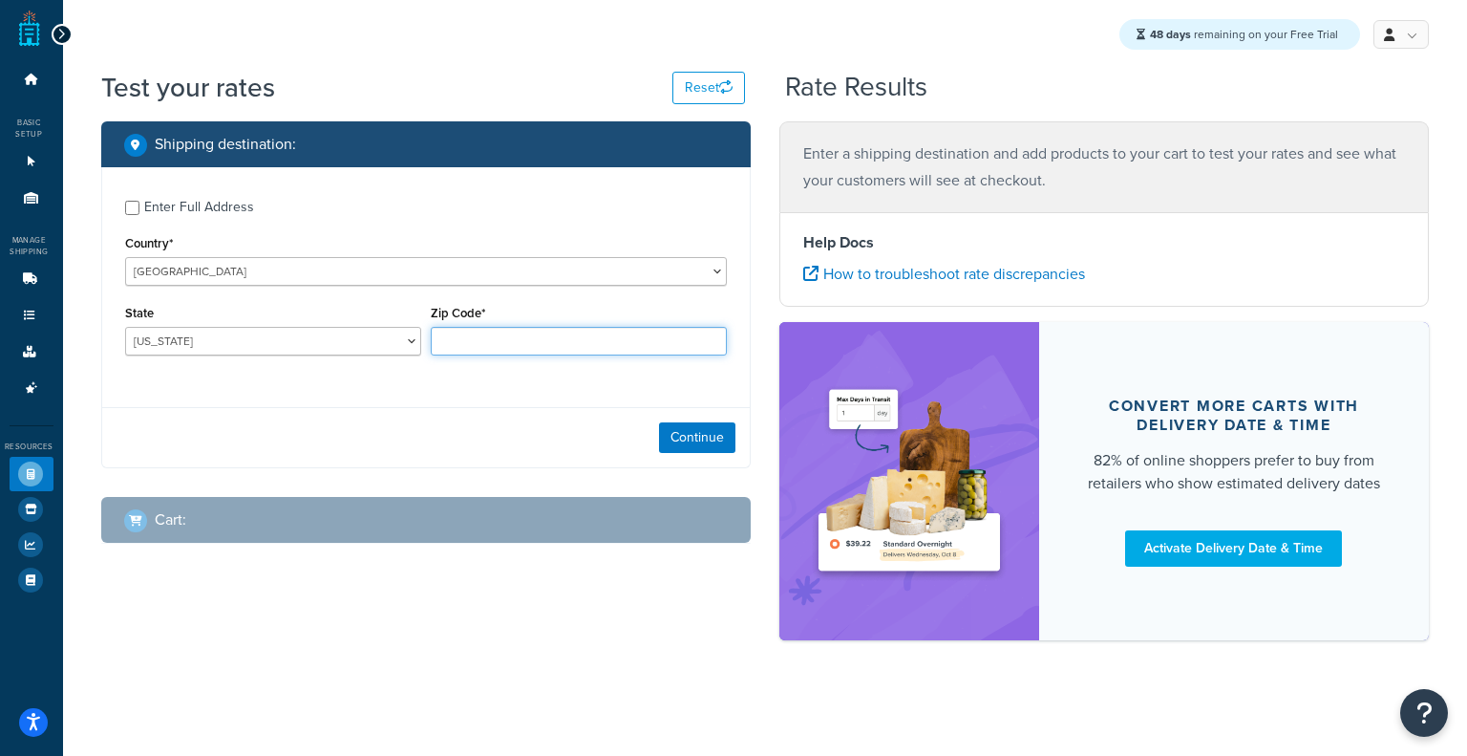
click at [499, 329] on input "Zip Code*" at bounding box center [579, 341] width 296 height 29
type input "60193"
select select "IL"
click at [463, 531] on div "Cart :" at bounding box center [432, 519] width 617 height 27
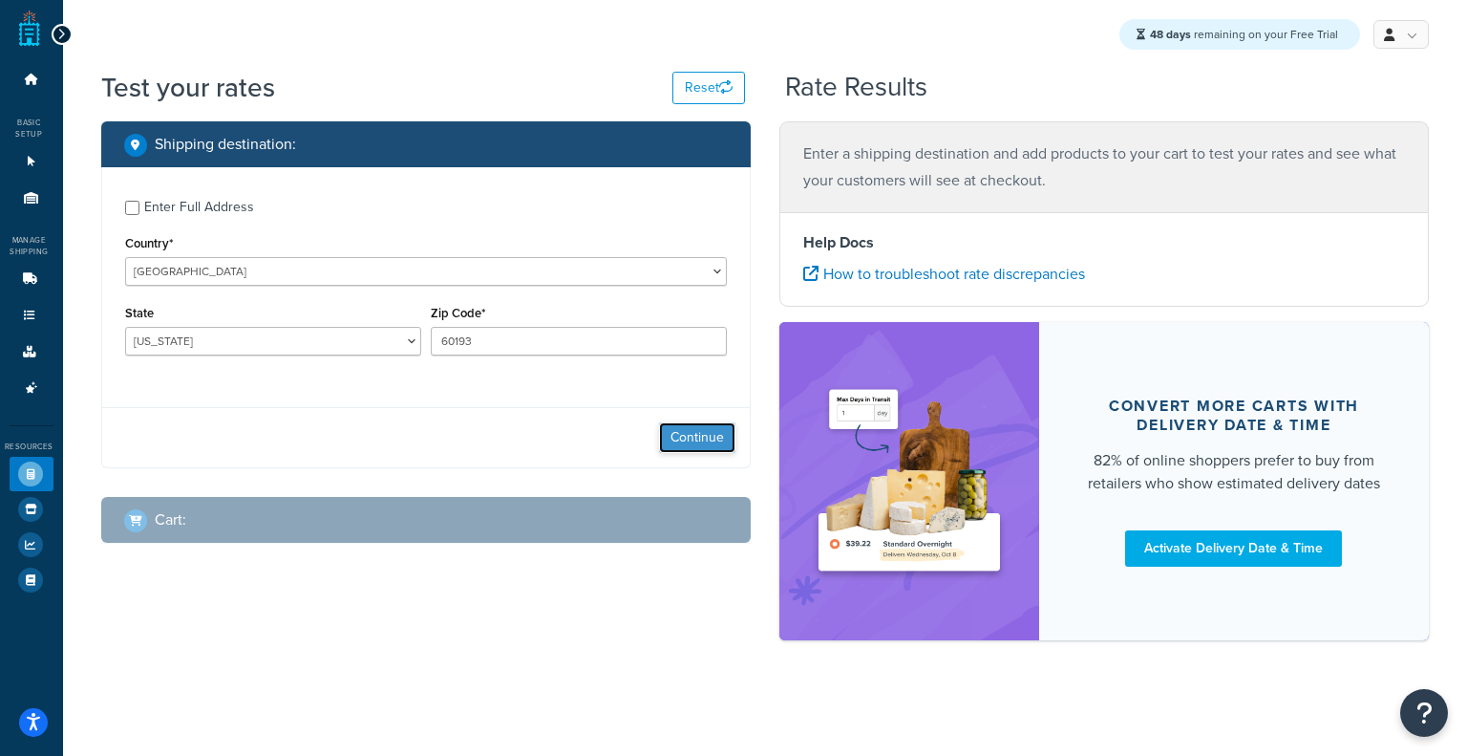
click at [676, 427] on button "Continue" at bounding box center [697, 437] width 76 height 31
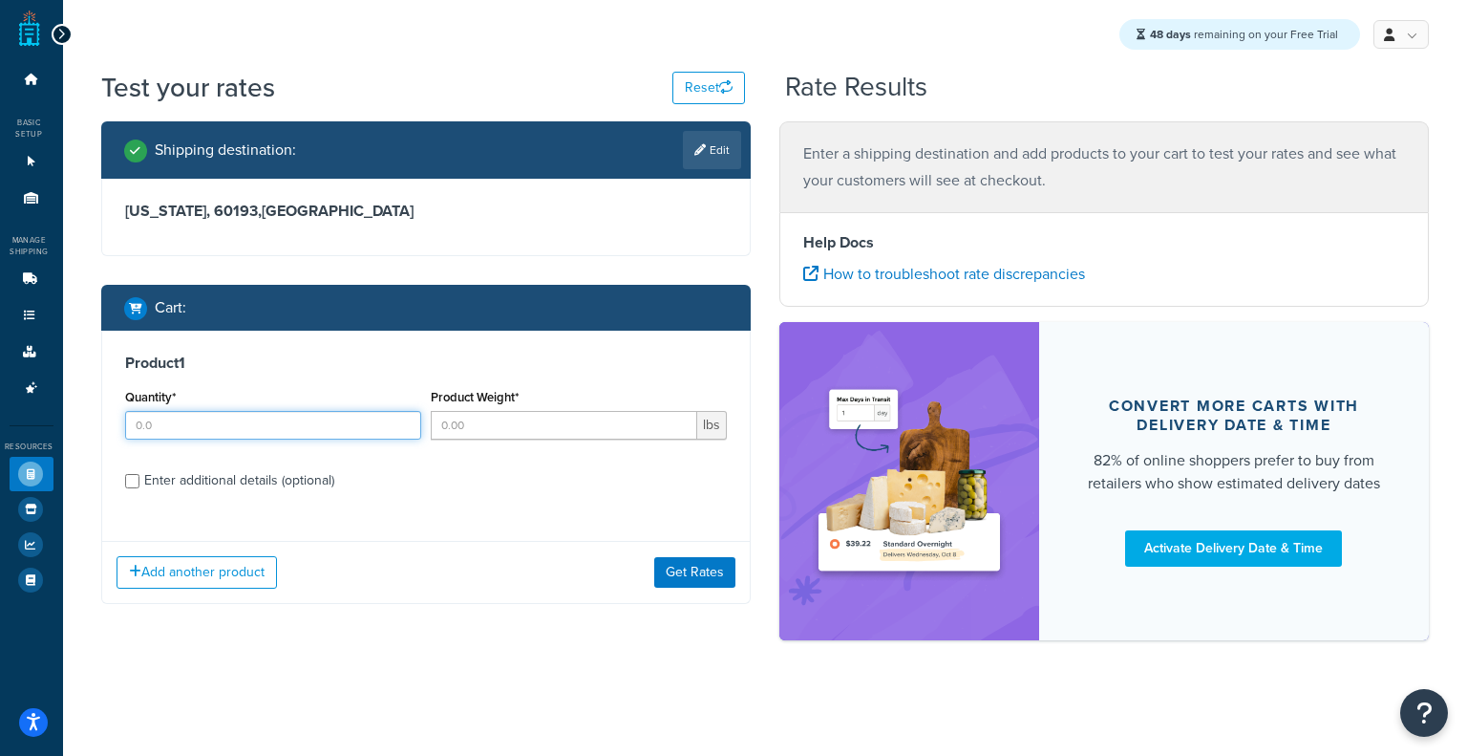
click at [390, 439] on input "Quantity*" at bounding box center [273, 425] width 296 height 29
type input "2"
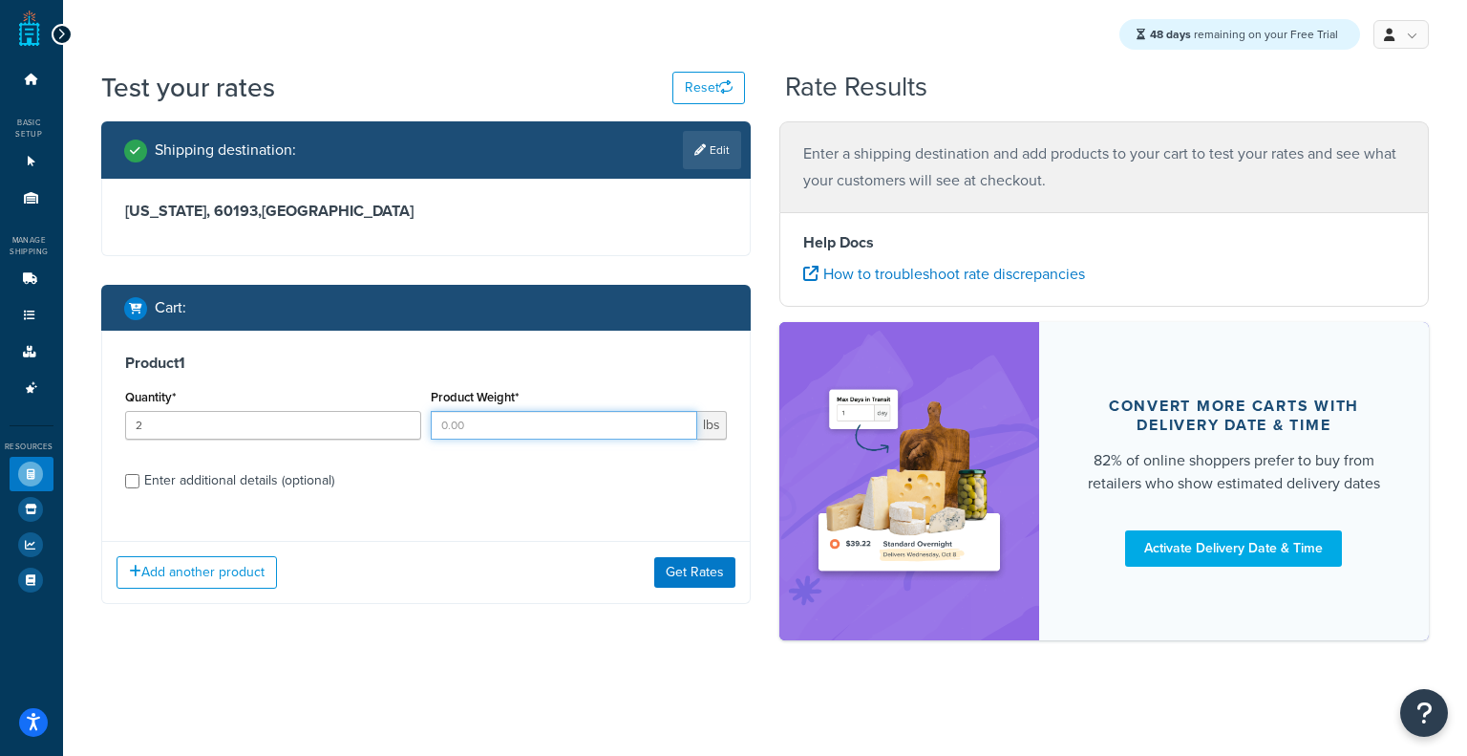
click at [519, 431] on input "Product Weight*" at bounding box center [564, 425] width 267 height 29
type input "100"
click at [677, 557] on button "Get Rates" at bounding box center [694, 572] width 81 height 31
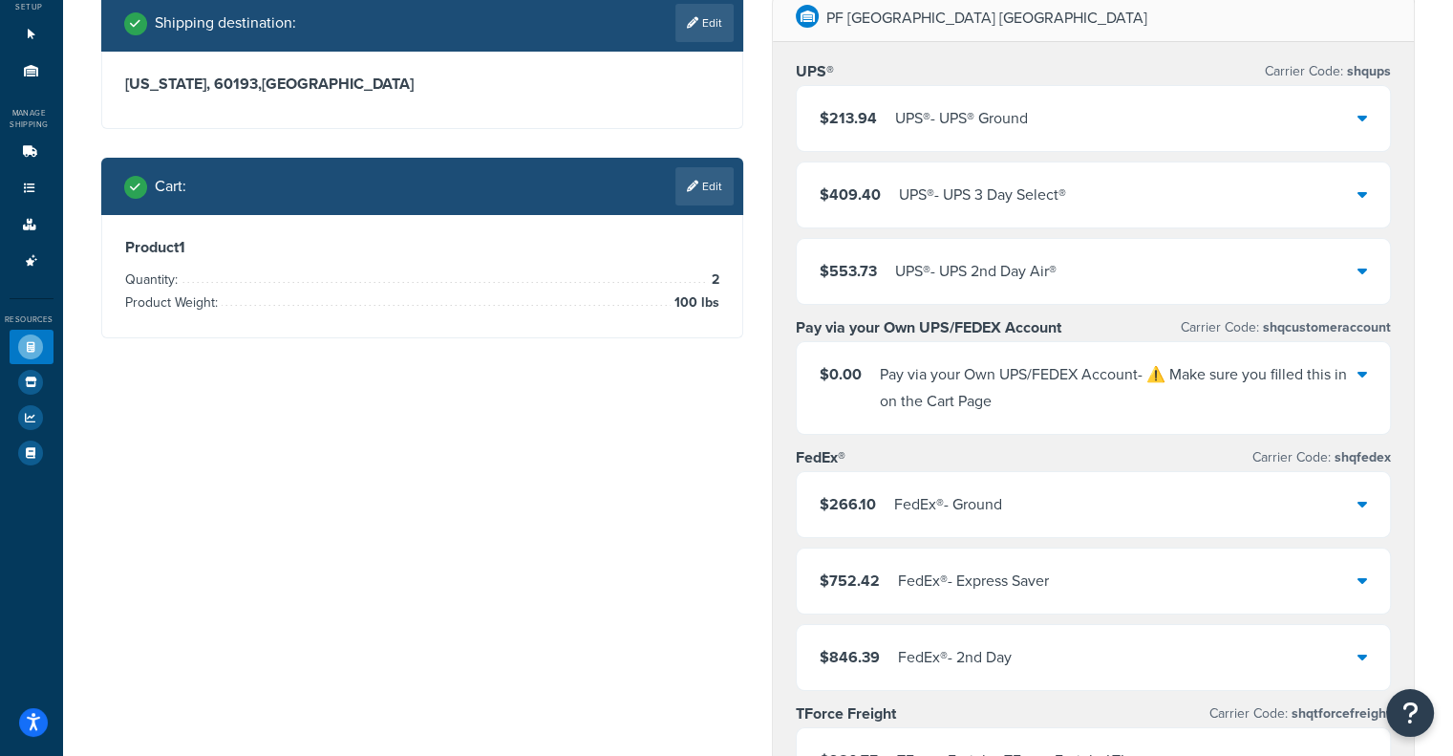
scroll to position [62, 0]
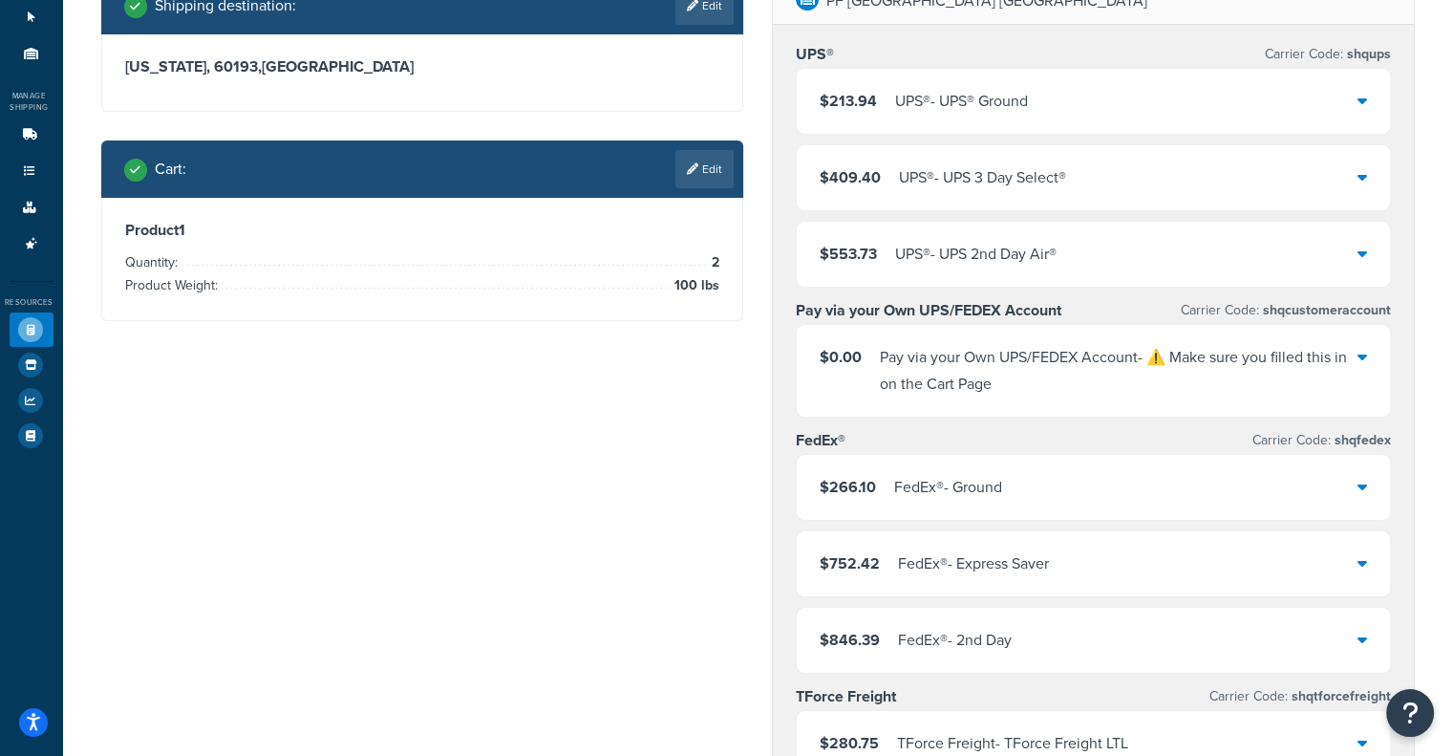
scroll to position [142, 0]
